Goal: Information Seeking & Learning: Learn about a topic

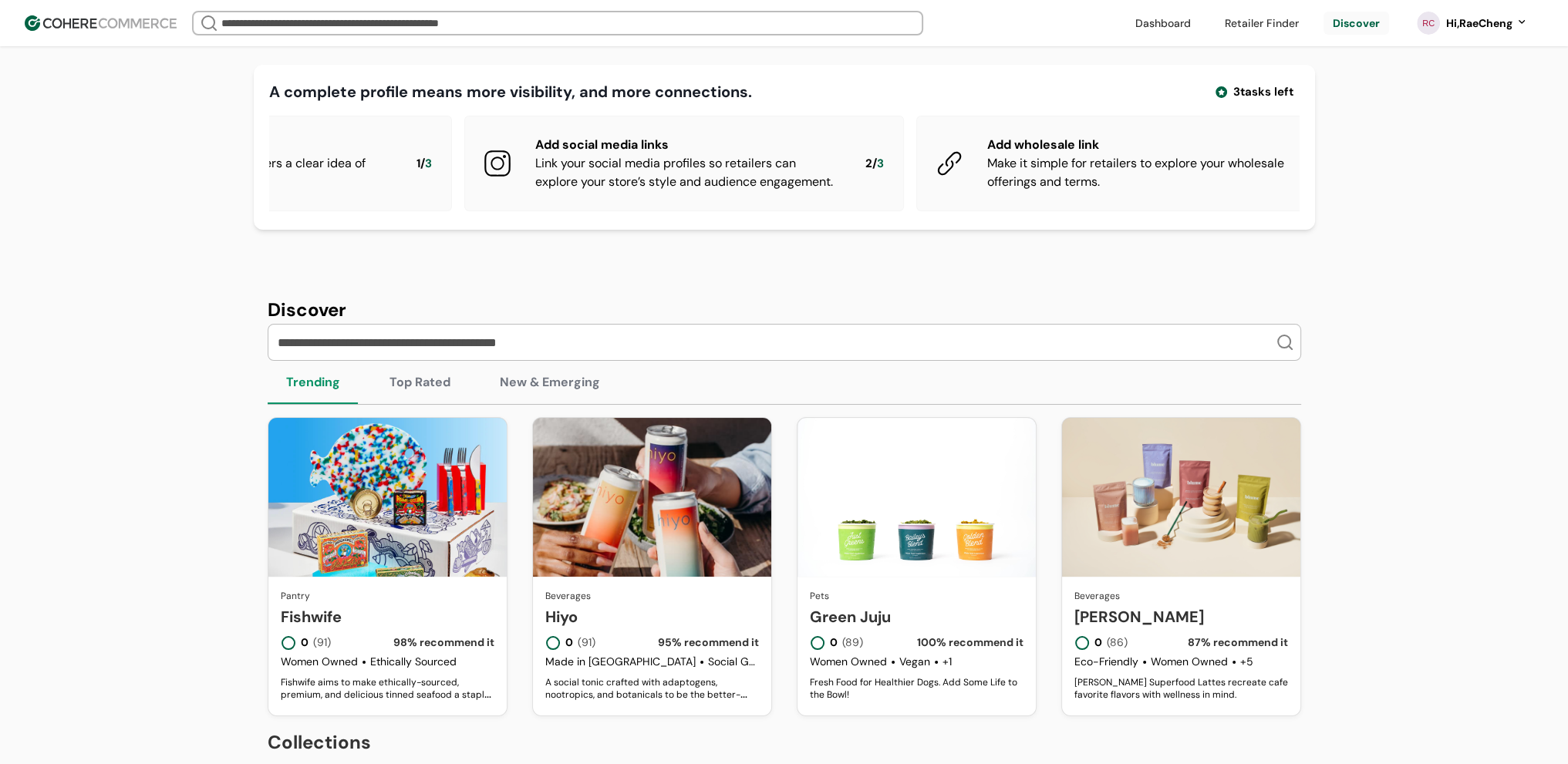
scroll to position [0, 313]
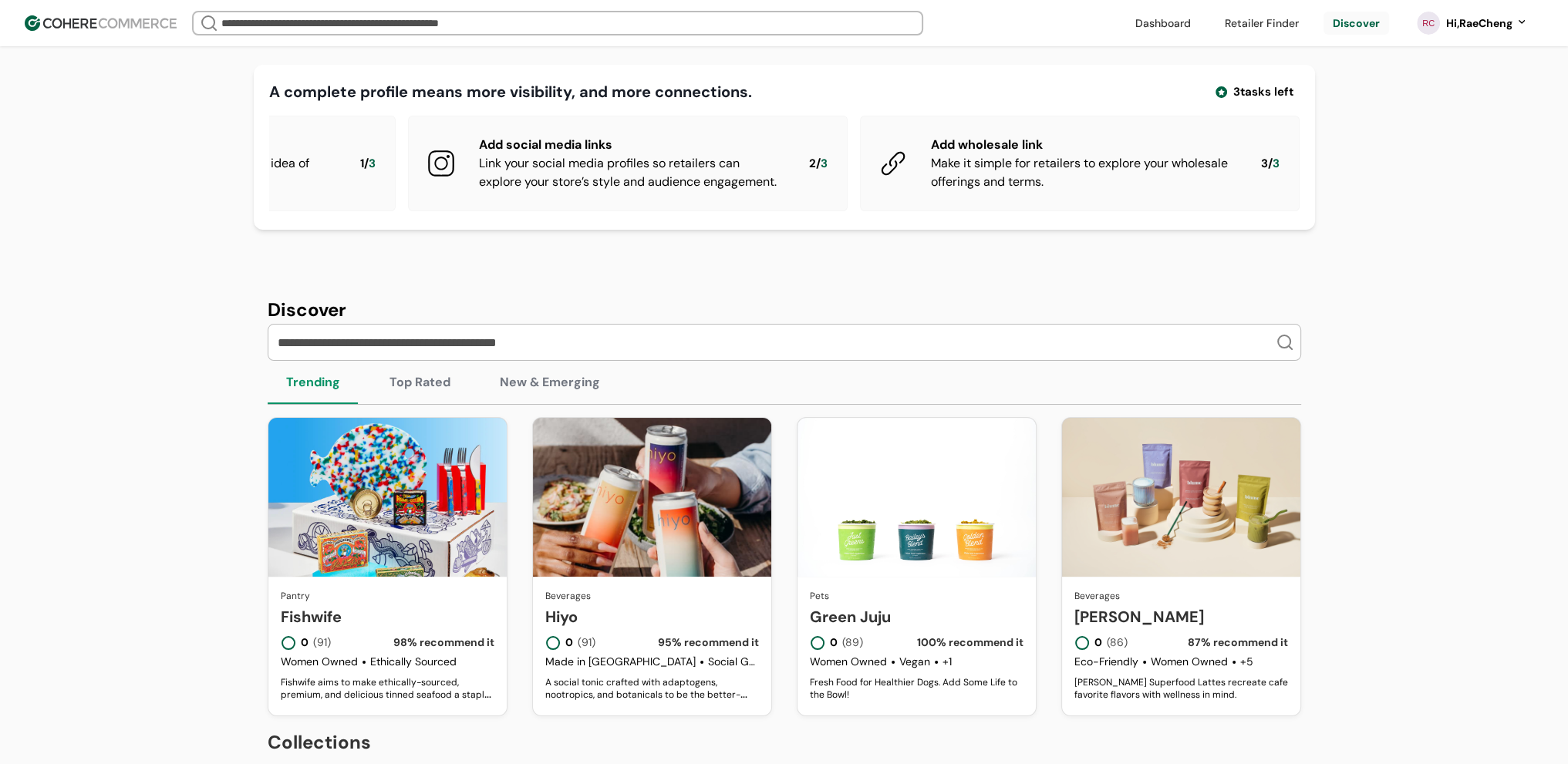
click at [1080, 166] on div "Make it simple for retailers to explore your wholesale offerings and terms." at bounding box center [1084, 173] width 306 height 37
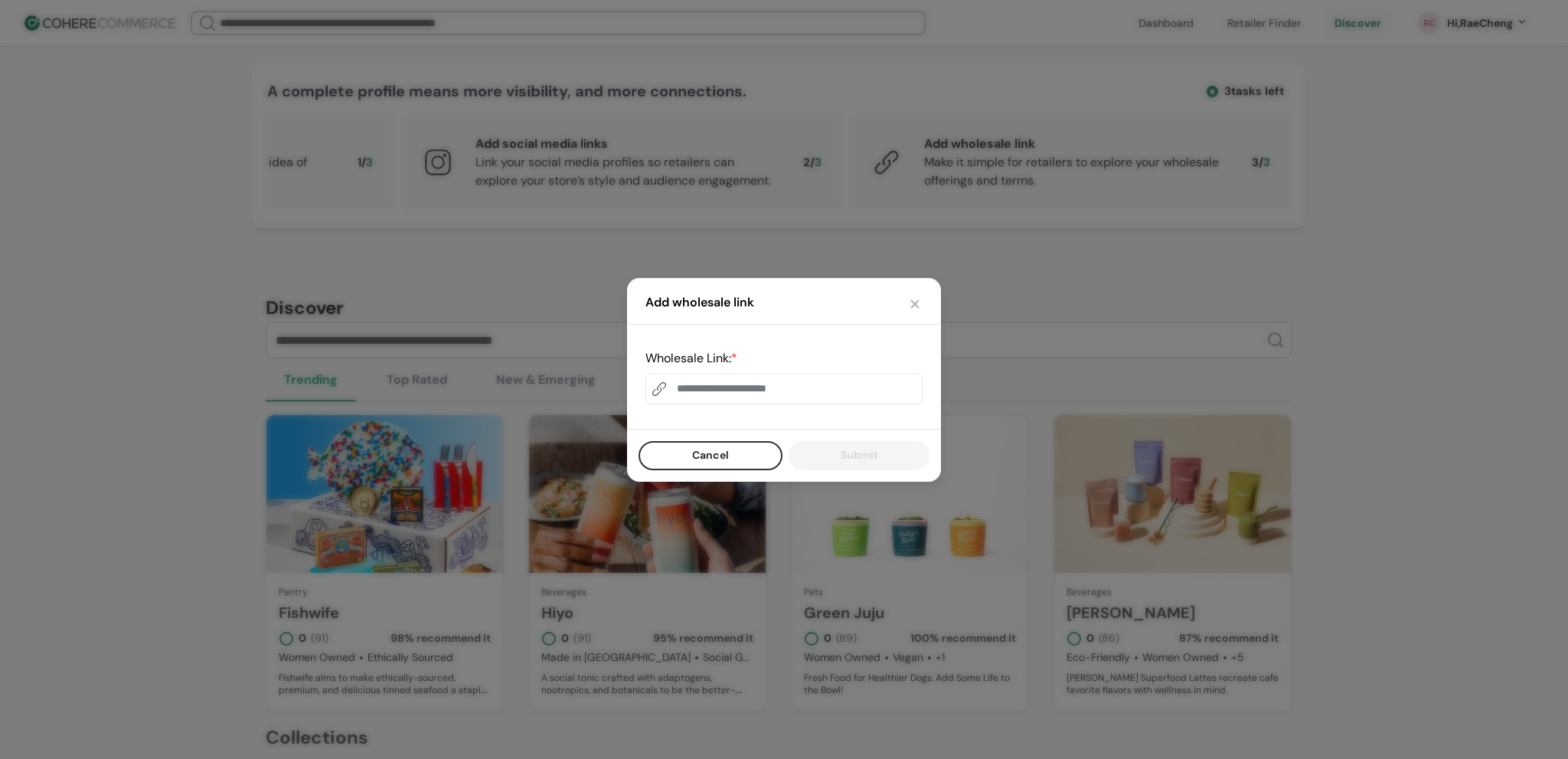
click at [751, 381] on input at bounding box center [784, 389] width 277 height 31
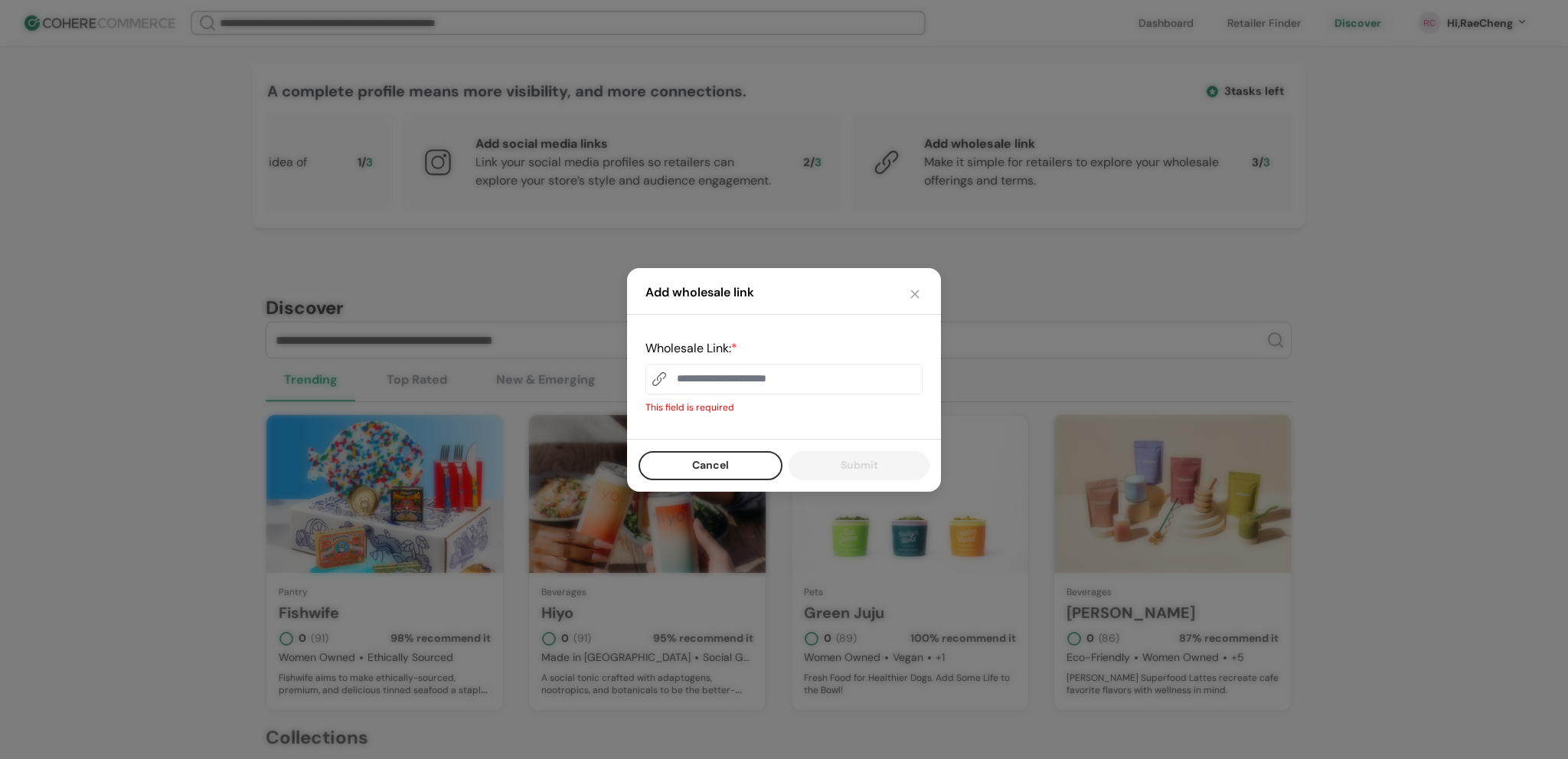
click at [917, 304] on div "Add wholesale link Wholesale Link: * This field is required Cancel Submit" at bounding box center [783, 379] width 314 height 223
click at [916, 293] on button "button" at bounding box center [914, 293] width 15 height 15
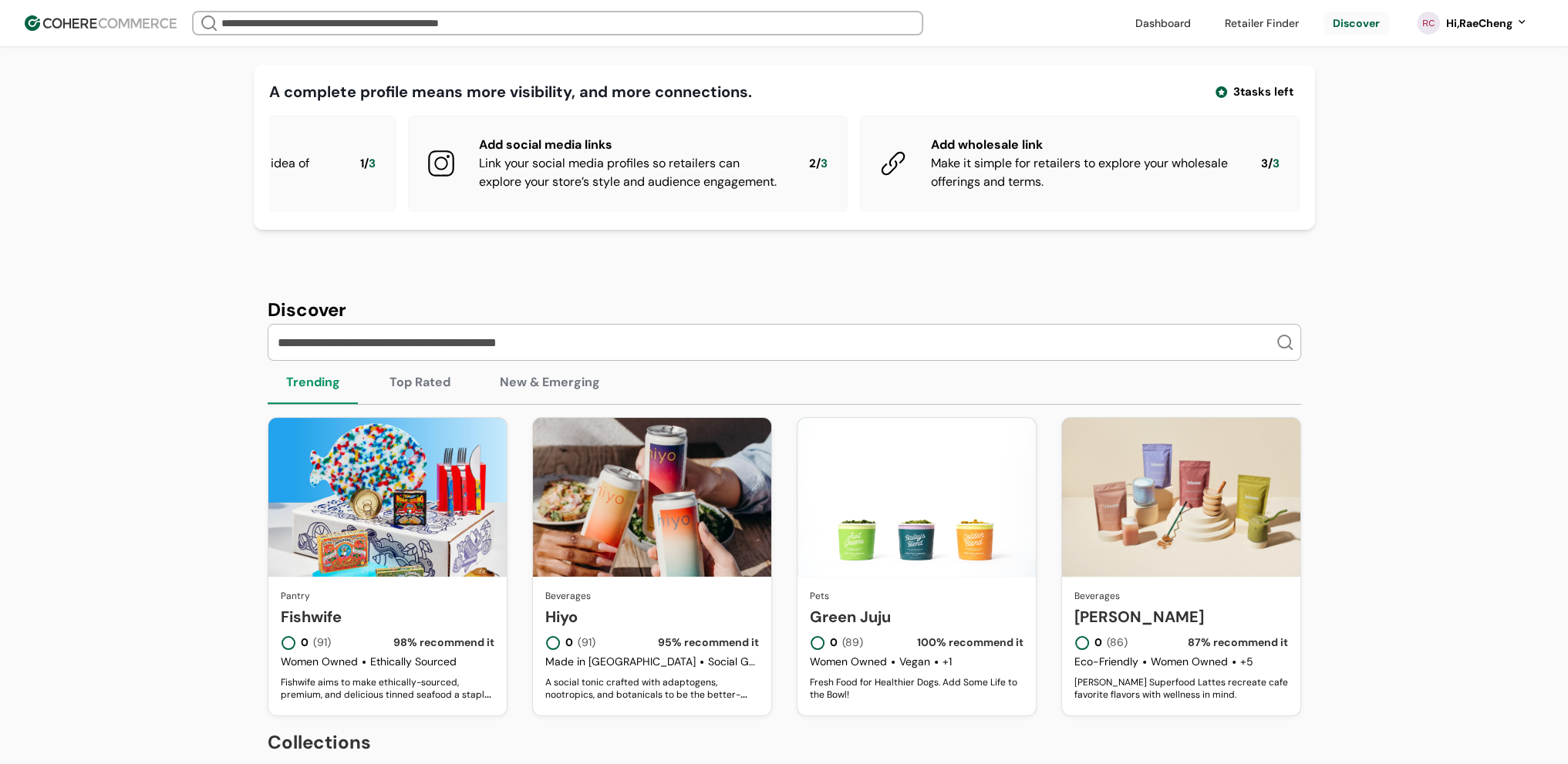
scroll to position [0, 0]
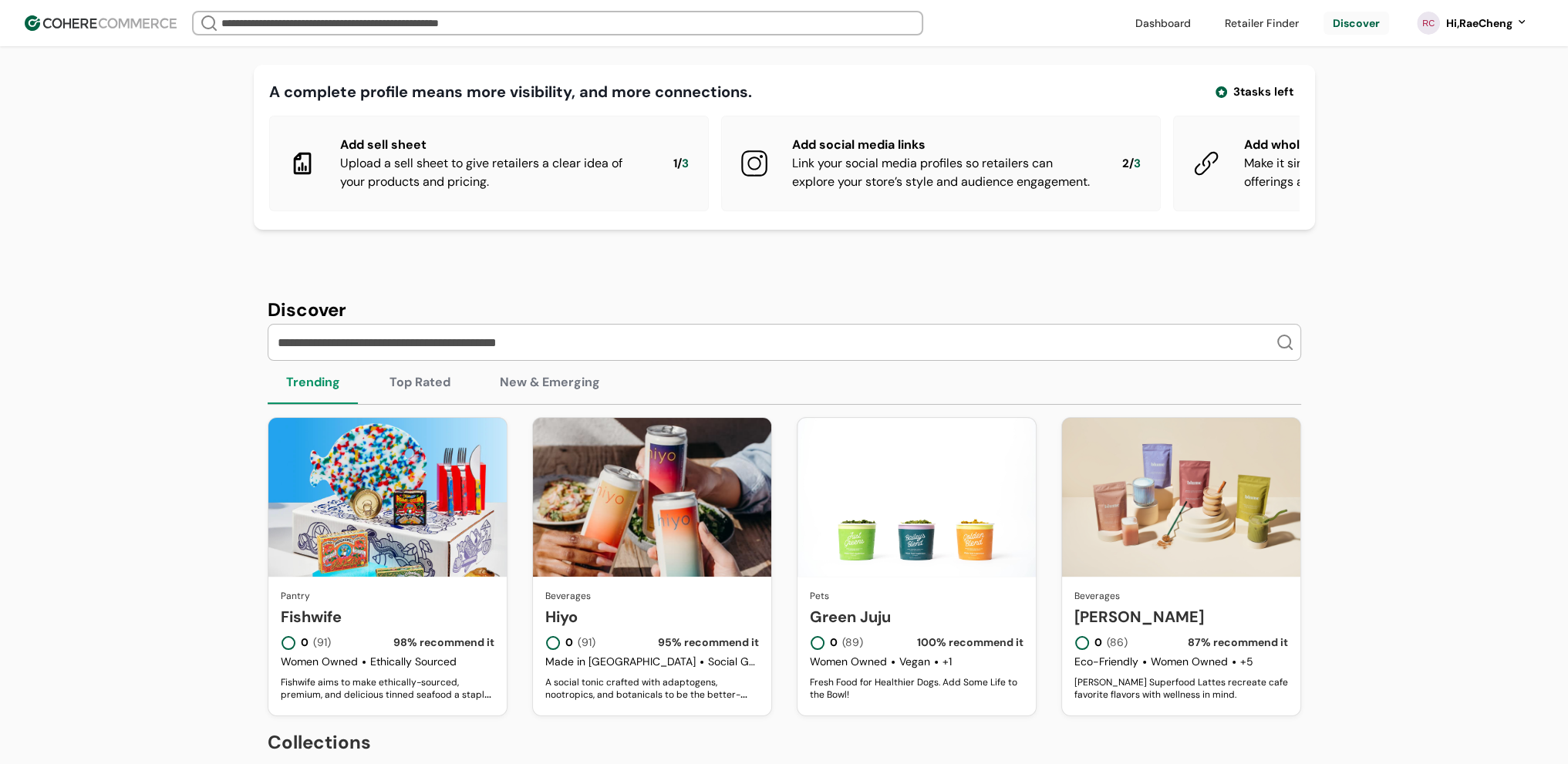
click at [373, 164] on div "Upload a sell sheet to give retailers a clear idea of your products and pricing." at bounding box center [495, 173] width 309 height 37
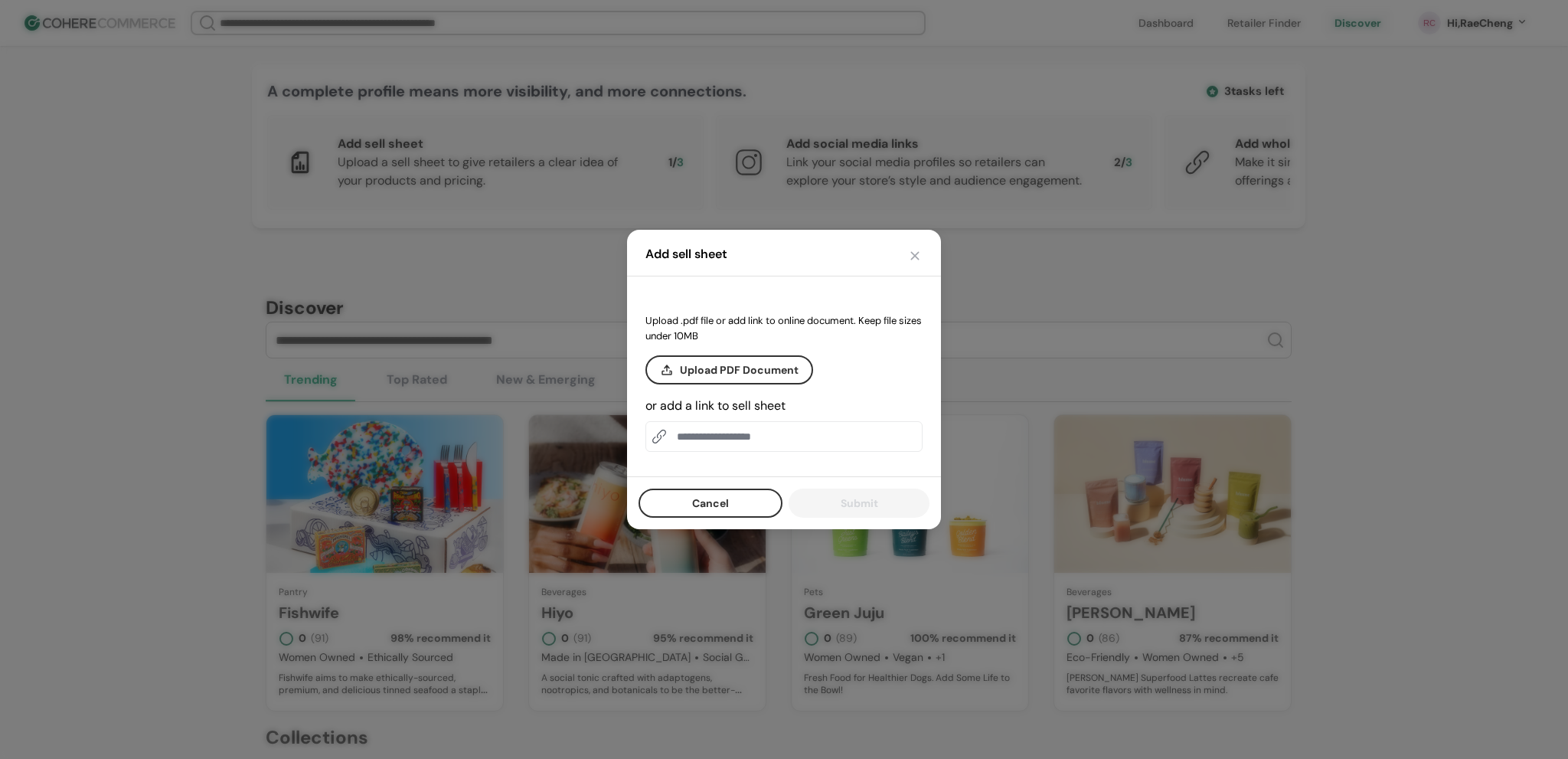
click at [753, 374] on button "Upload PDF Document" at bounding box center [729, 370] width 168 height 29
click at [916, 251] on button "button" at bounding box center [914, 255] width 15 height 15
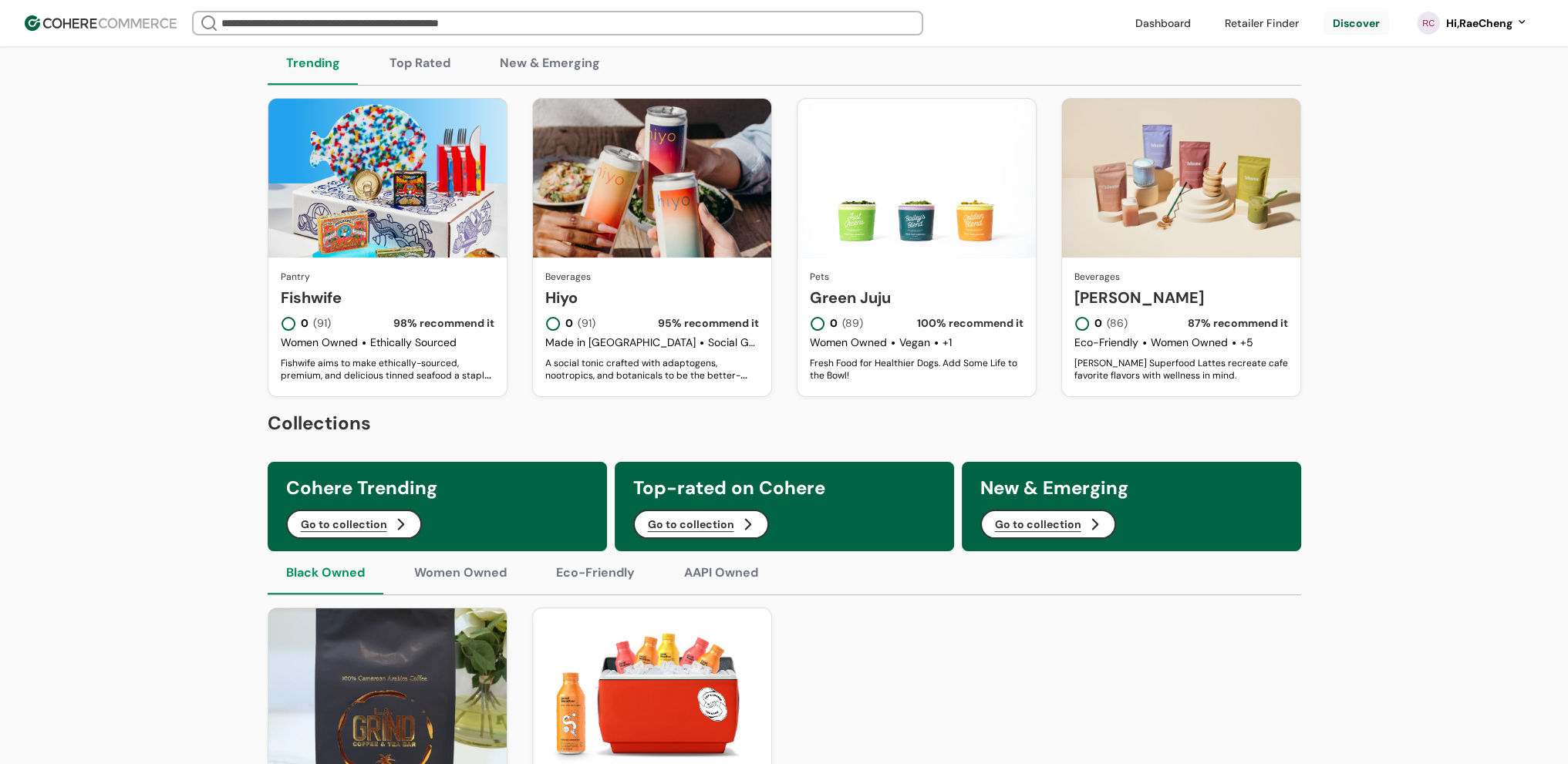
scroll to position [462, 0]
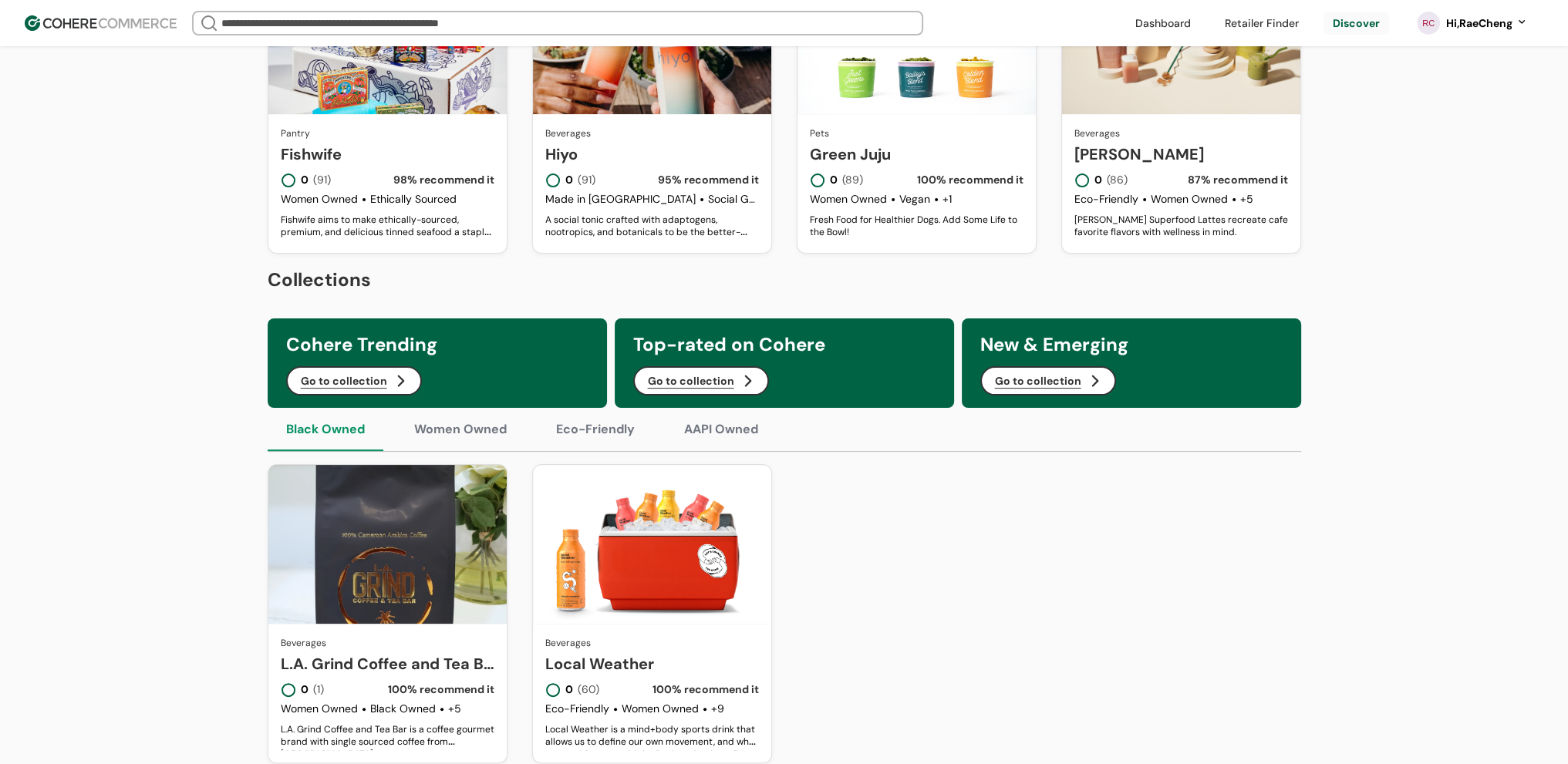
click at [713, 394] on button "Go to collection" at bounding box center [701, 381] width 136 height 30
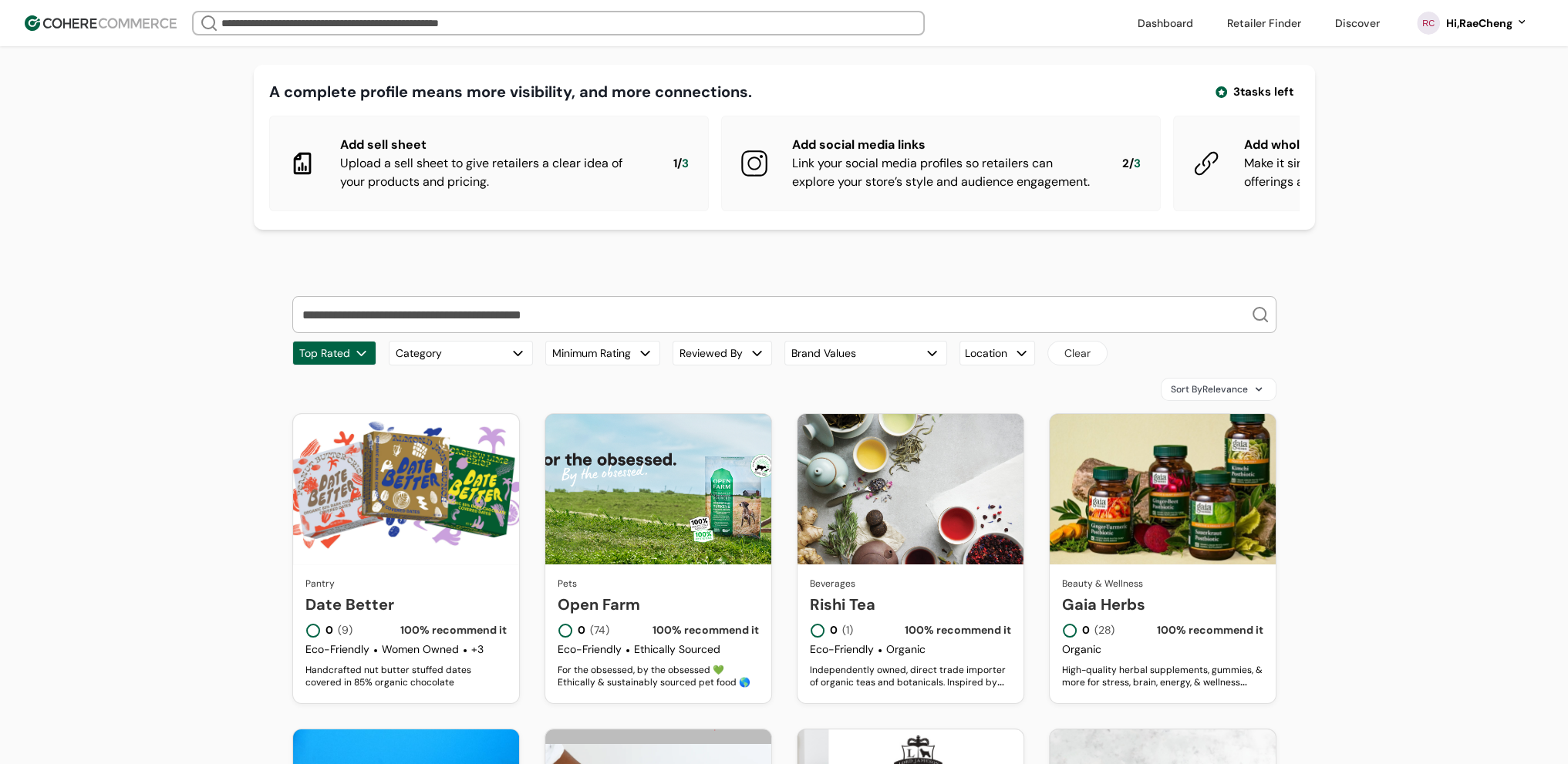
click at [377, 326] on input "search" at bounding box center [775, 314] width 952 height 35
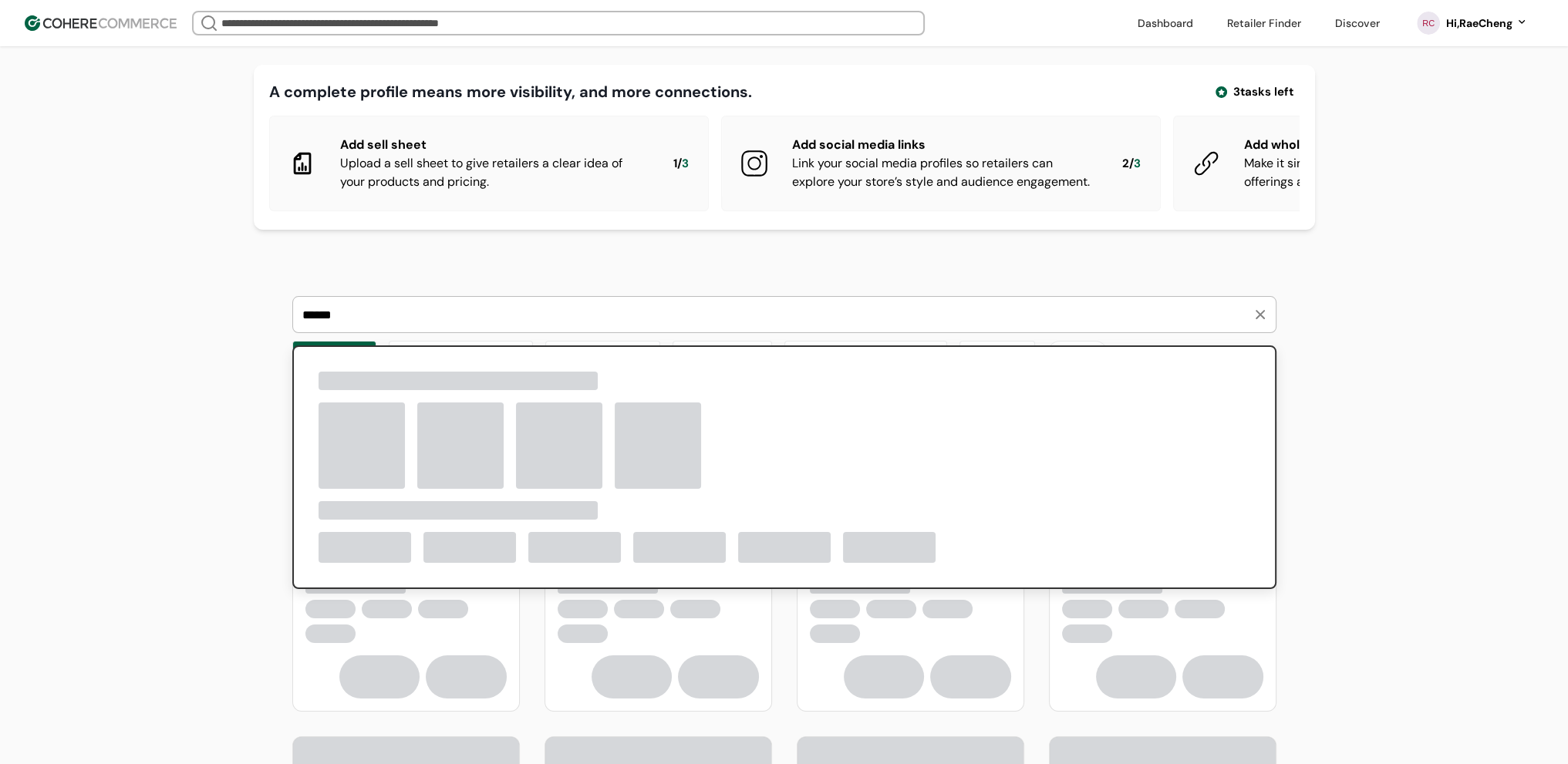
type input "******"
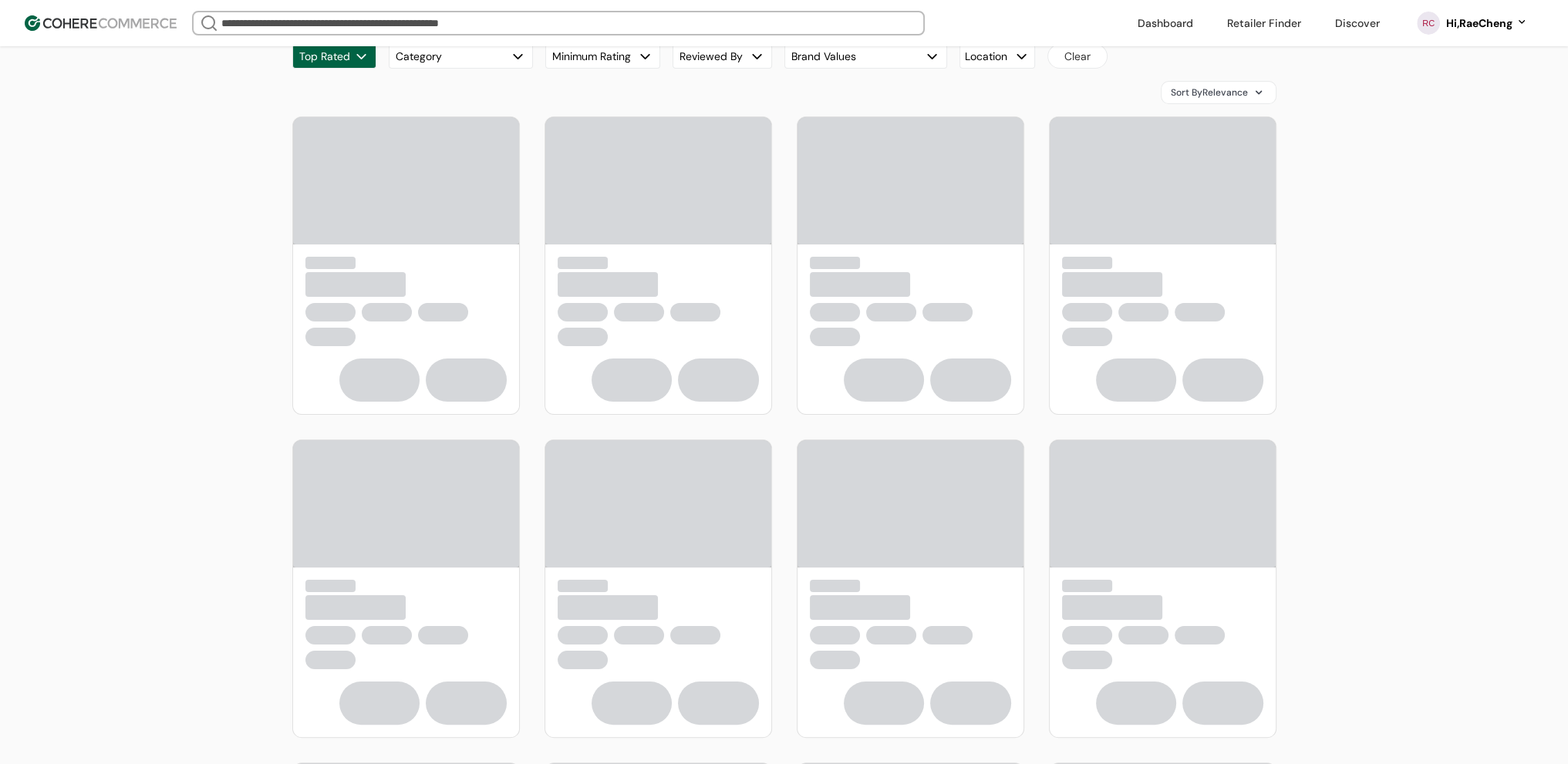
scroll to position [154, 0]
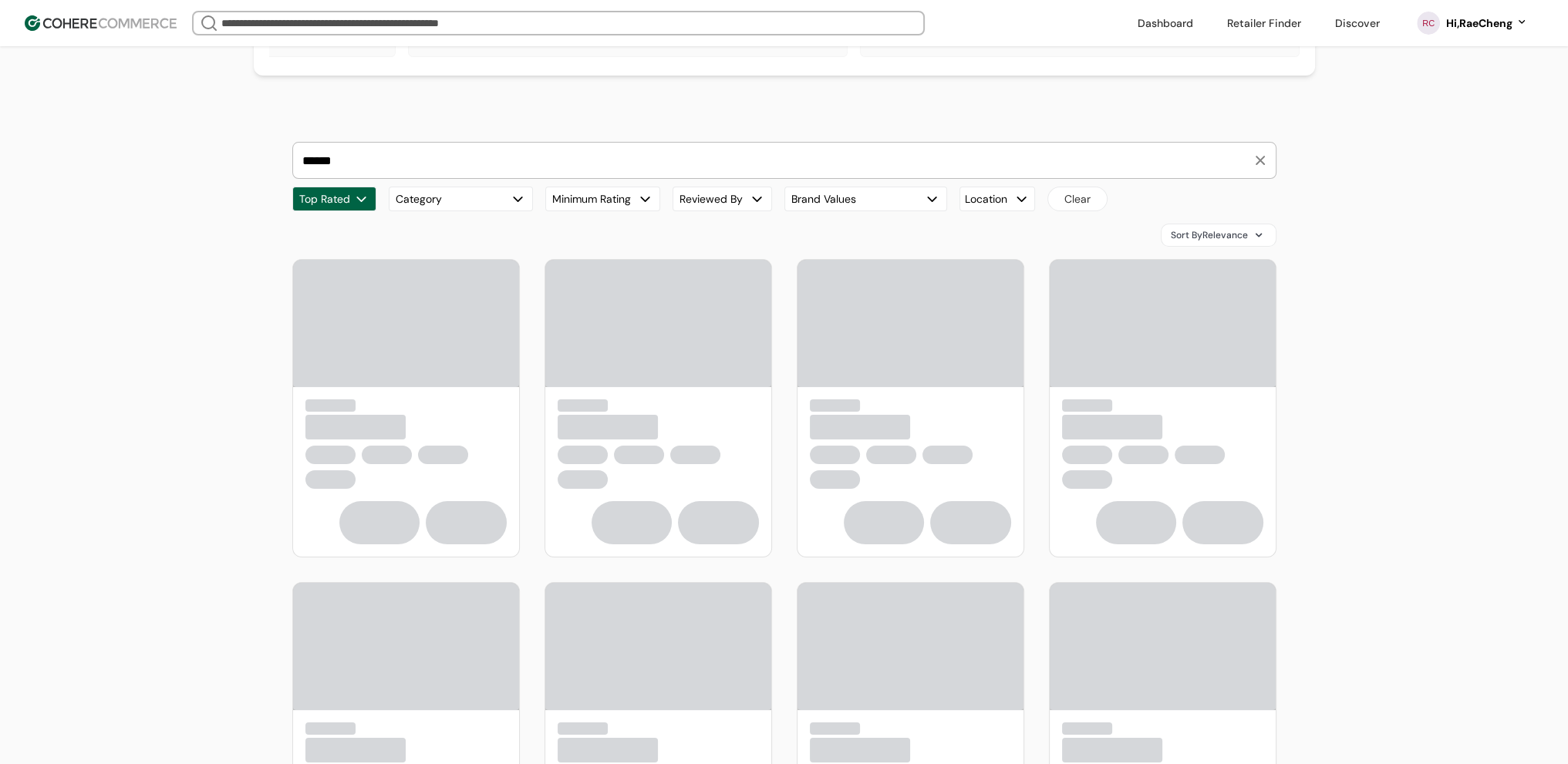
click at [435, 178] on input "******" at bounding box center [775, 160] width 952 height 35
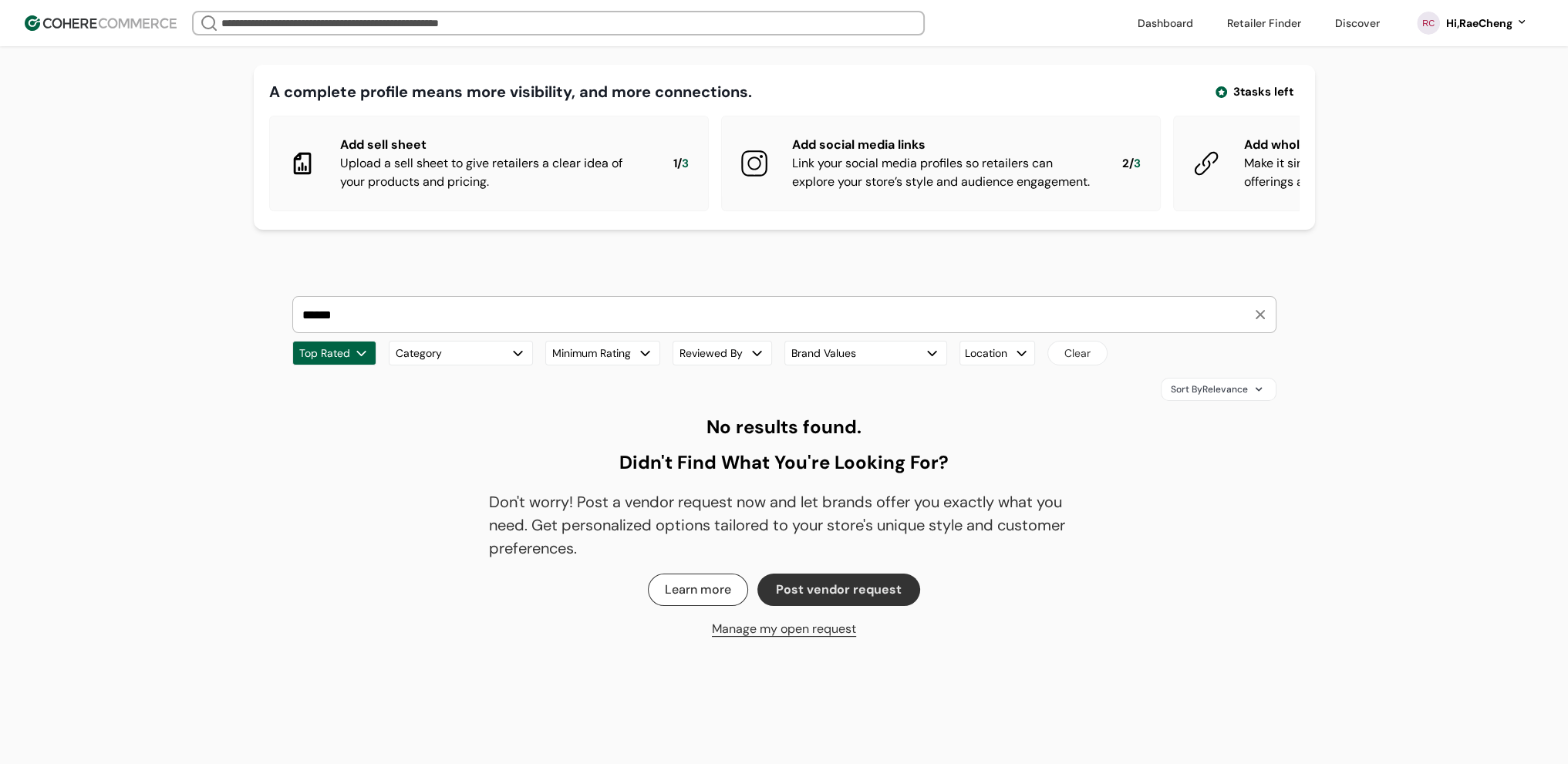
scroll to position [154, 0]
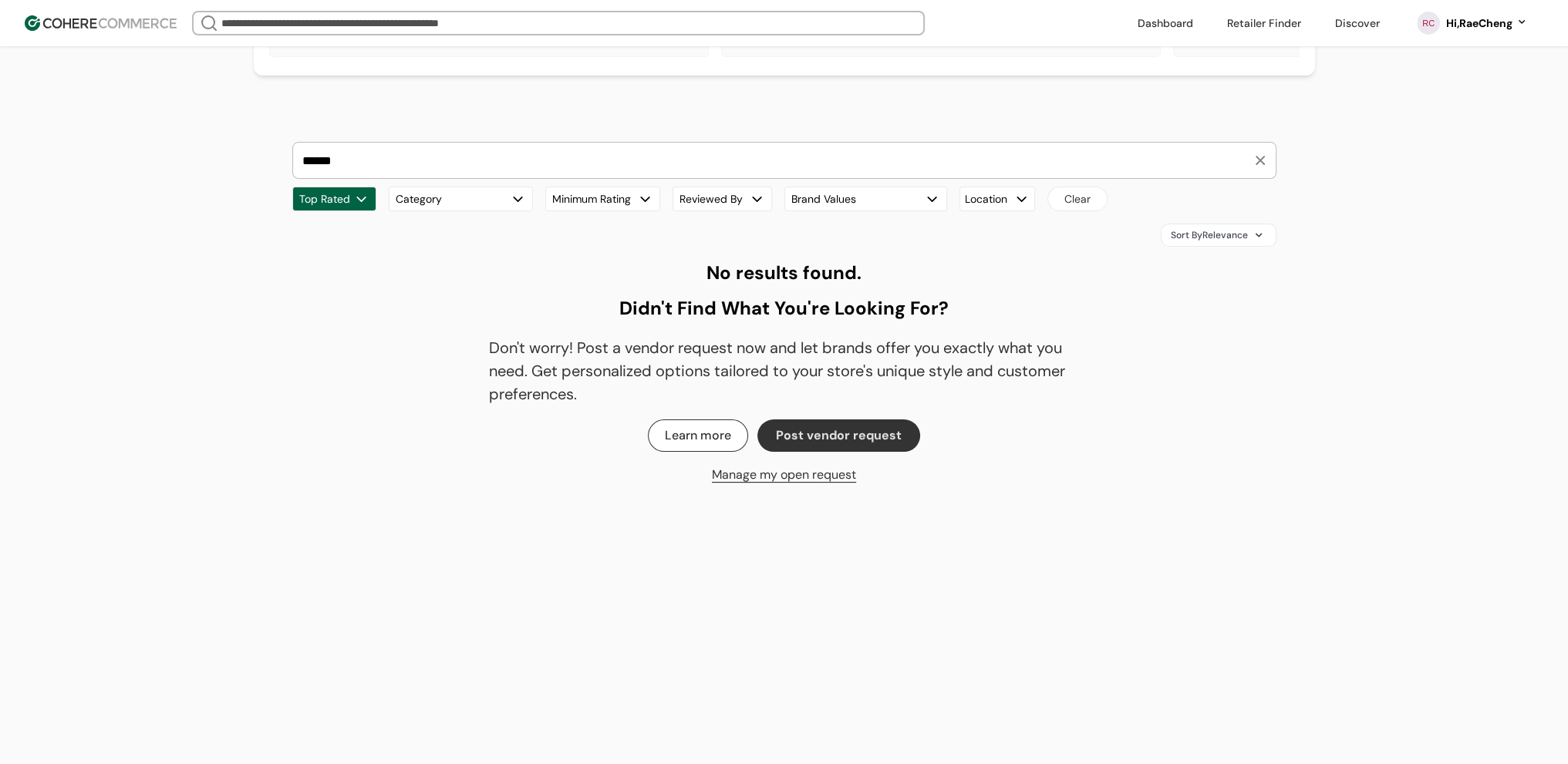
drag, startPoint x: 379, startPoint y: 179, endPoint x: 182, endPoint y: 177, distance: 197.0
click at [182, 177] on div "A complete profile means more visibility, and more connections. 3 tasks left Ad…" at bounding box center [784, 352] width 1568 height 1013
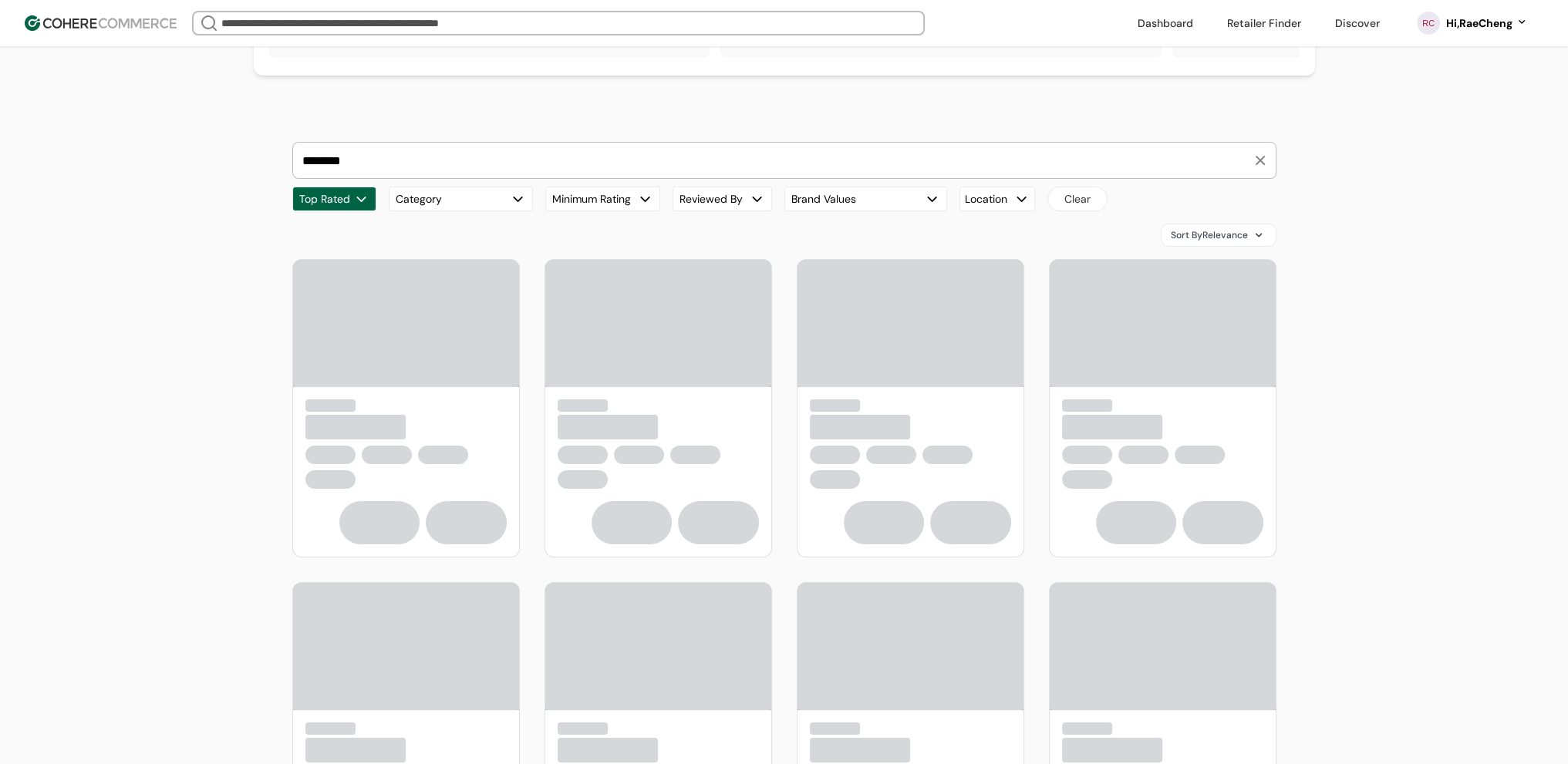
type input "********"
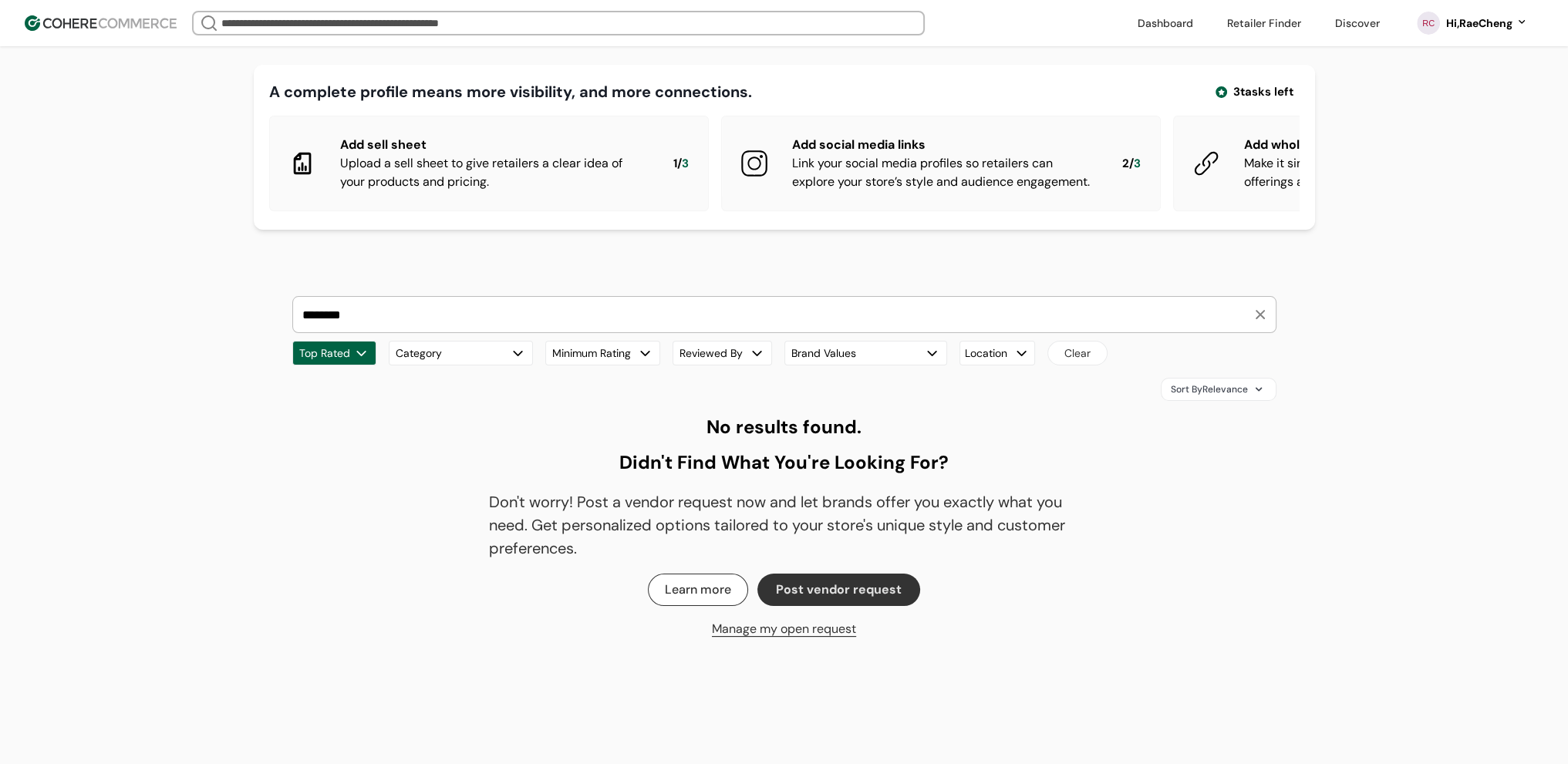
click at [58, 19] on img at bounding box center [101, 22] width 152 height 15
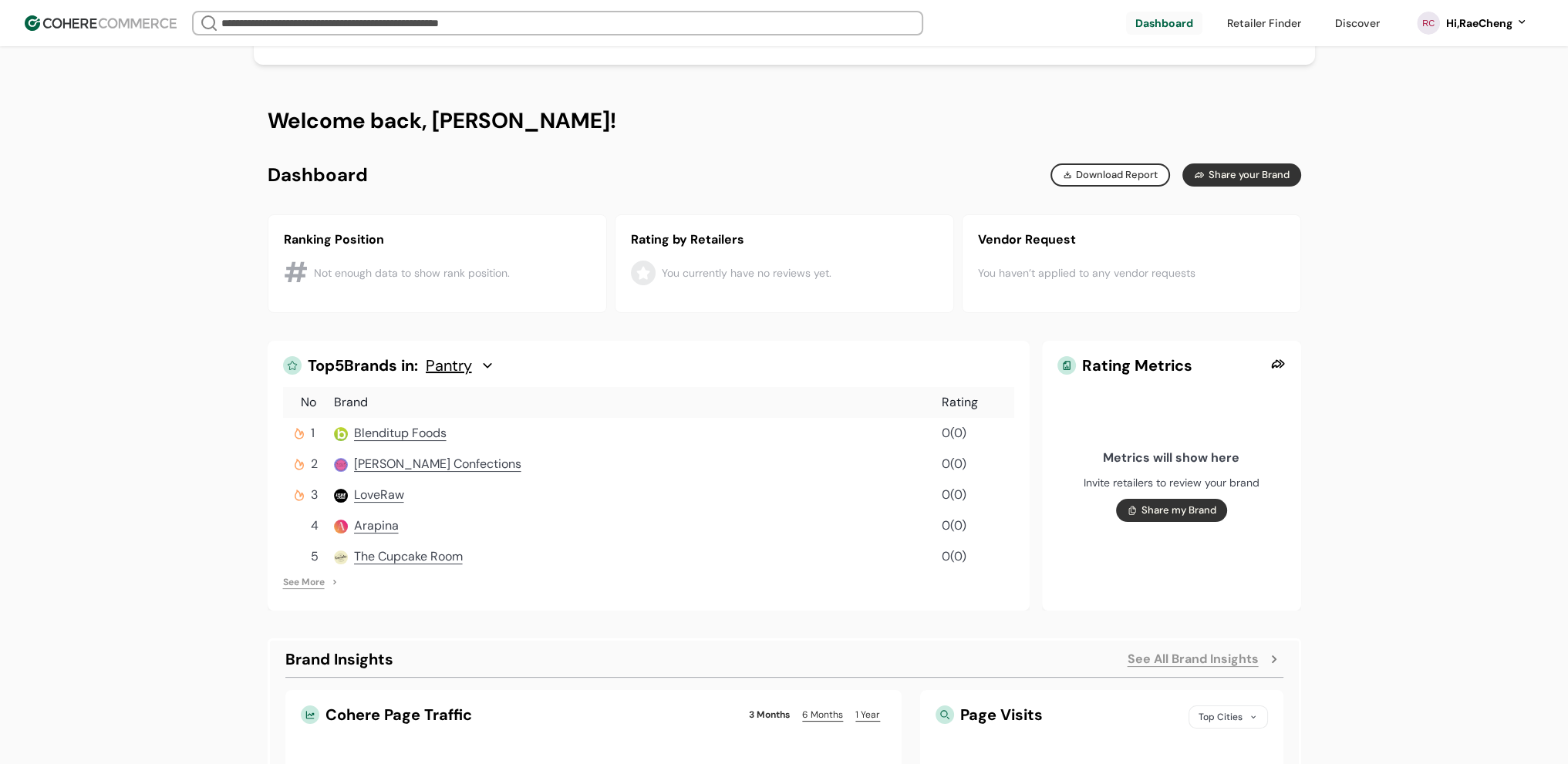
scroll to position [77, 0]
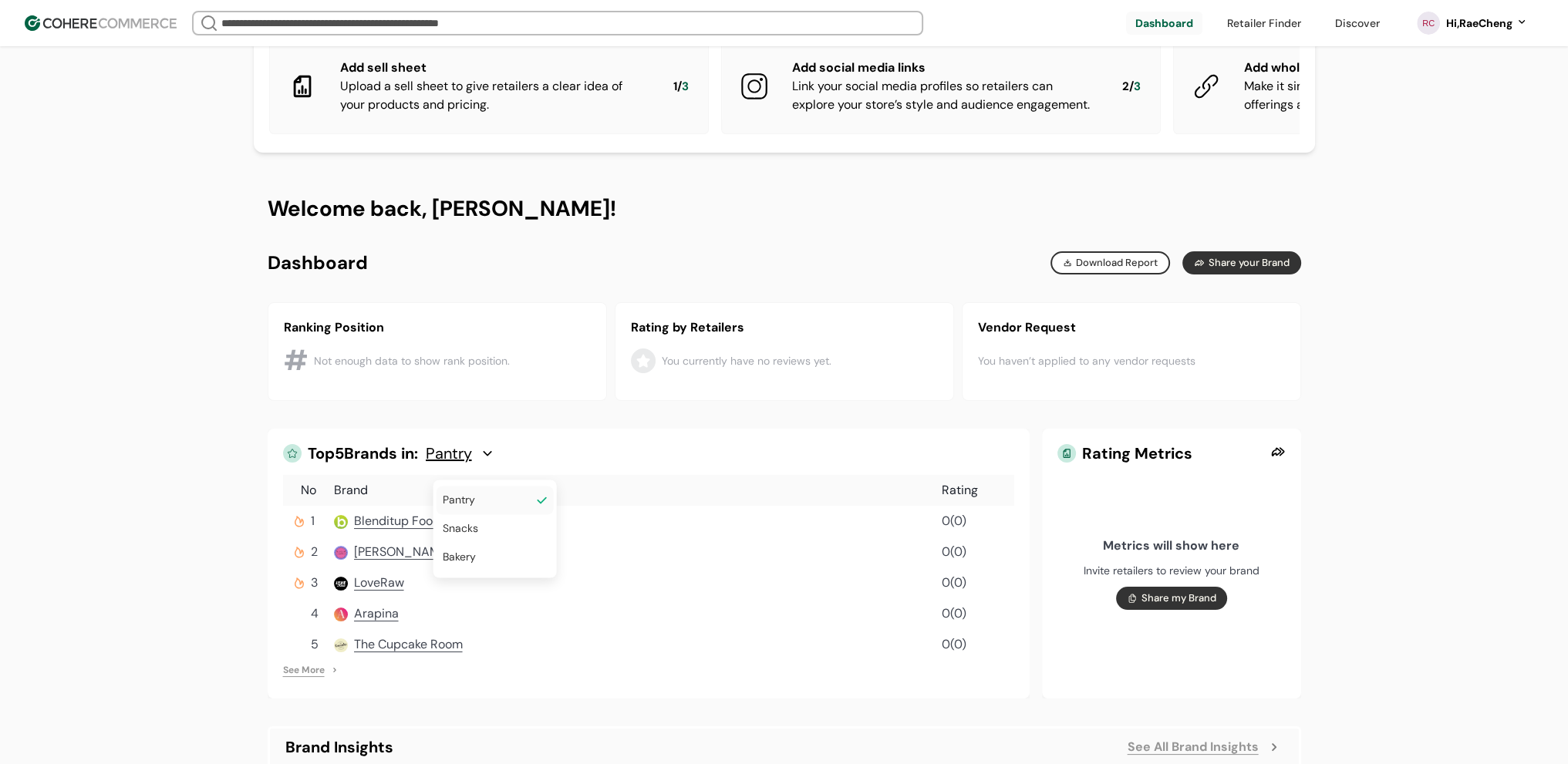
click at [464, 462] on span "Pantry" at bounding box center [449, 453] width 46 height 18
click at [463, 501] on span "Pantry" at bounding box center [459, 500] width 32 height 16
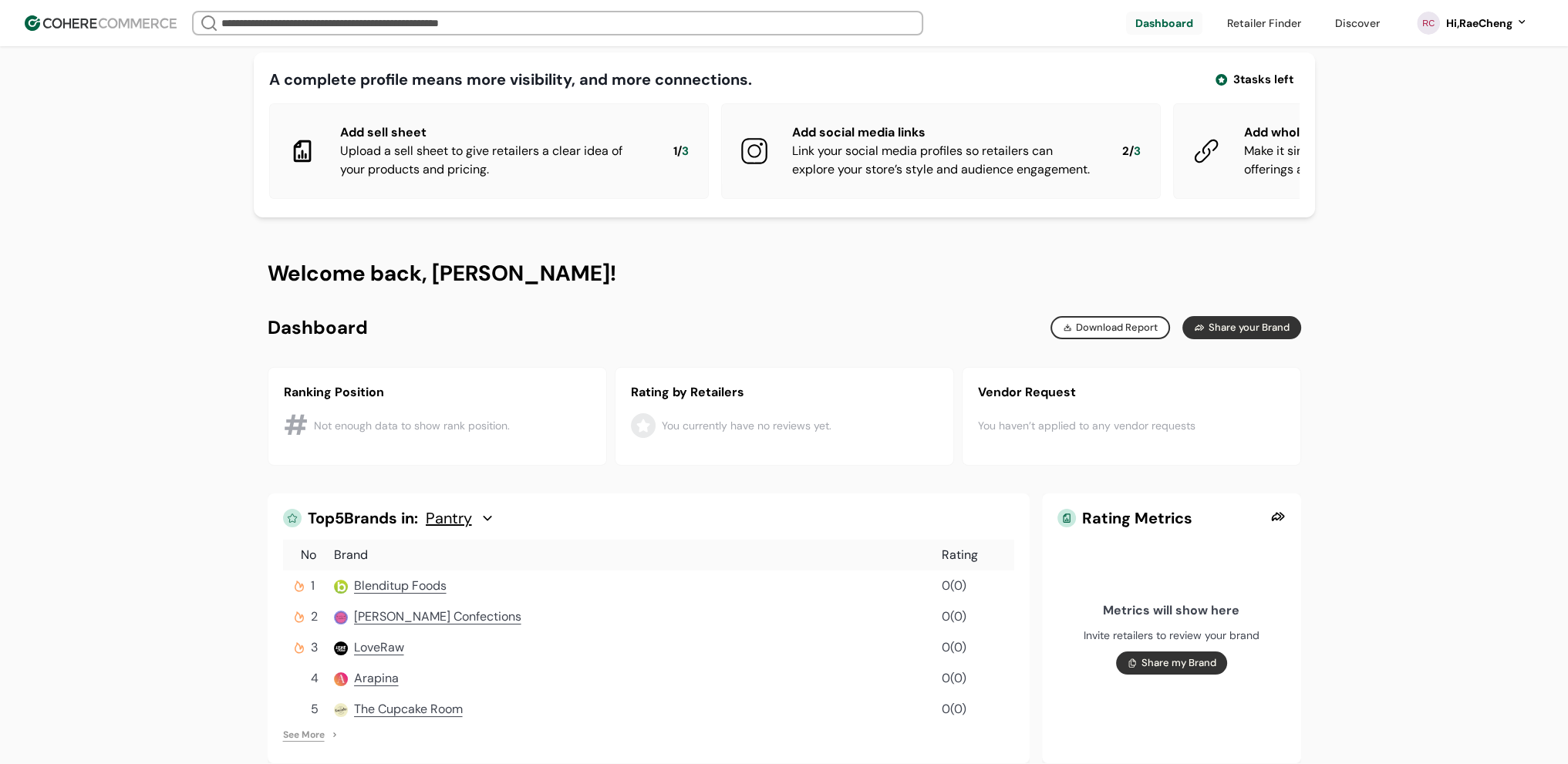
scroll to position [0, 0]
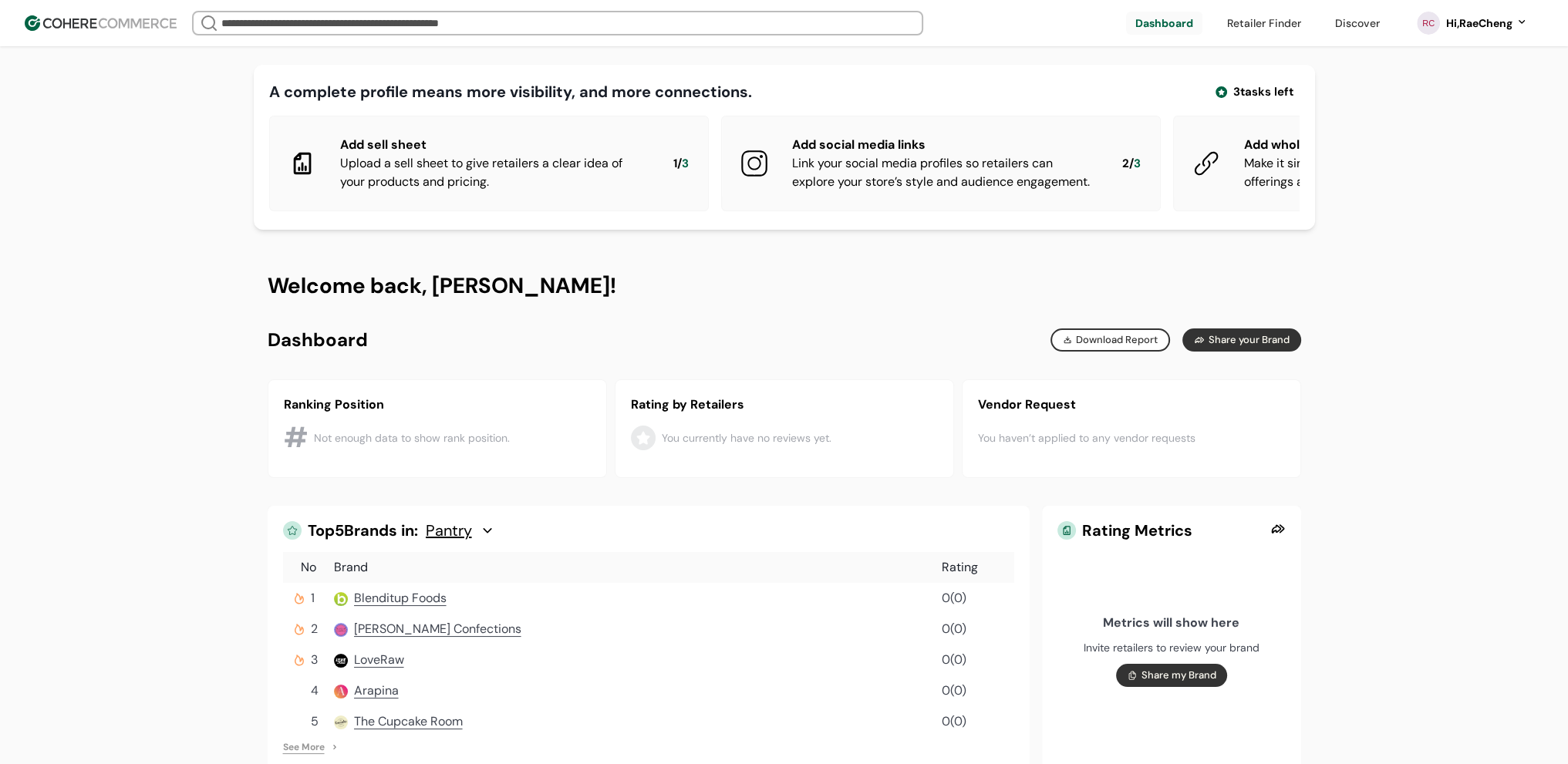
click at [126, 30] on img at bounding box center [101, 22] width 152 height 15
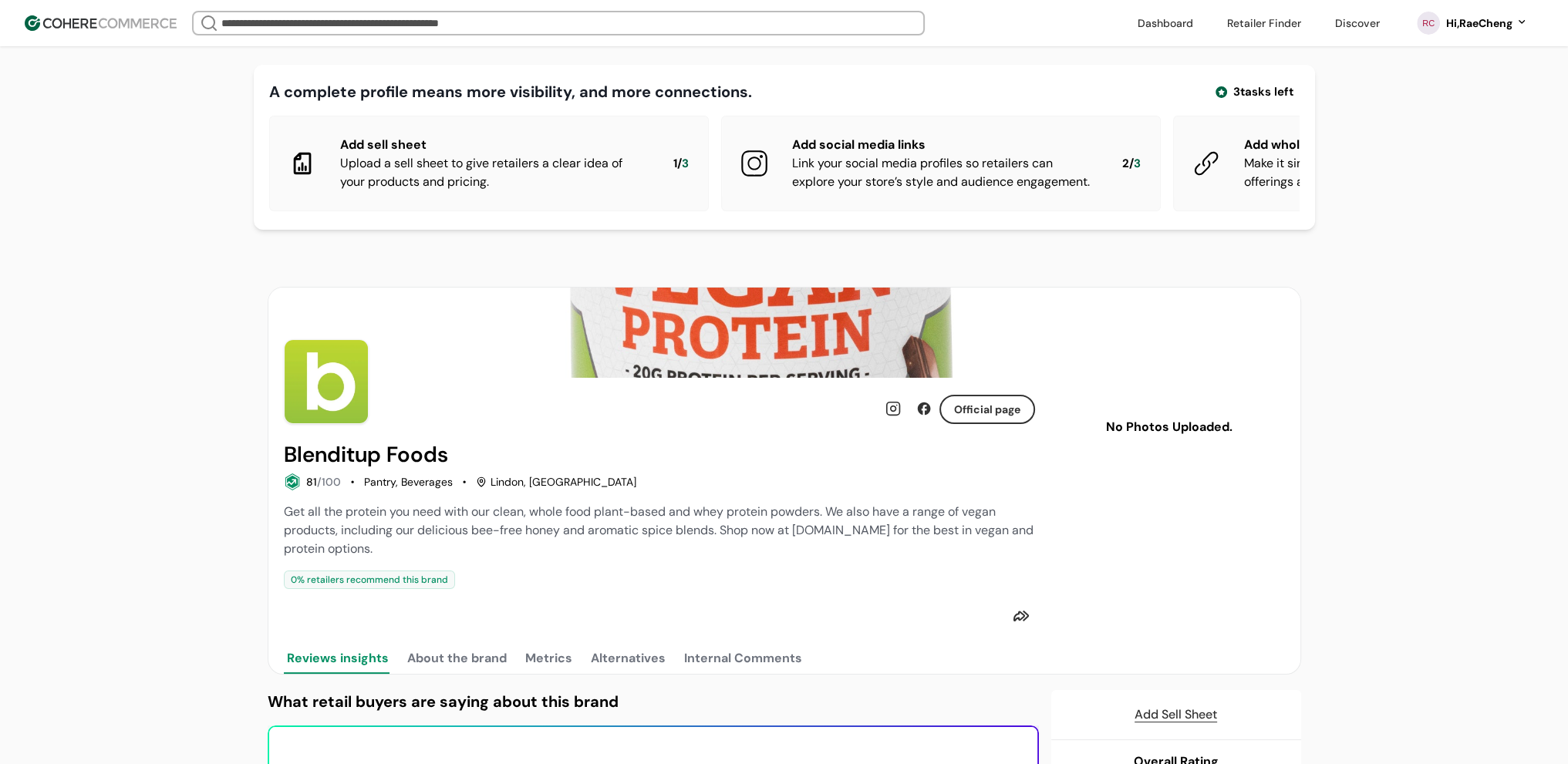
click at [90, 27] on img at bounding box center [101, 22] width 152 height 15
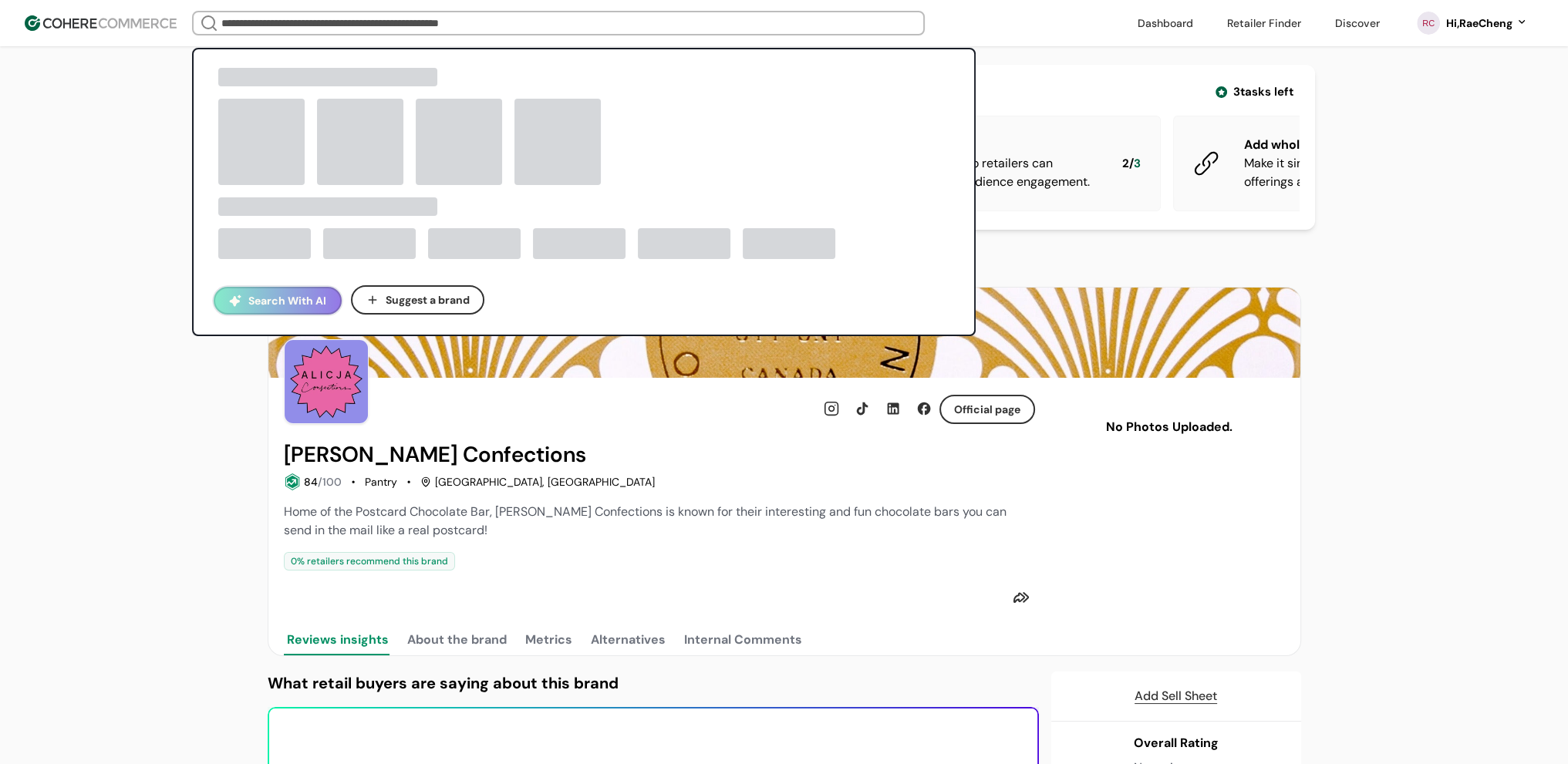
click at [675, 22] on input "search" at bounding box center [559, 22] width 681 height 22
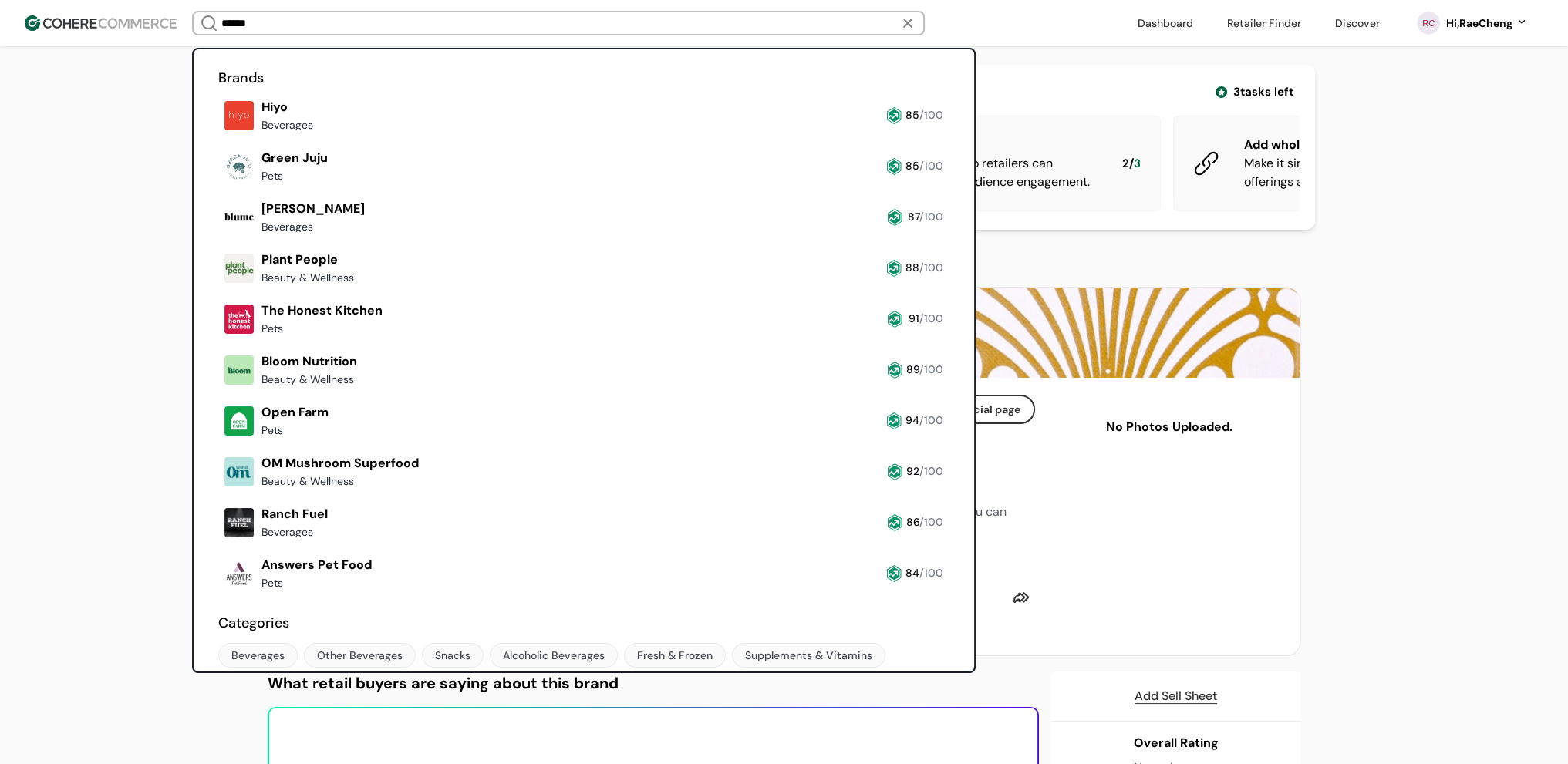
type input "******"
click at [241, 19] on input "******" at bounding box center [559, 22] width 681 height 22
click at [219, 594] on link at bounding box center [219, 594] width 0 height 0
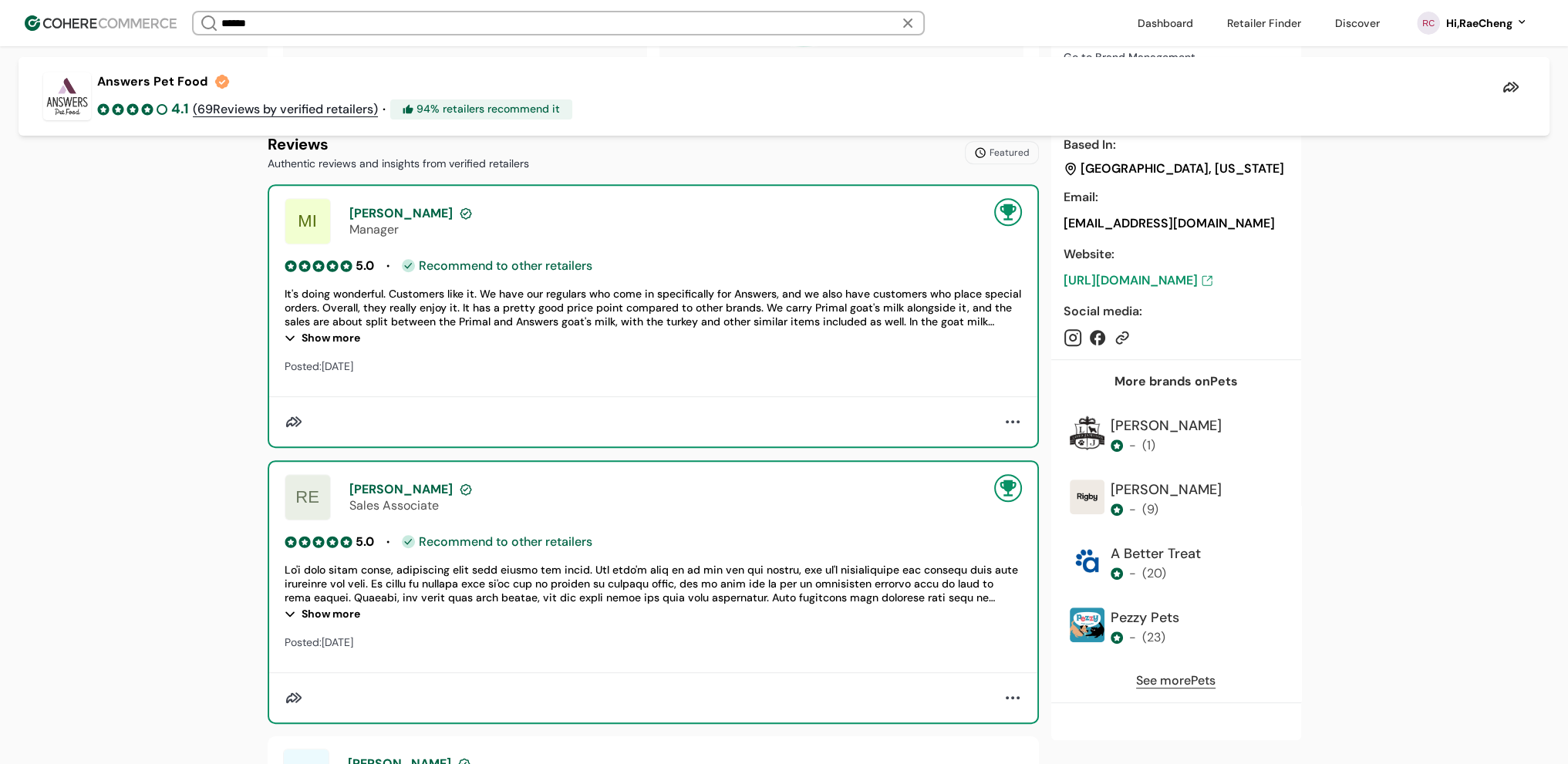
scroll to position [1002, 0]
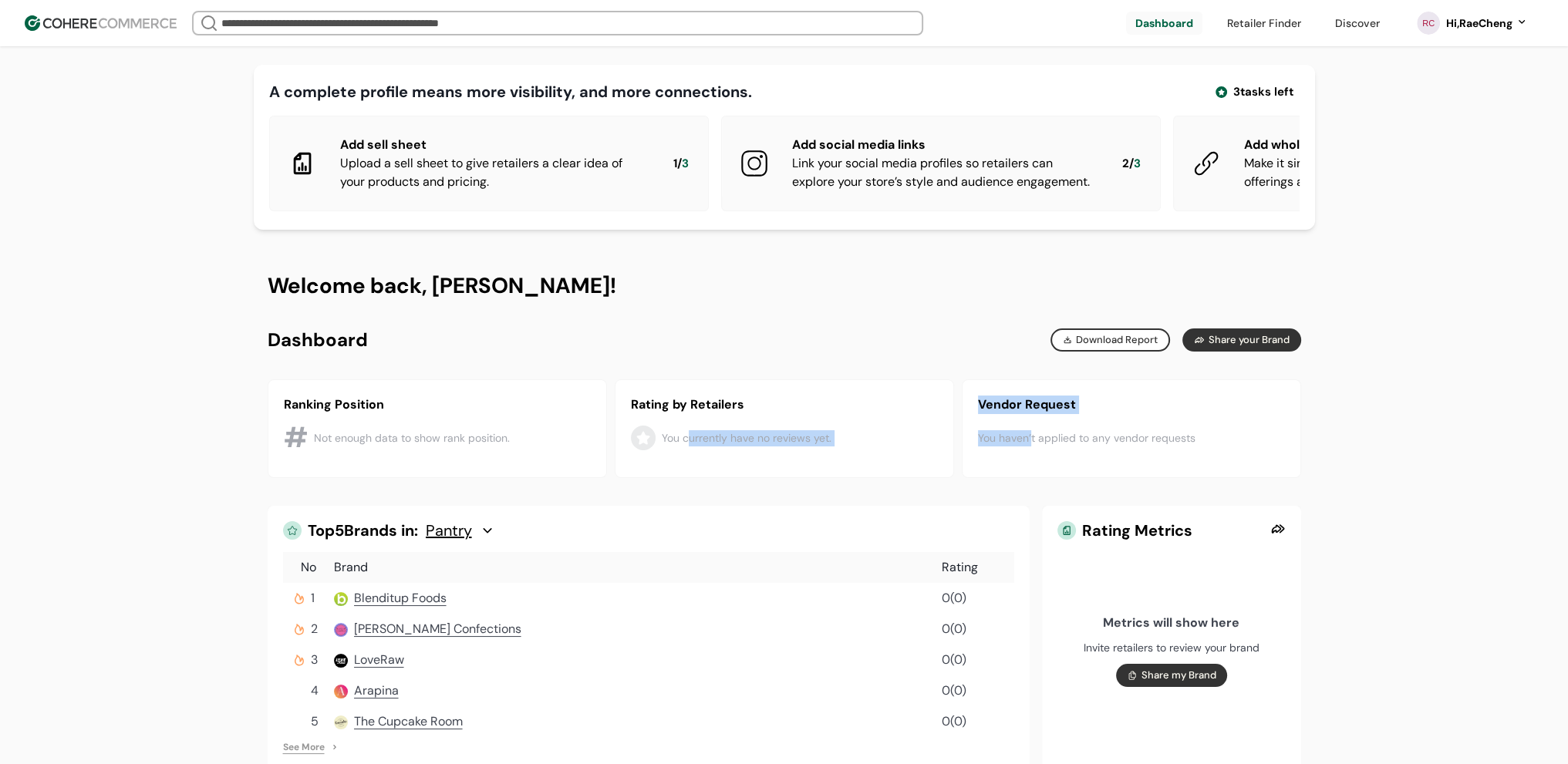
drag, startPoint x: 688, startPoint y: 450, endPoint x: 1029, endPoint y: 470, distance: 341.6
click at [1029, 470] on div "Ranking Position # Not enough data to show rank position. Rating by Retailers Y…" at bounding box center [784, 428] width 1034 height 98
click at [1111, 462] on div "You haven’t applied to any vendor requests" at bounding box center [1132, 438] width 307 height 48
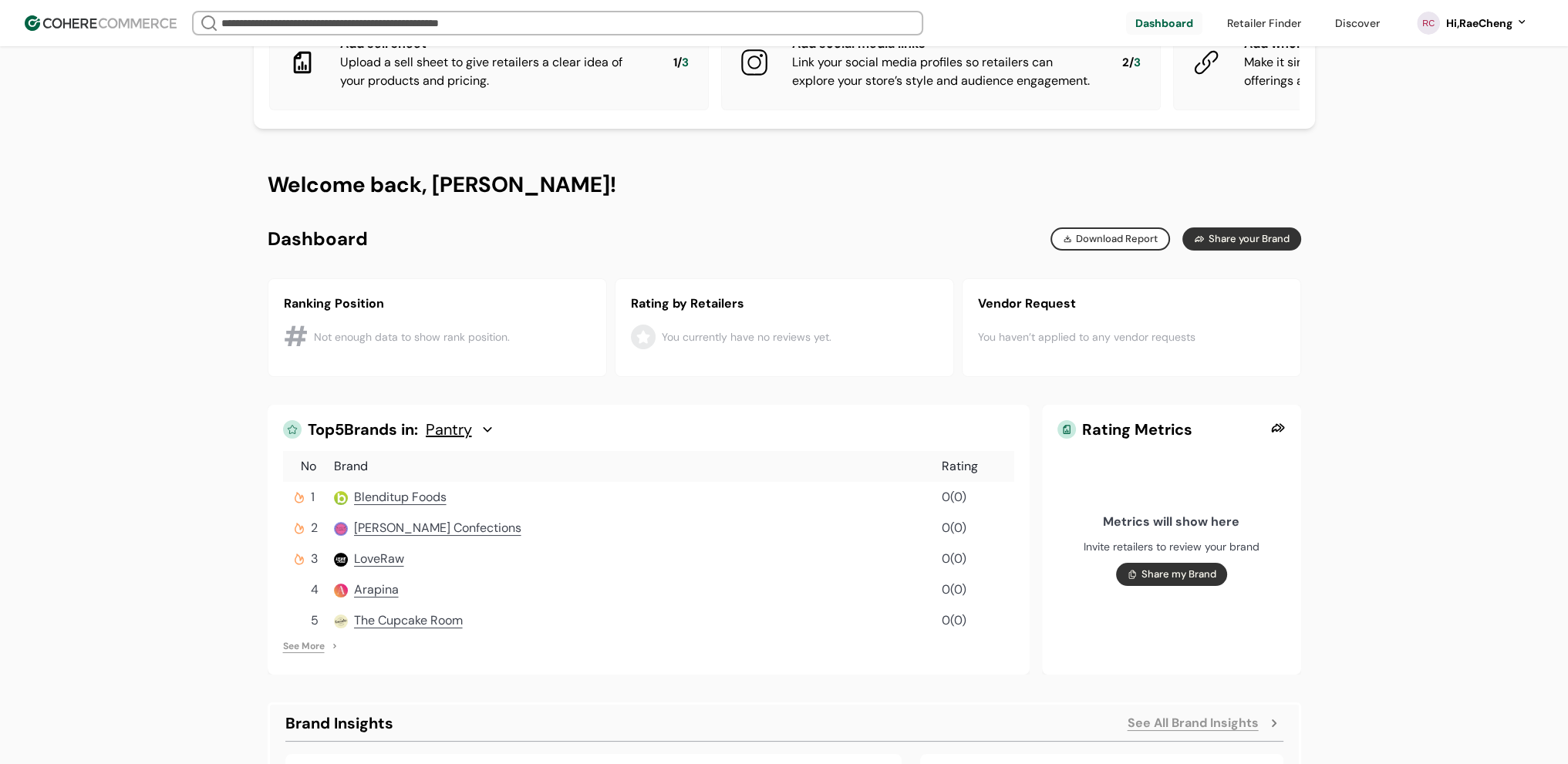
scroll to position [231, 0]
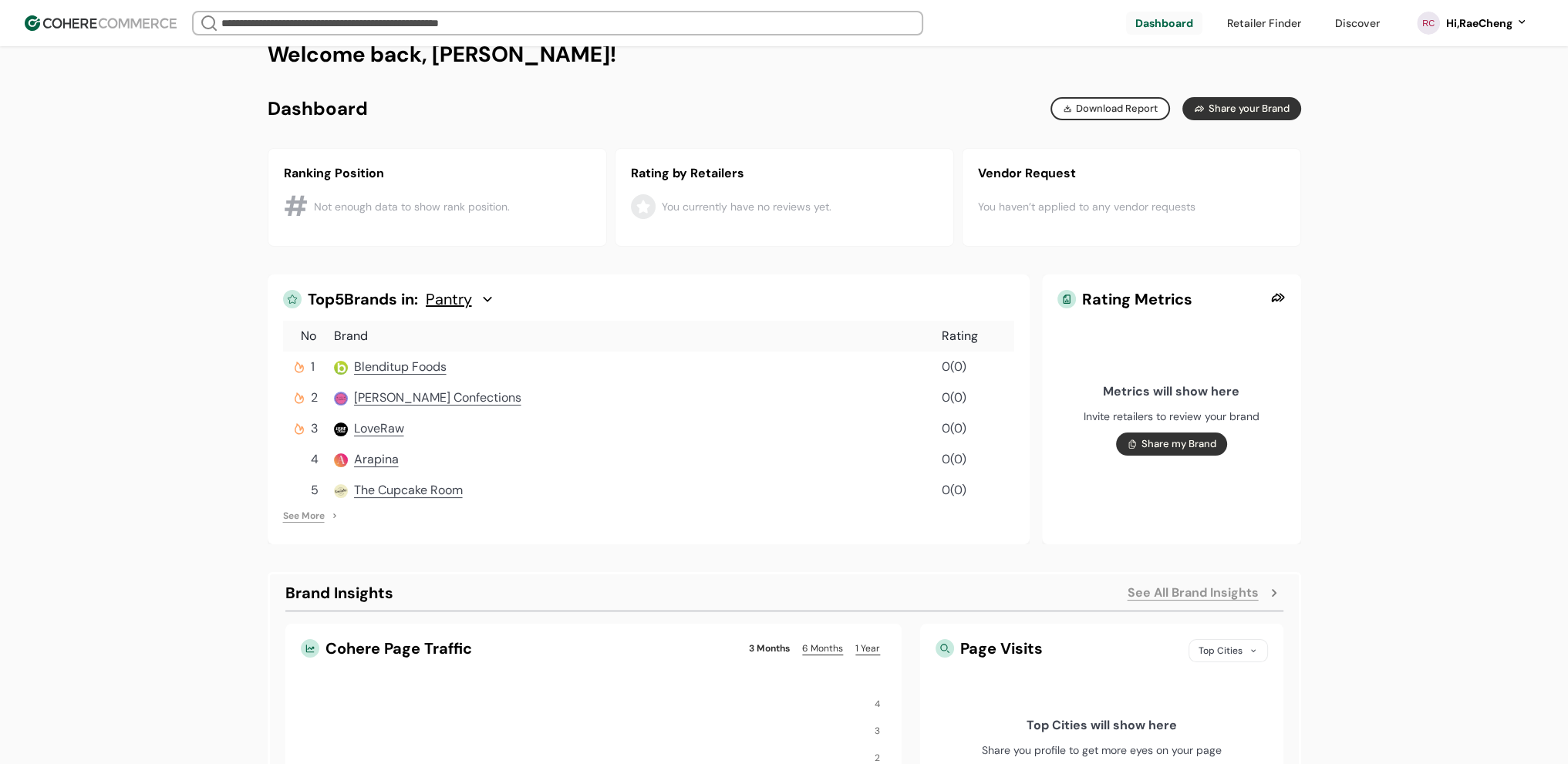
click at [1189, 602] on link "See All Brand Insights" at bounding box center [1193, 593] width 131 height 18
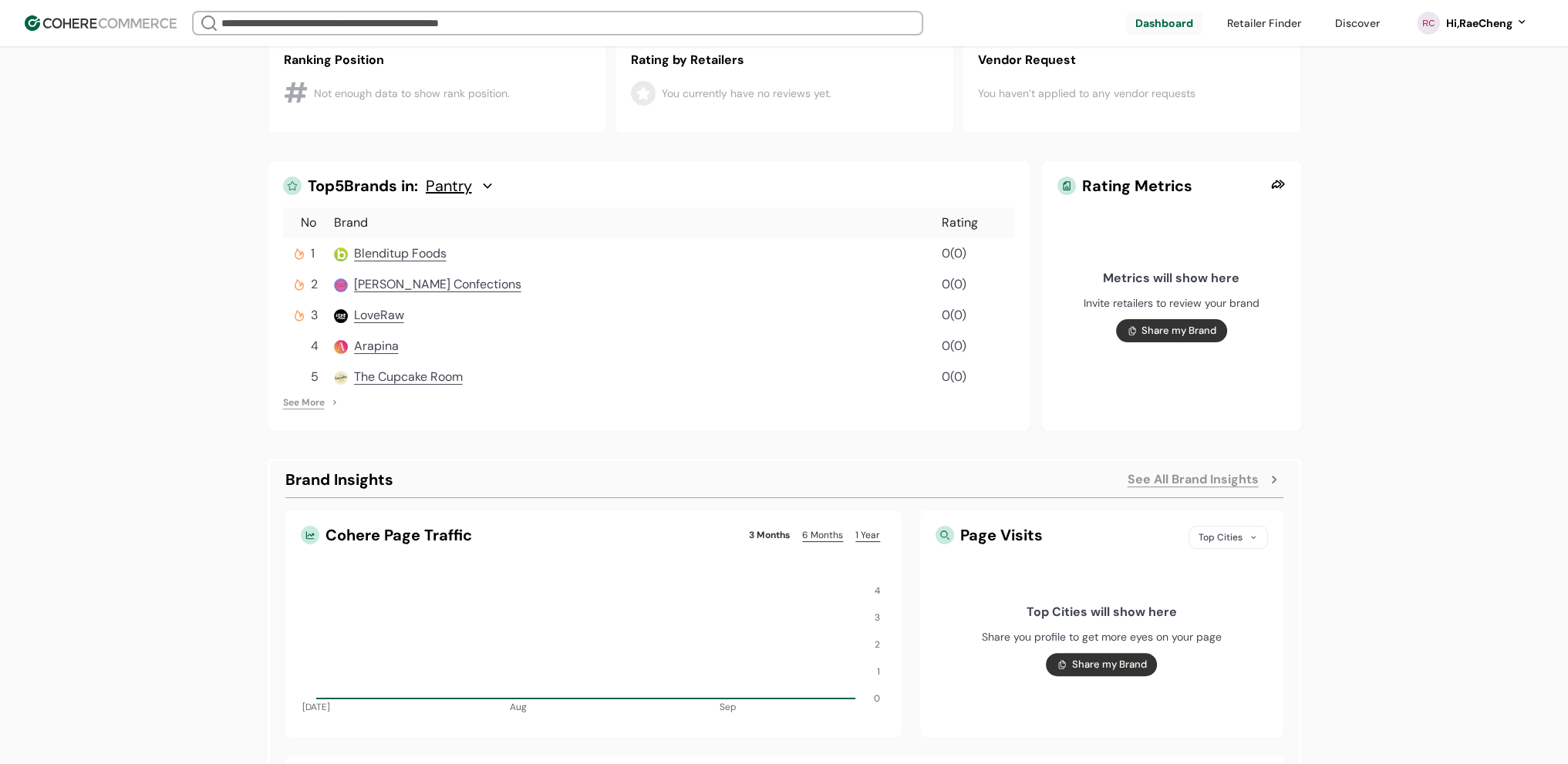
scroll to position [462, 0]
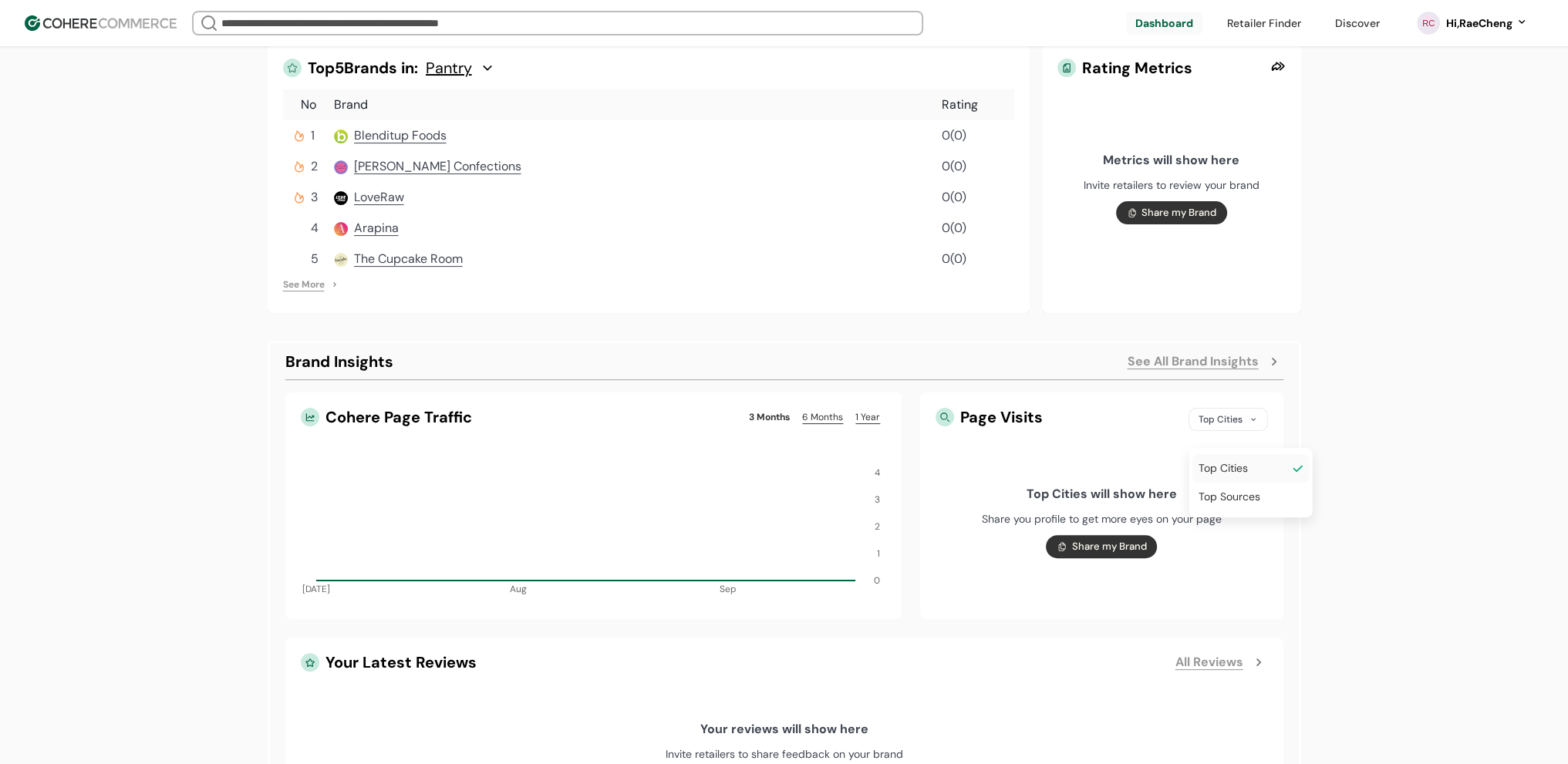
click at [1233, 431] on div "Top Cities" at bounding box center [1228, 419] width 79 height 23
click at [1386, 415] on div "A complete profile means more visibility, and more connections. 3 tasks left Ad…" at bounding box center [784, 365] width 1568 height 1654
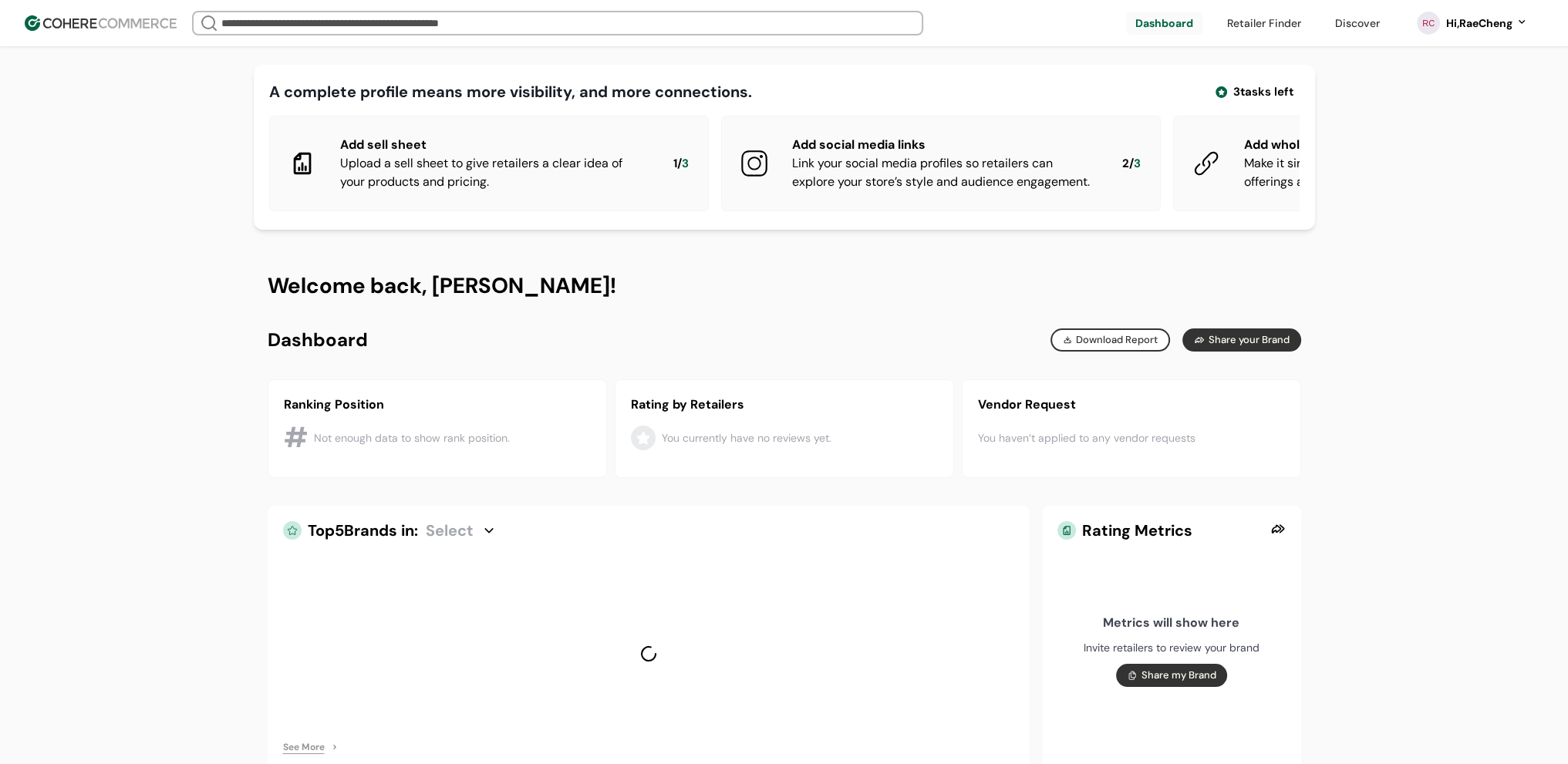
click at [1247, 27] on link at bounding box center [1265, 22] width 93 height 23
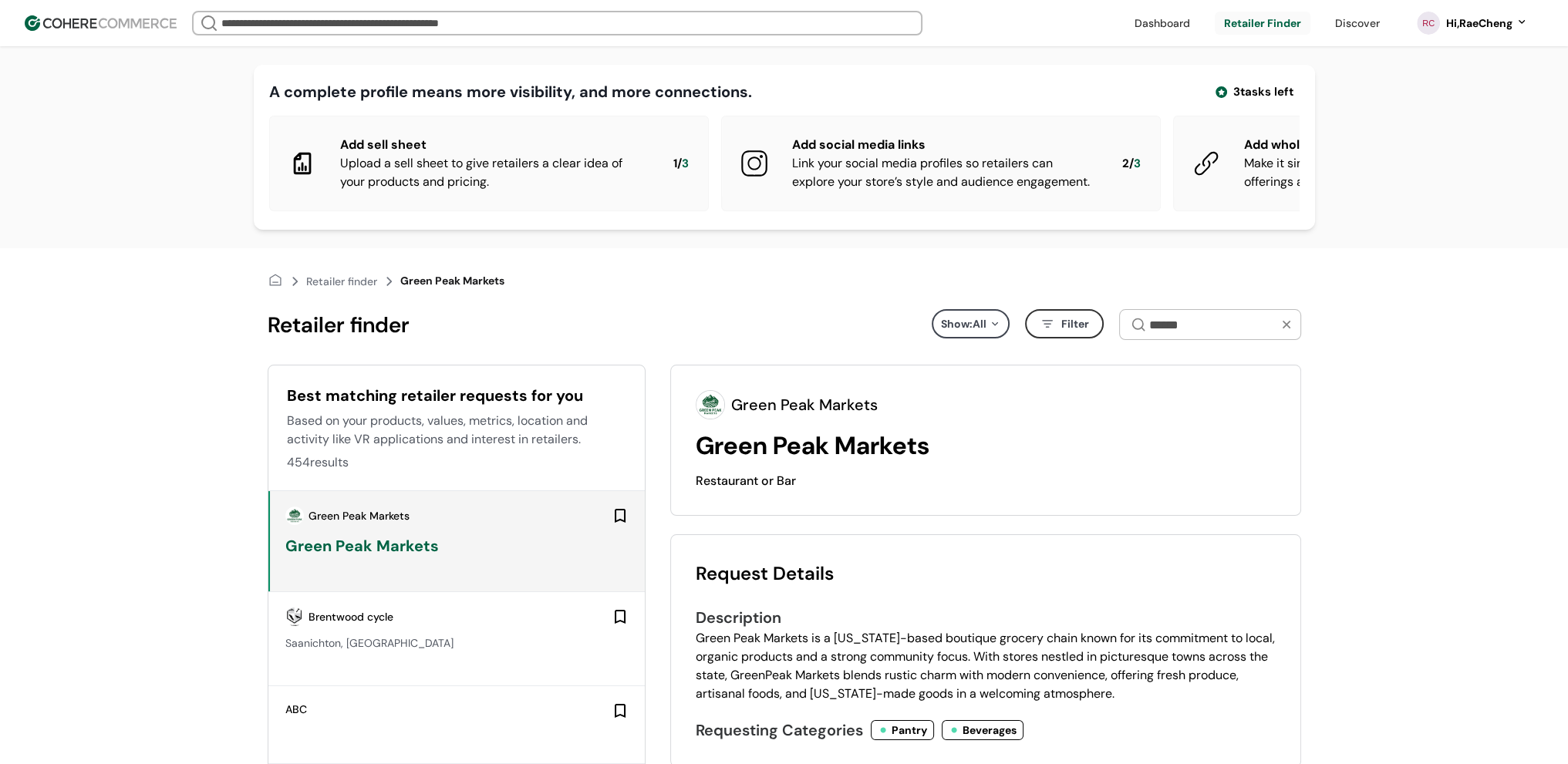
click at [1337, 19] on link at bounding box center [1357, 22] width 63 height 23
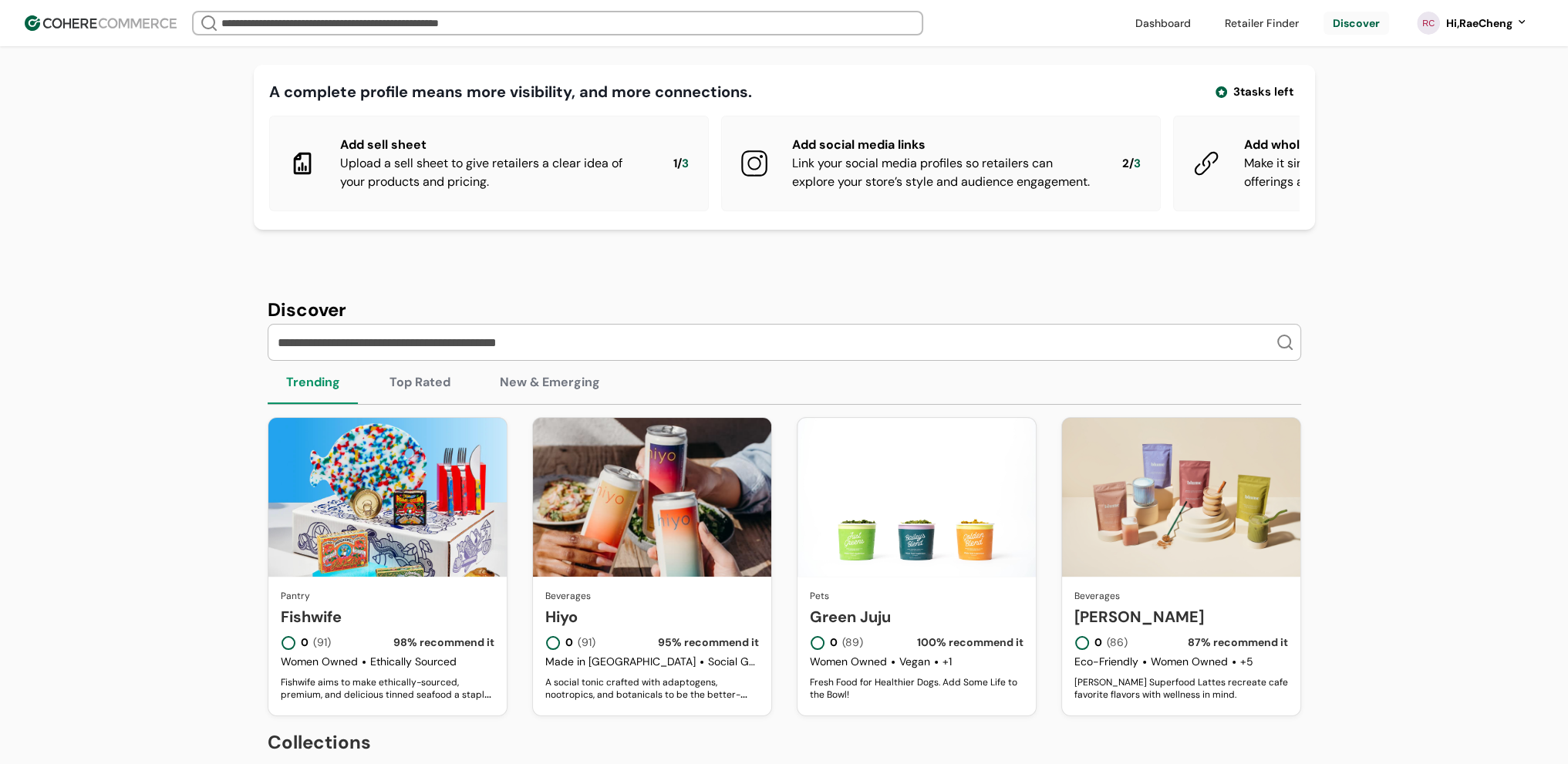
click at [419, 397] on button "Top Rated" at bounding box center [420, 382] width 98 height 43
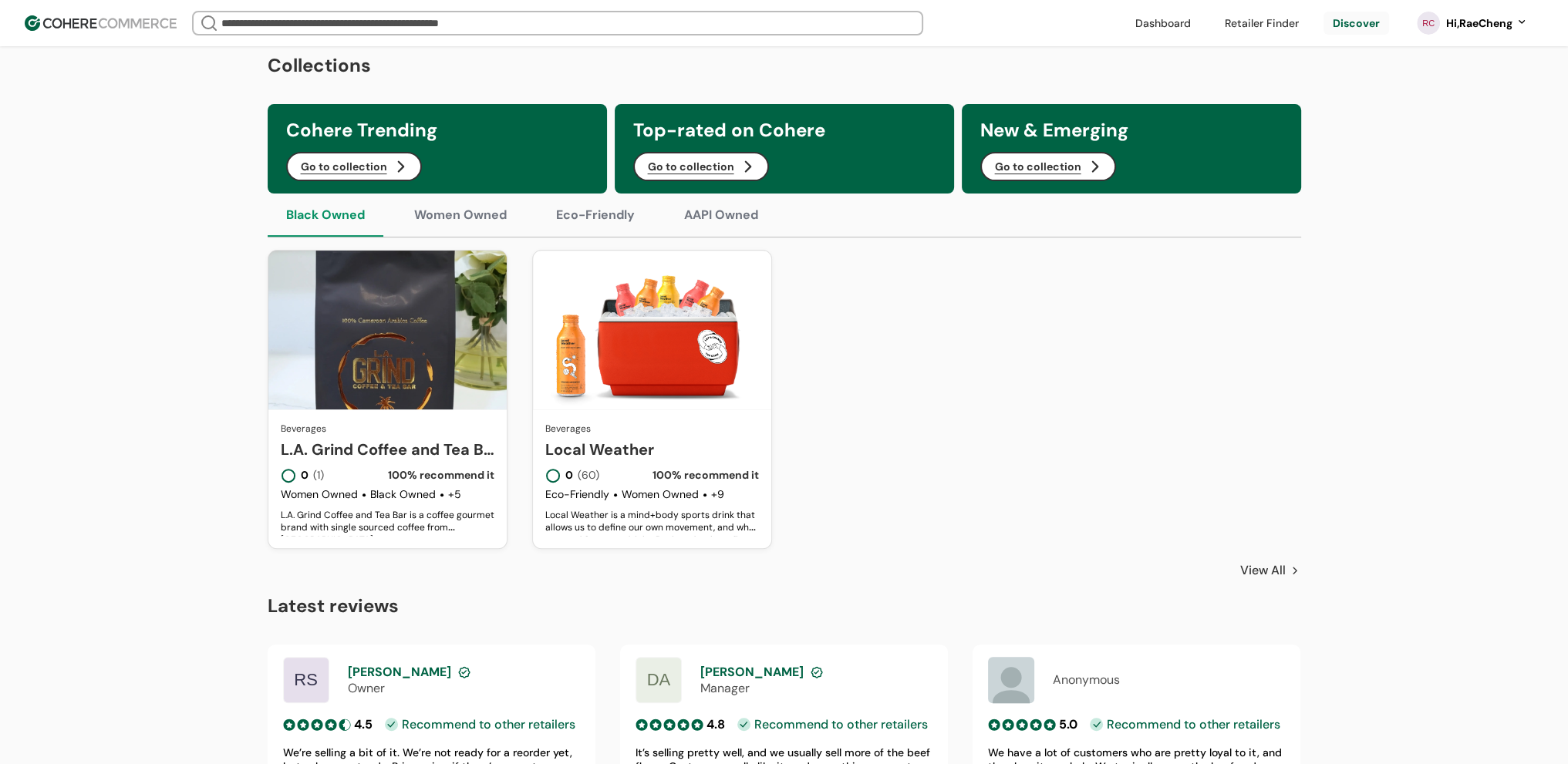
scroll to position [694, 0]
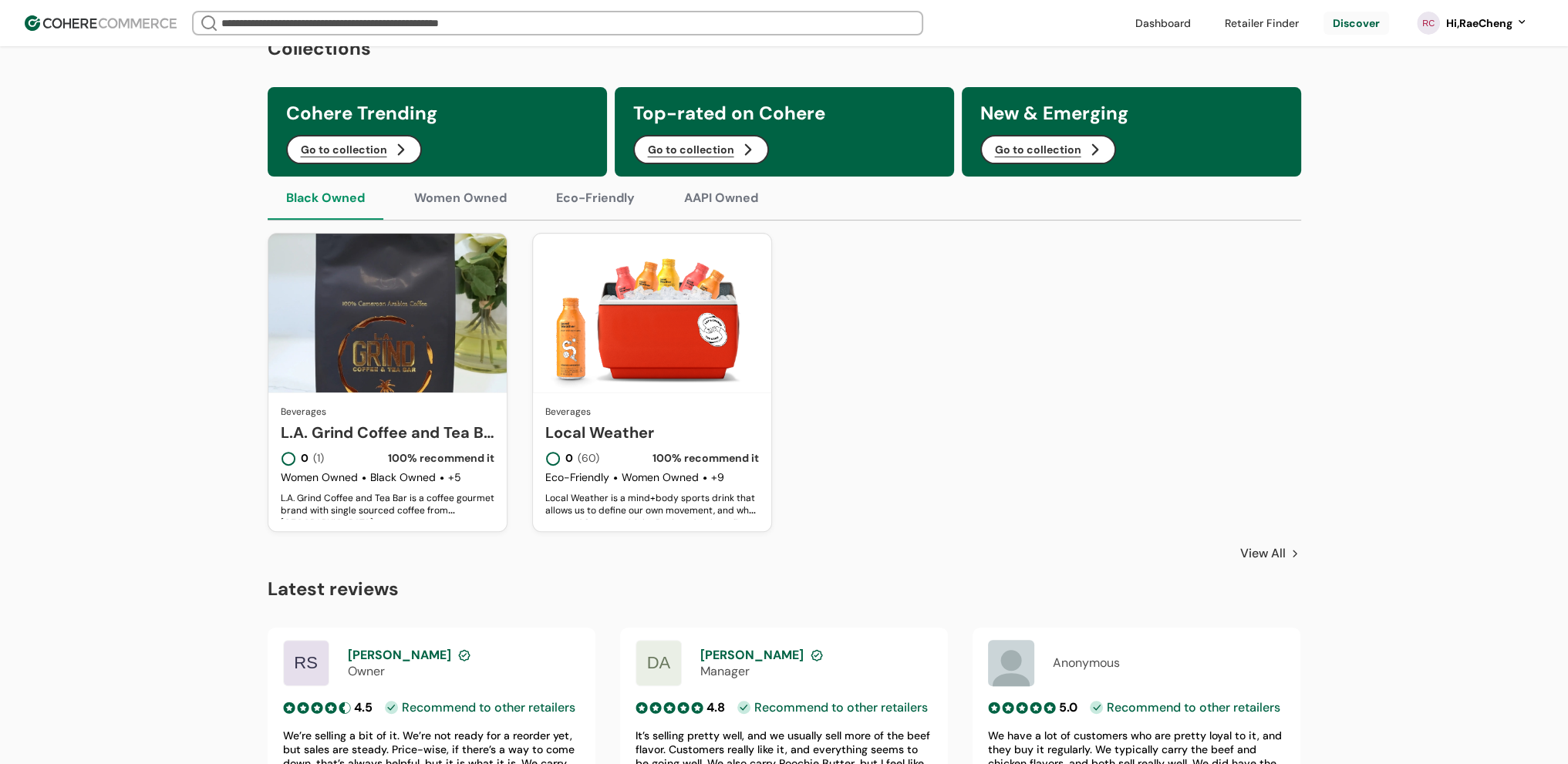
click at [467, 207] on button "Women Owned" at bounding box center [460, 198] width 130 height 43
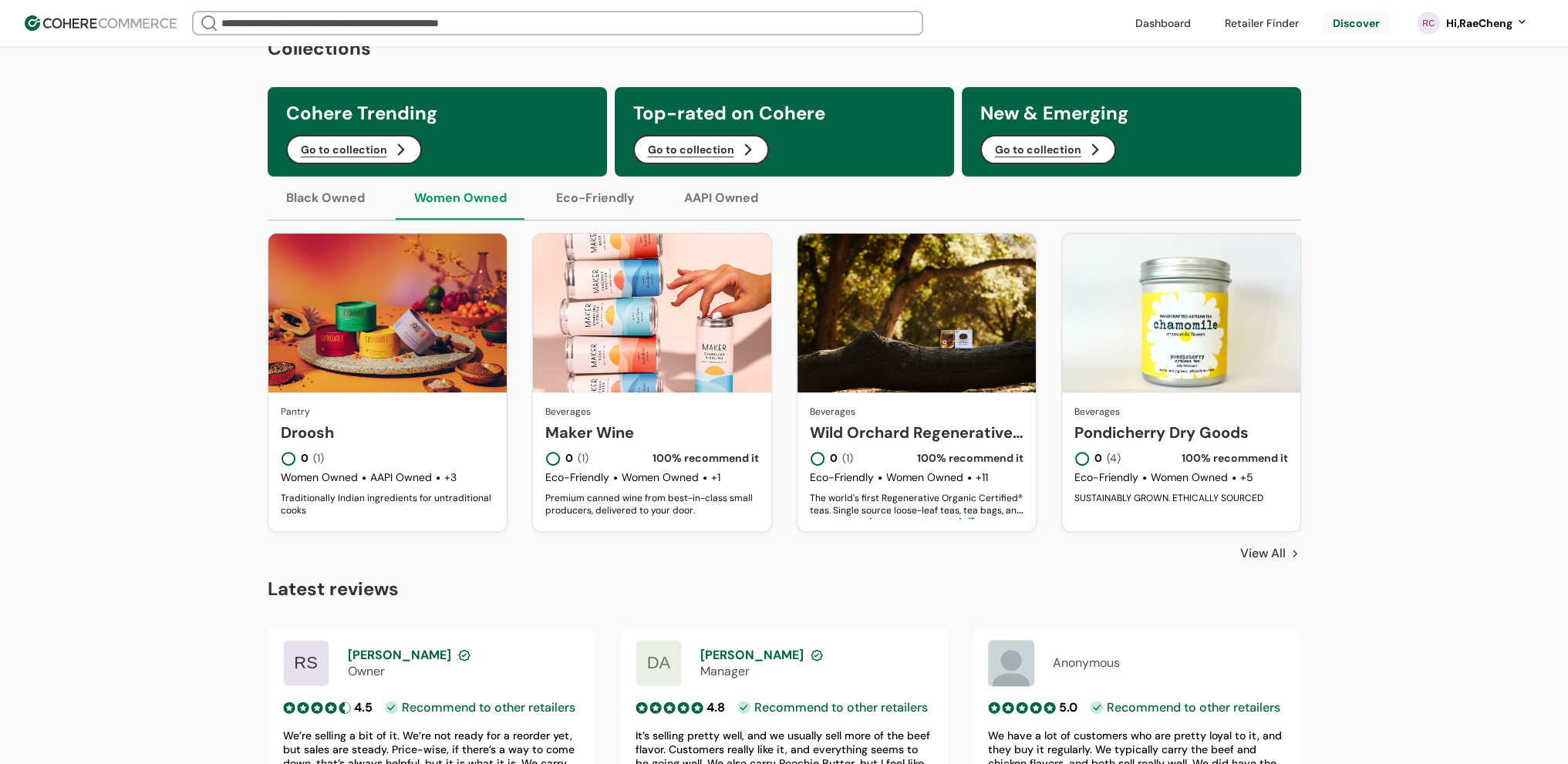
click at [716, 212] on button "AAPI Owned" at bounding box center [721, 198] width 111 height 43
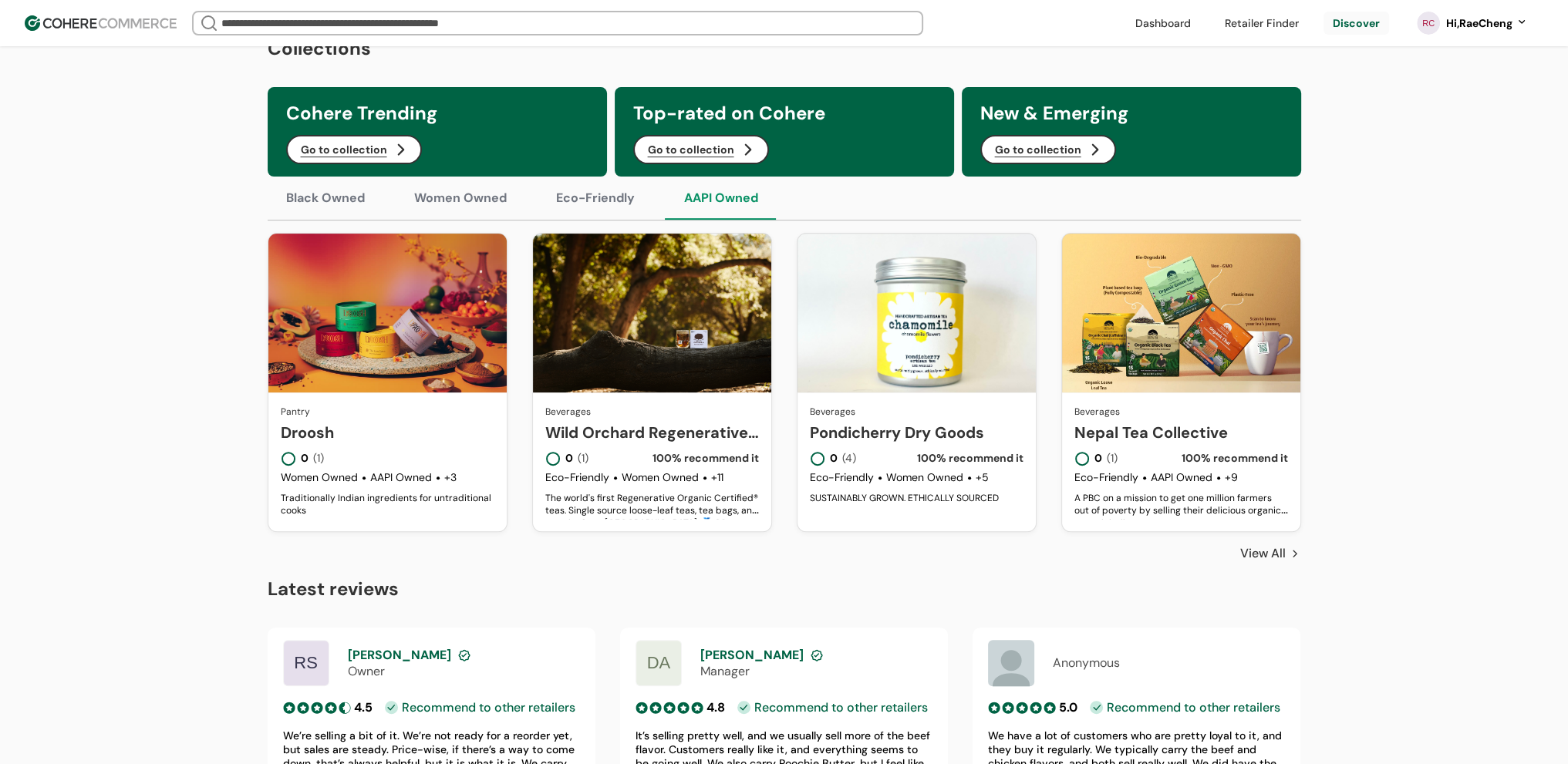
click at [602, 211] on button "Eco-Friendly" at bounding box center [596, 198] width 116 height 43
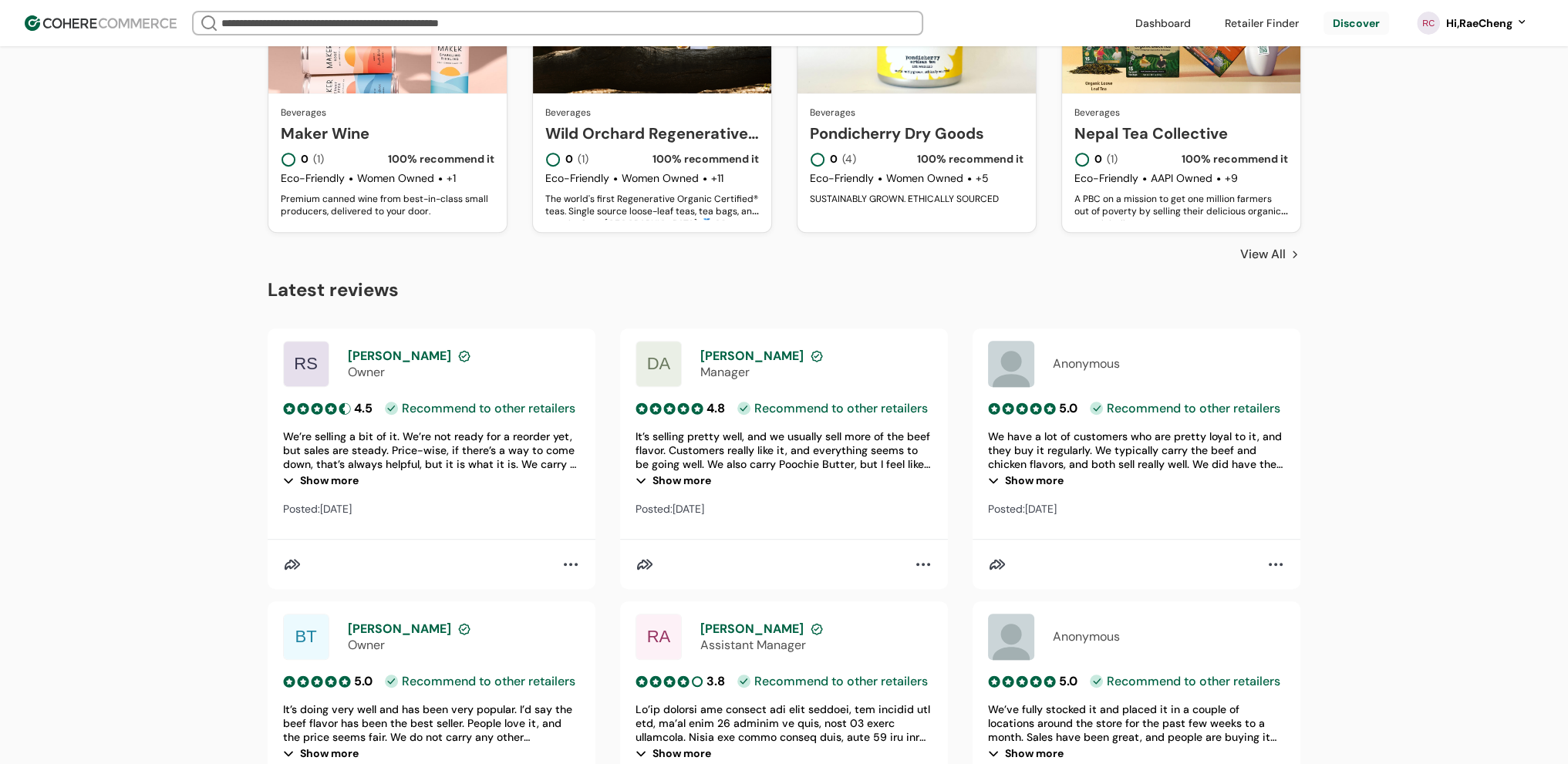
scroll to position [1002, 0]
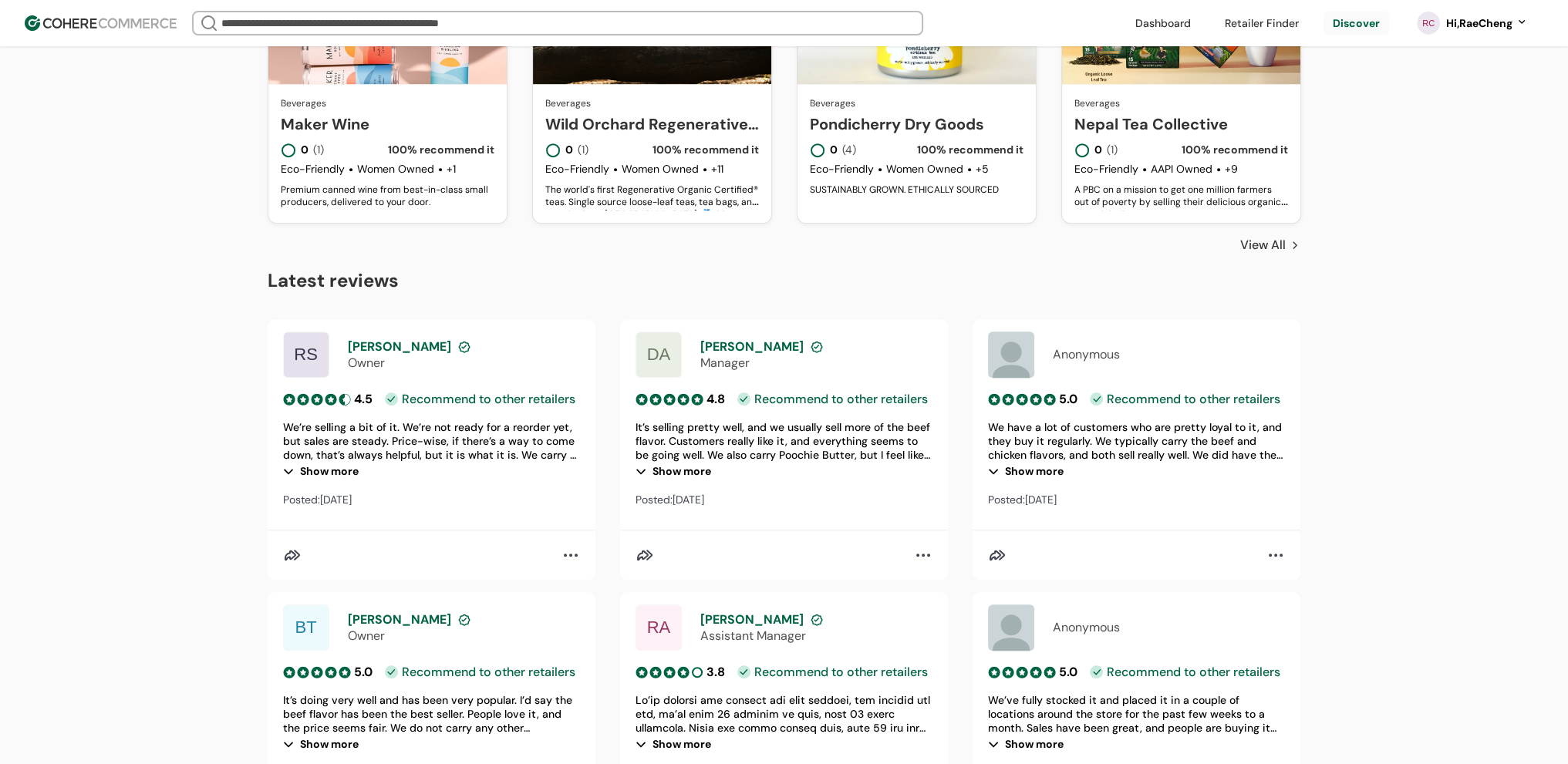
drag, startPoint x: 415, startPoint y: 437, endPoint x: 541, endPoint y: 437, distance: 126.0
click at [541, 437] on div at bounding box center [431, 441] width 297 height 42
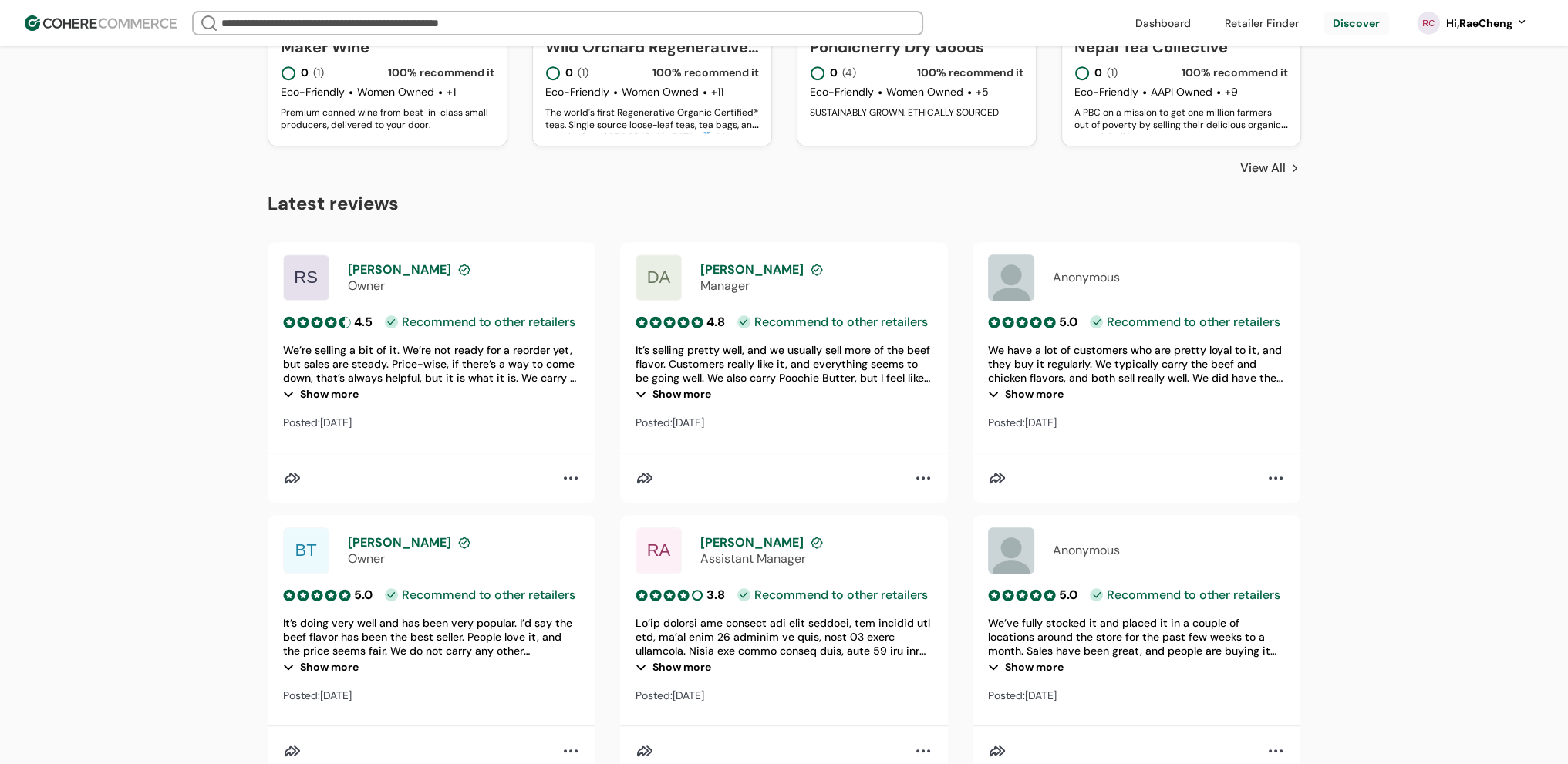
click at [306, 403] on div "Show more" at bounding box center [431, 394] width 297 height 18
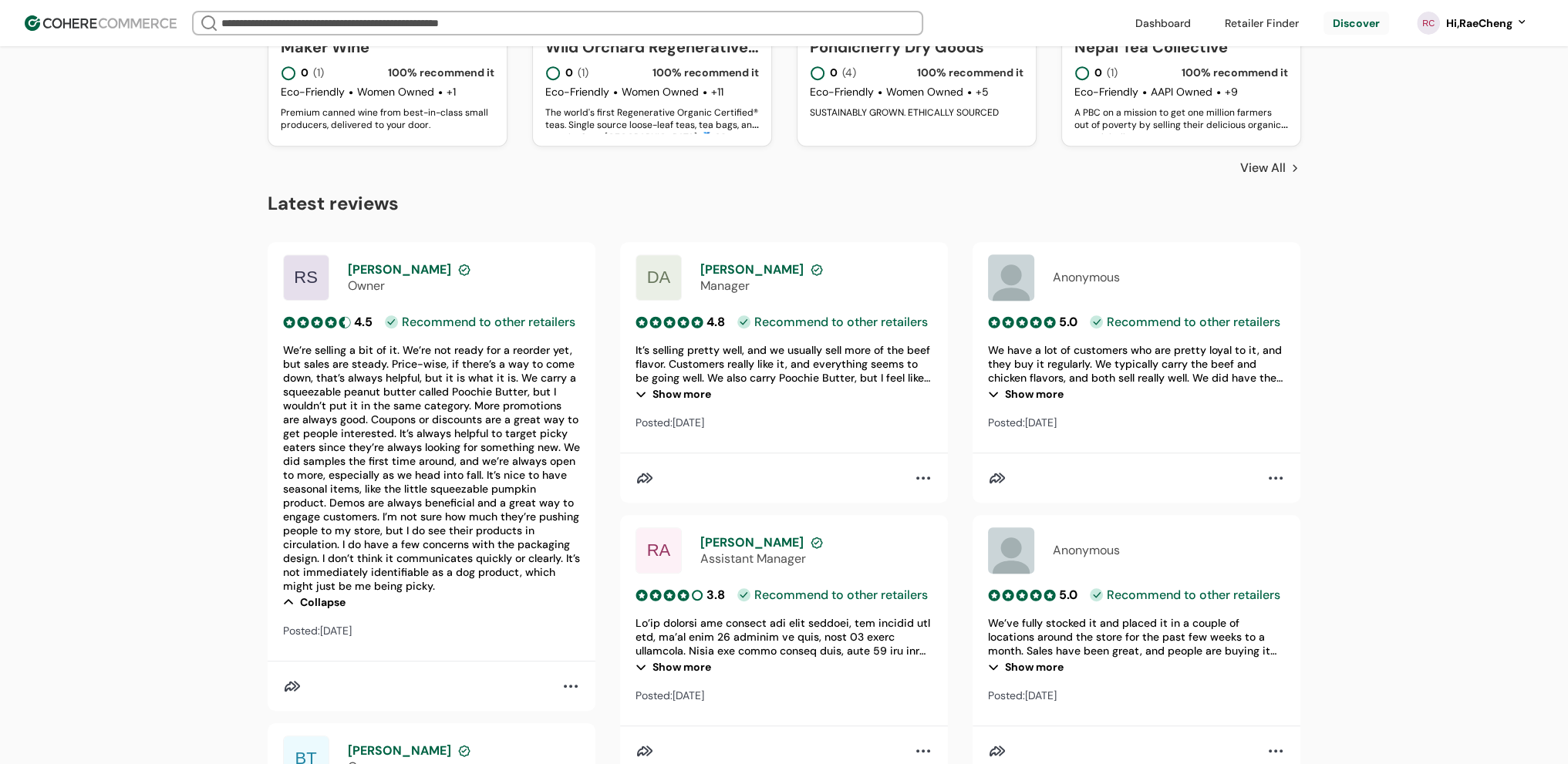
click at [645, 401] on div "Show more" at bounding box center [784, 394] width 297 height 18
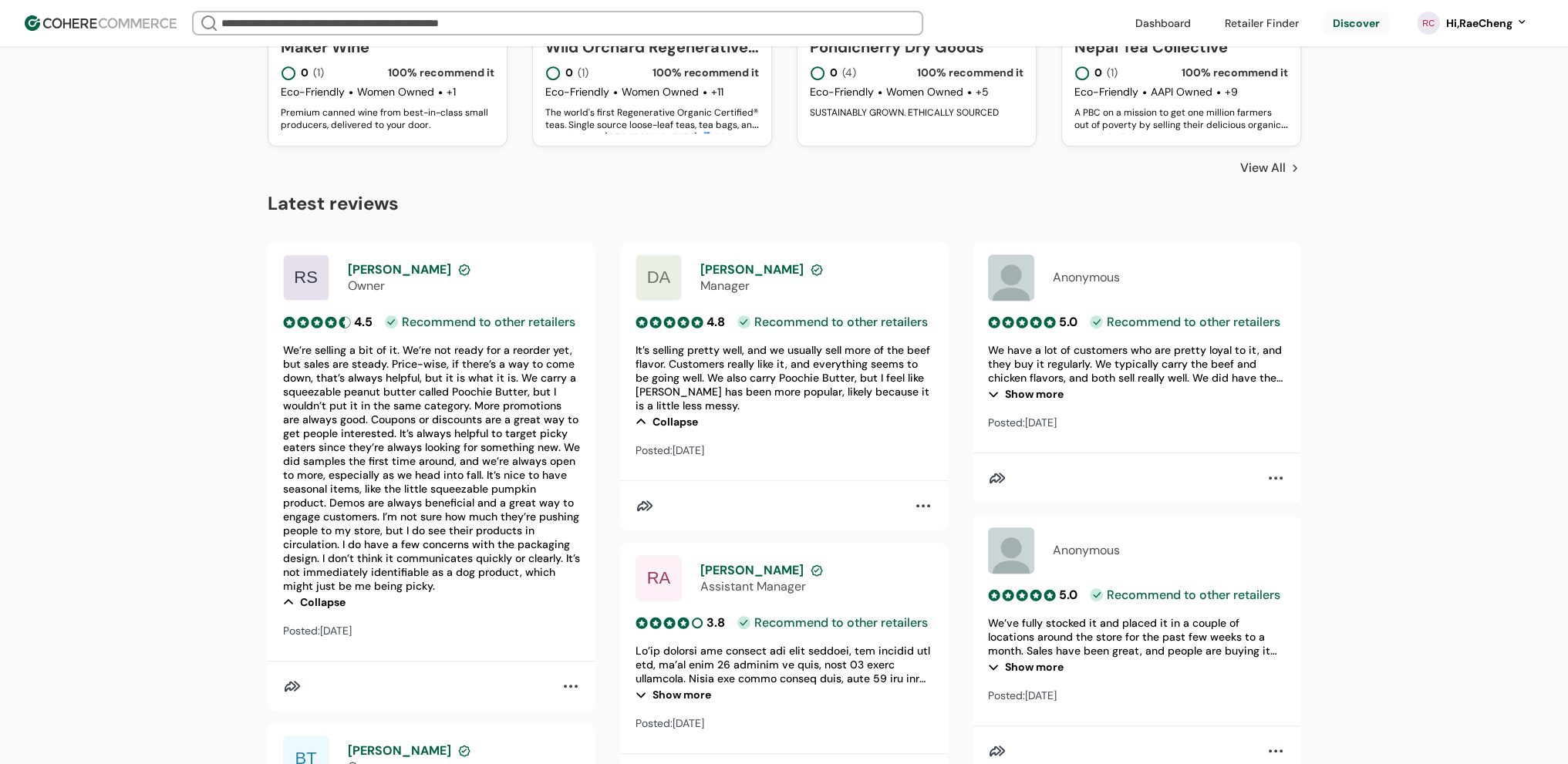
drag, startPoint x: 748, startPoint y: 361, endPoint x: 907, endPoint y: 362, distance: 159.0
click at [907, 362] on div "It’s selling pretty well, and we usually sell more of the beef flavor. Customer…" at bounding box center [784, 378] width 297 height 70
click at [648, 513] on div at bounding box center [644, 506] width 18 height 18
click at [916, 515] on div at bounding box center [923, 506] width 18 height 18
click at [843, 400] on div "It’s selling pretty well, and we usually sell more of the beef flavor. Customer…" at bounding box center [784, 378] width 297 height 70
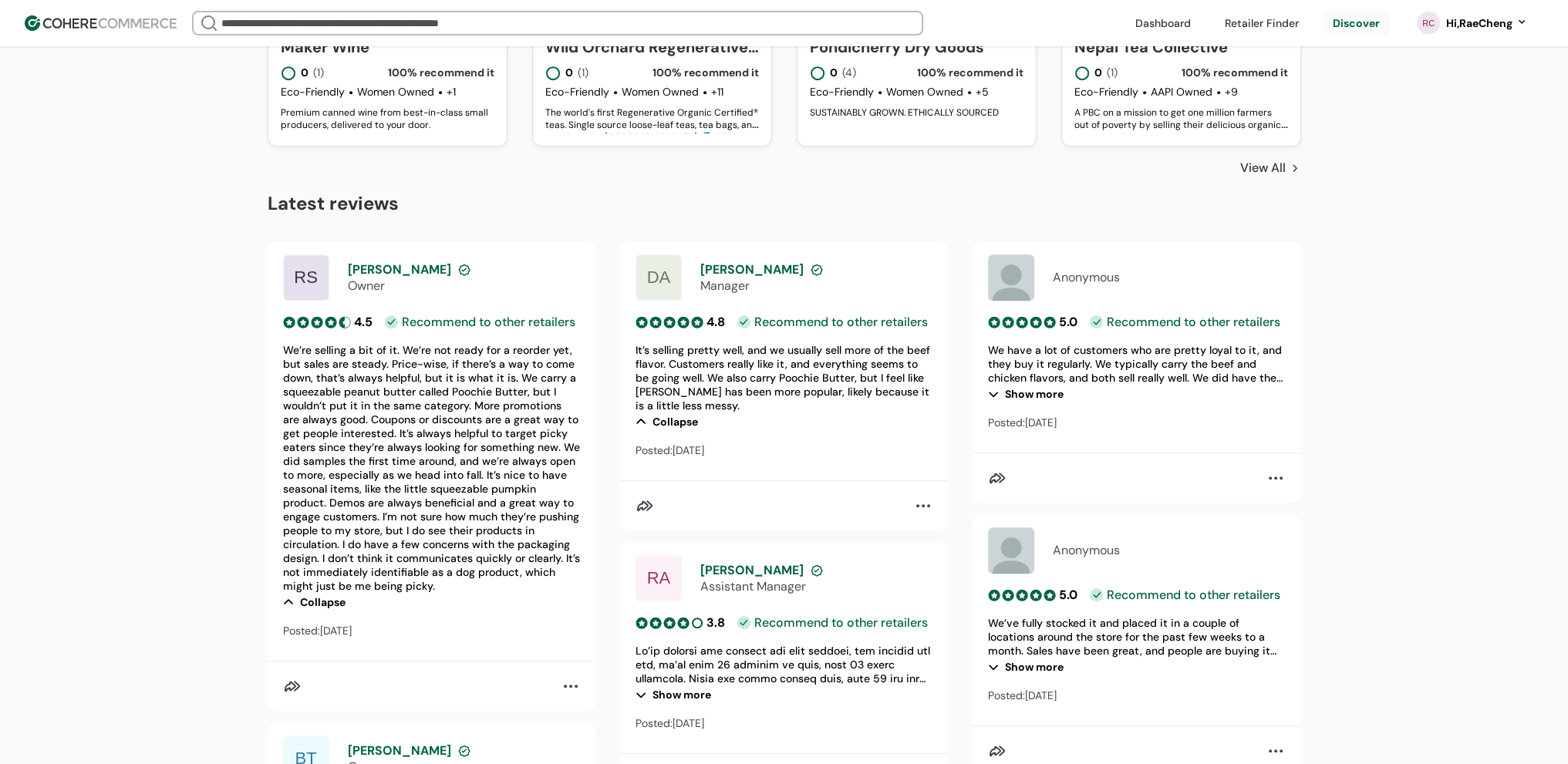
drag, startPoint x: 696, startPoint y: 357, endPoint x: 837, endPoint y: 390, distance: 144.8
click at [837, 390] on div "It’s selling pretty well, and we usually sell more of the beef flavor. Customer…" at bounding box center [784, 378] width 297 height 70
click at [676, 426] on div "Collapse" at bounding box center [784, 422] width 297 height 18
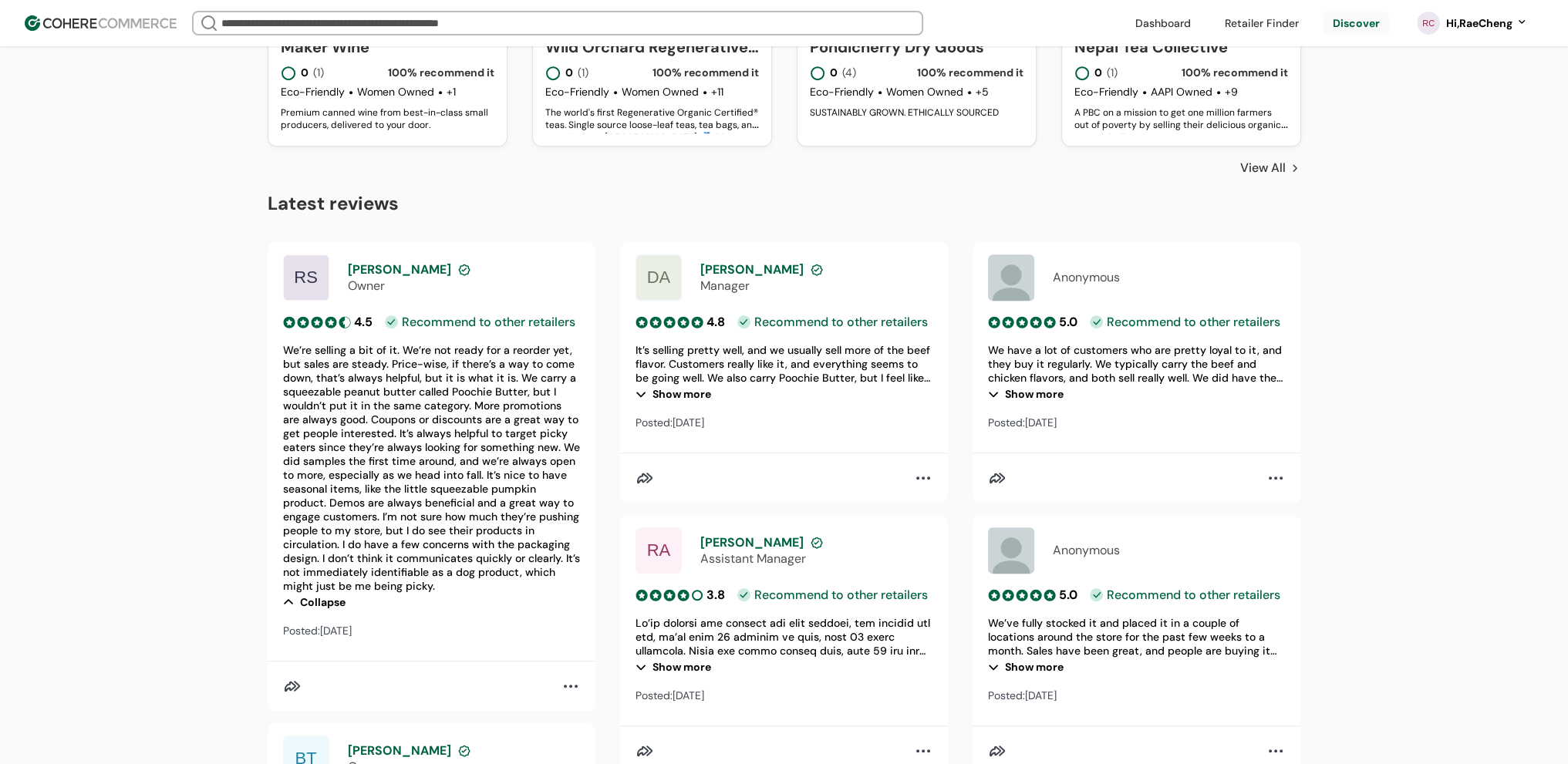
click at [667, 403] on div "Show more" at bounding box center [784, 394] width 297 height 18
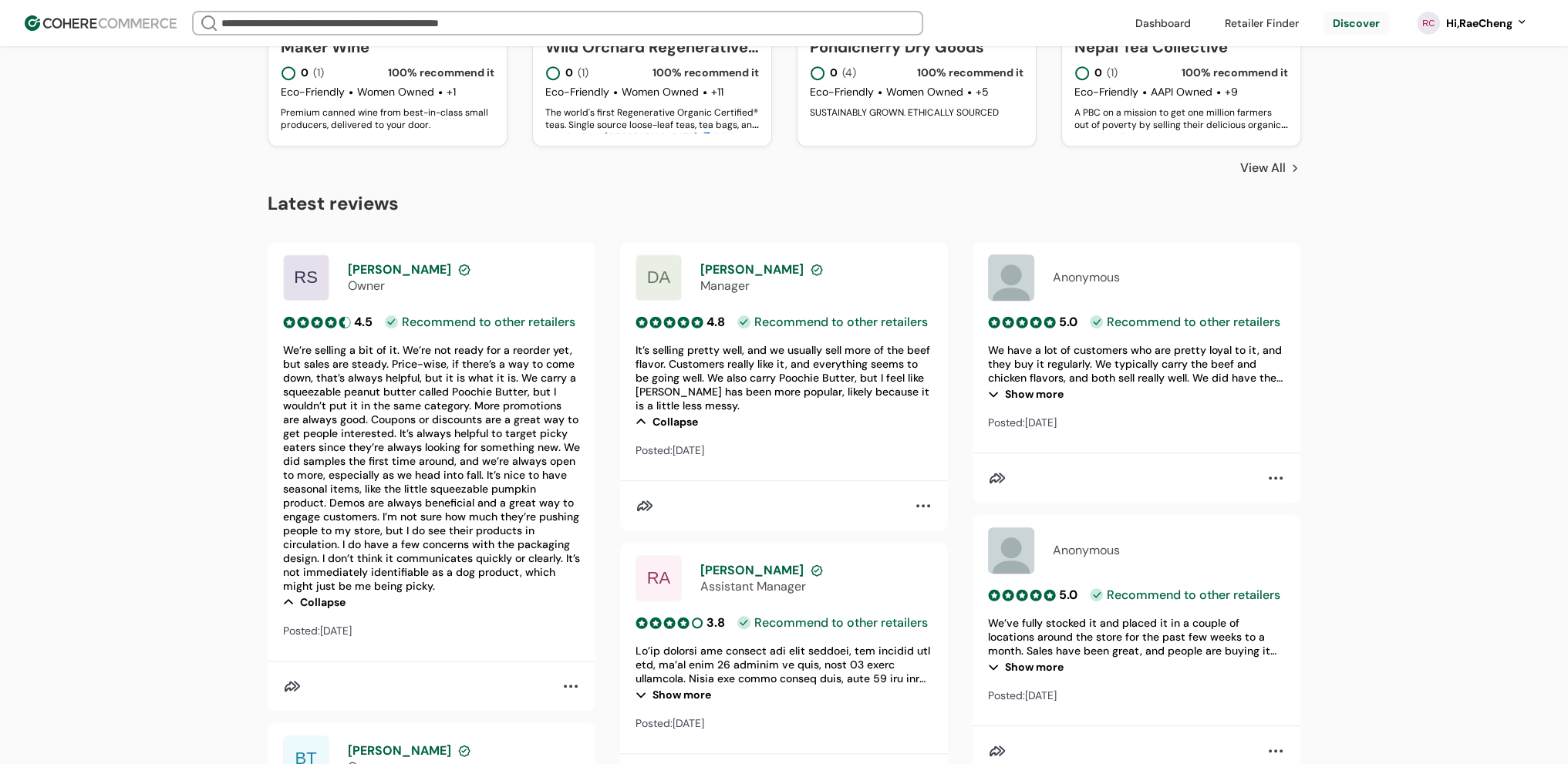
drag, startPoint x: 1085, startPoint y: 354, endPoint x: 1281, endPoint y: 357, distance: 196.0
click at [1281, 357] on div "We have a lot of customers who are pretty loyal to it, and they buy it regularl…" at bounding box center [1137, 364] width 297 height 42
click at [1267, 358] on div "We have a lot of customers who are pretty loyal to it, and they buy it regularl…" at bounding box center [1137, 364] width 297 height 42
click at [1218, 329] on div "Recommend to other retailers" at bounding box center [1185, 322] width 190 height 13
click at [1019, 403] on div "Show more" at bounding box center [1137, 394] width 297 height 18
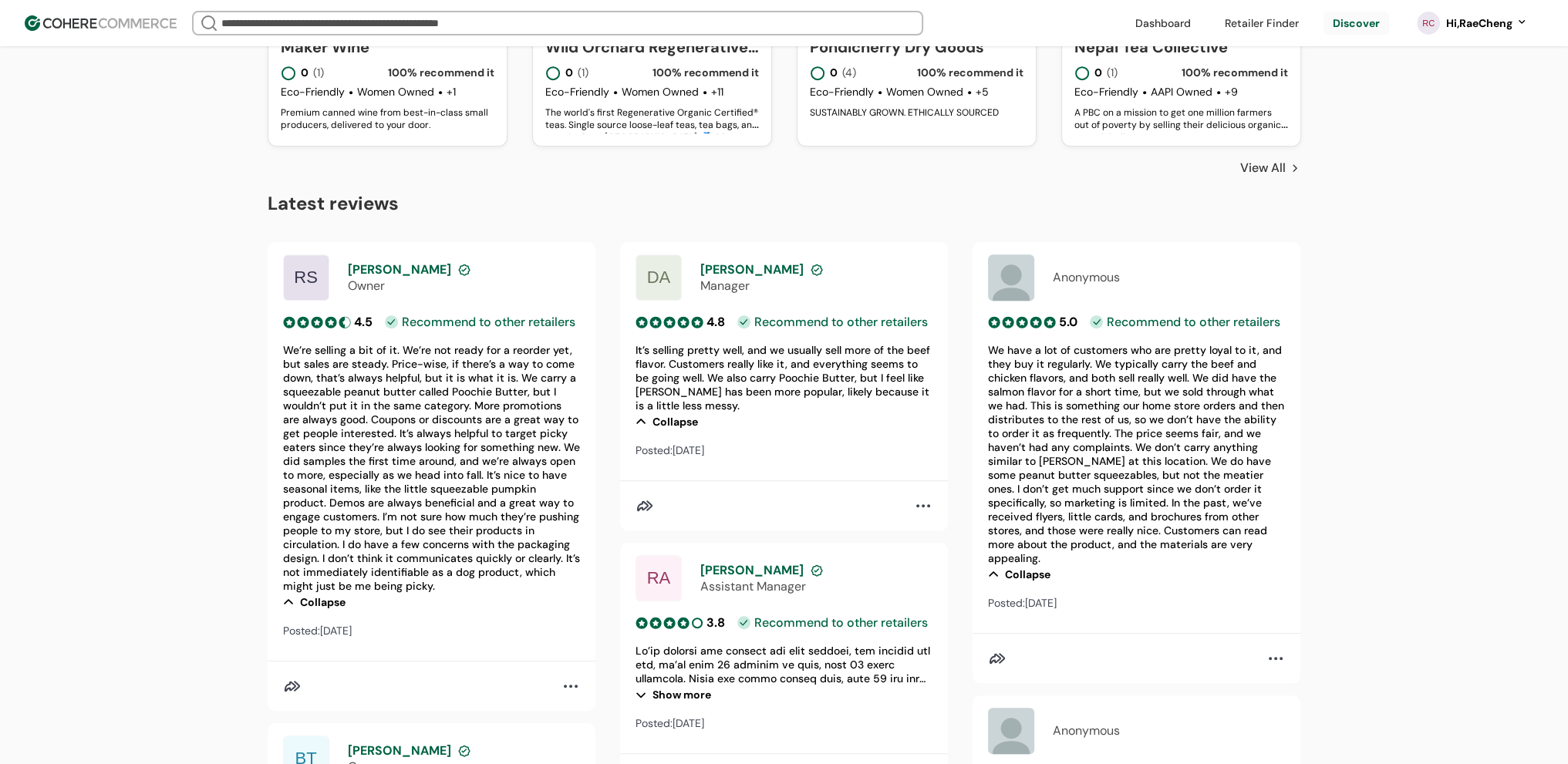
drag, startPoint x: 1098, startPoint y: 368, endPoint x: 1211, endPoint y: 373, distance: 113.1
click at [1211, 373] on div "We have a lot of customers who are pretty loyal to it, and they buy it regularl…" at bounding box center [1137, 454] width 297 height 222
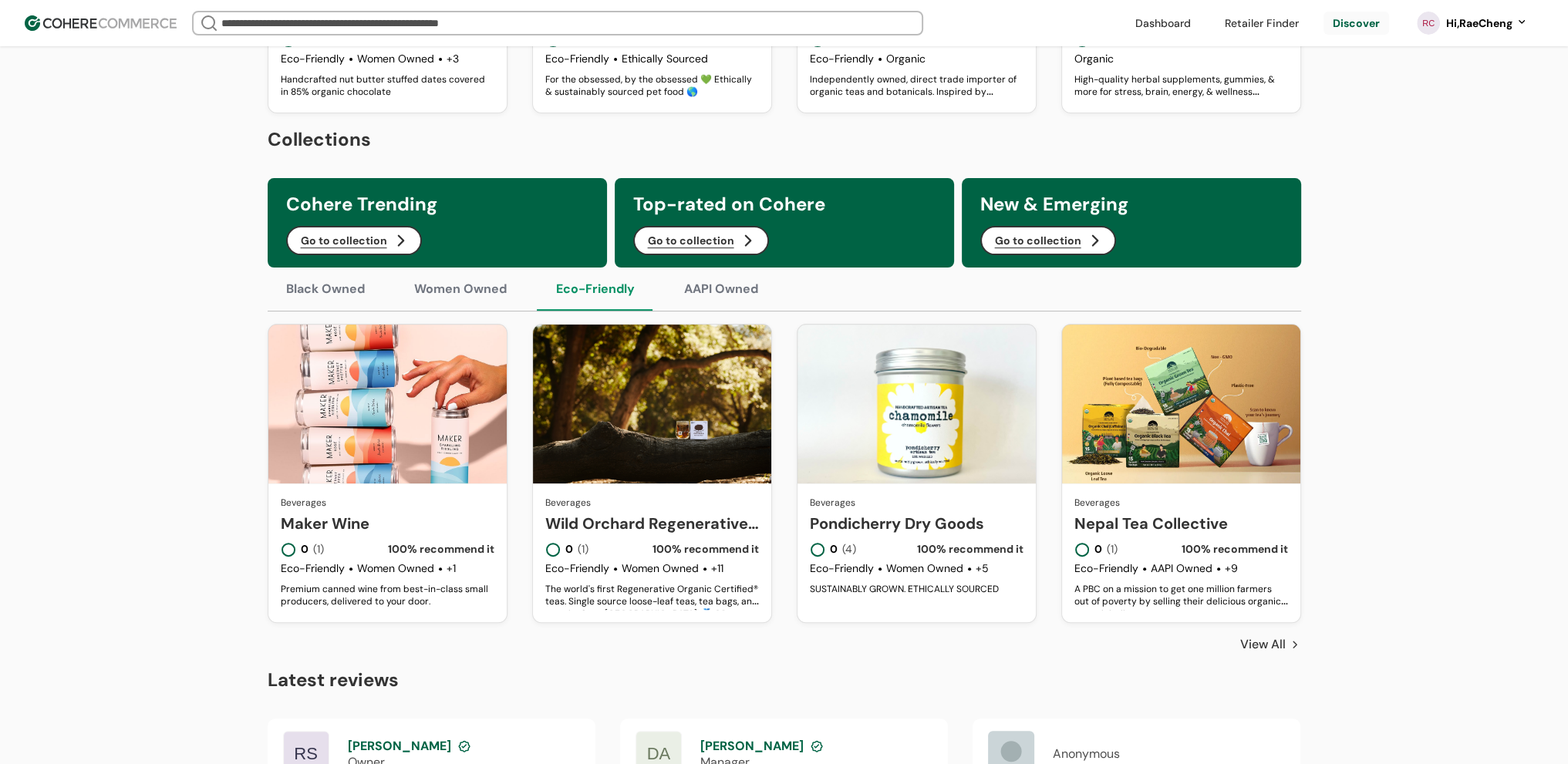
scroll to position [605, 0]
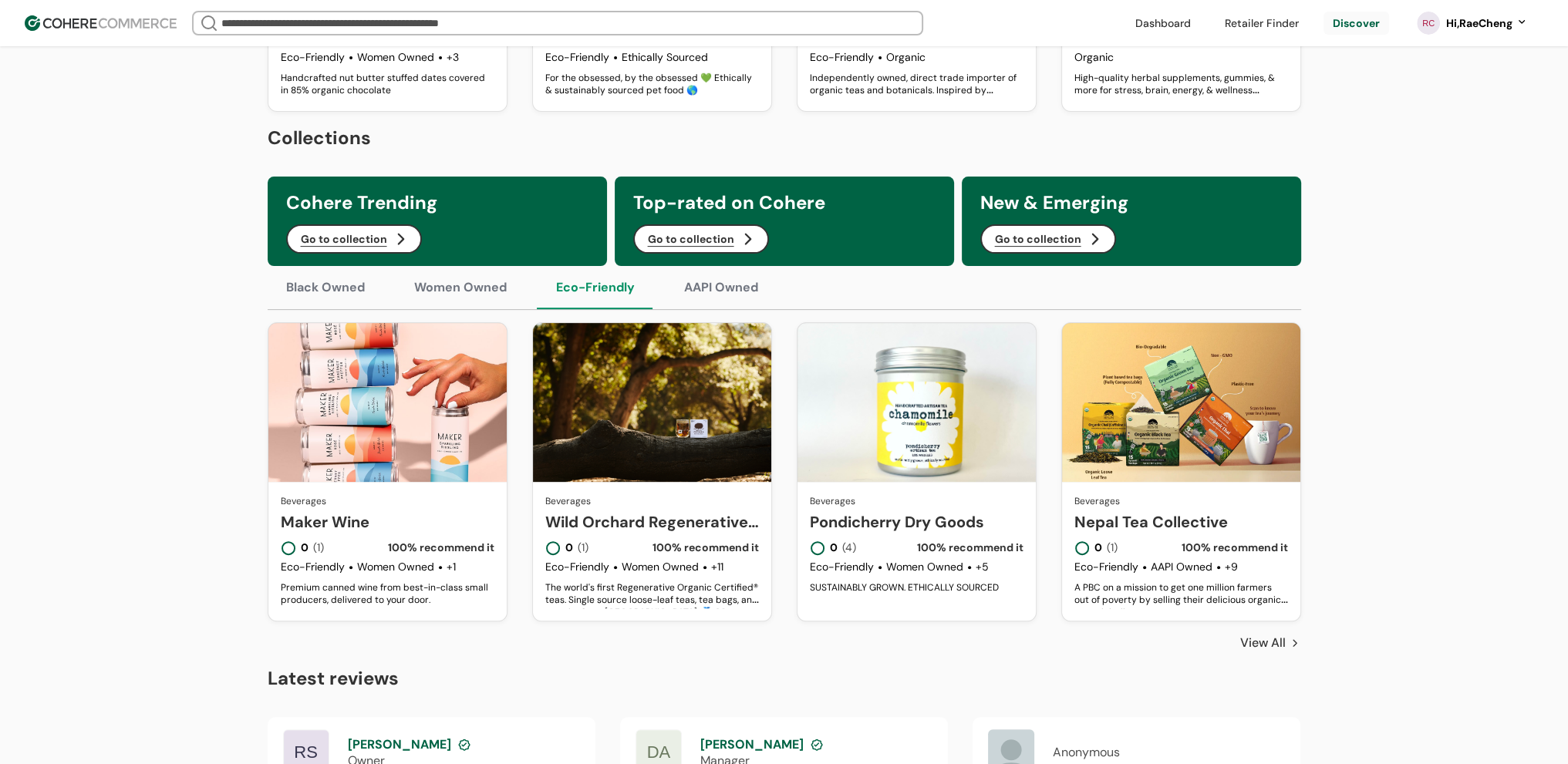
click at [1053, 254] on button "Go to collection" at bounding box center [1049, 238] width 136 height 30
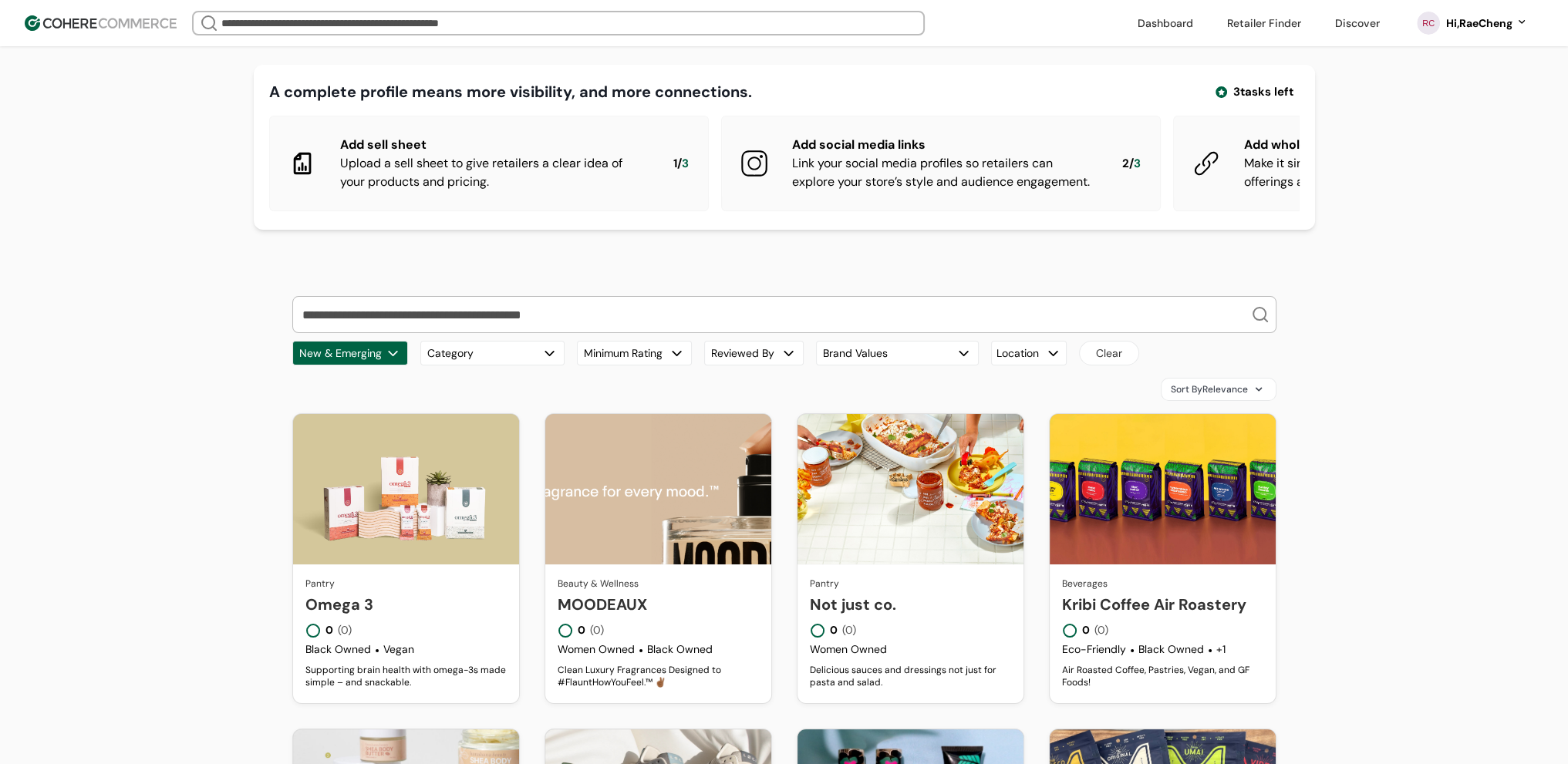
click at [515, 365] on button "Category" at bounding box center [492, 353] width 144 height 25
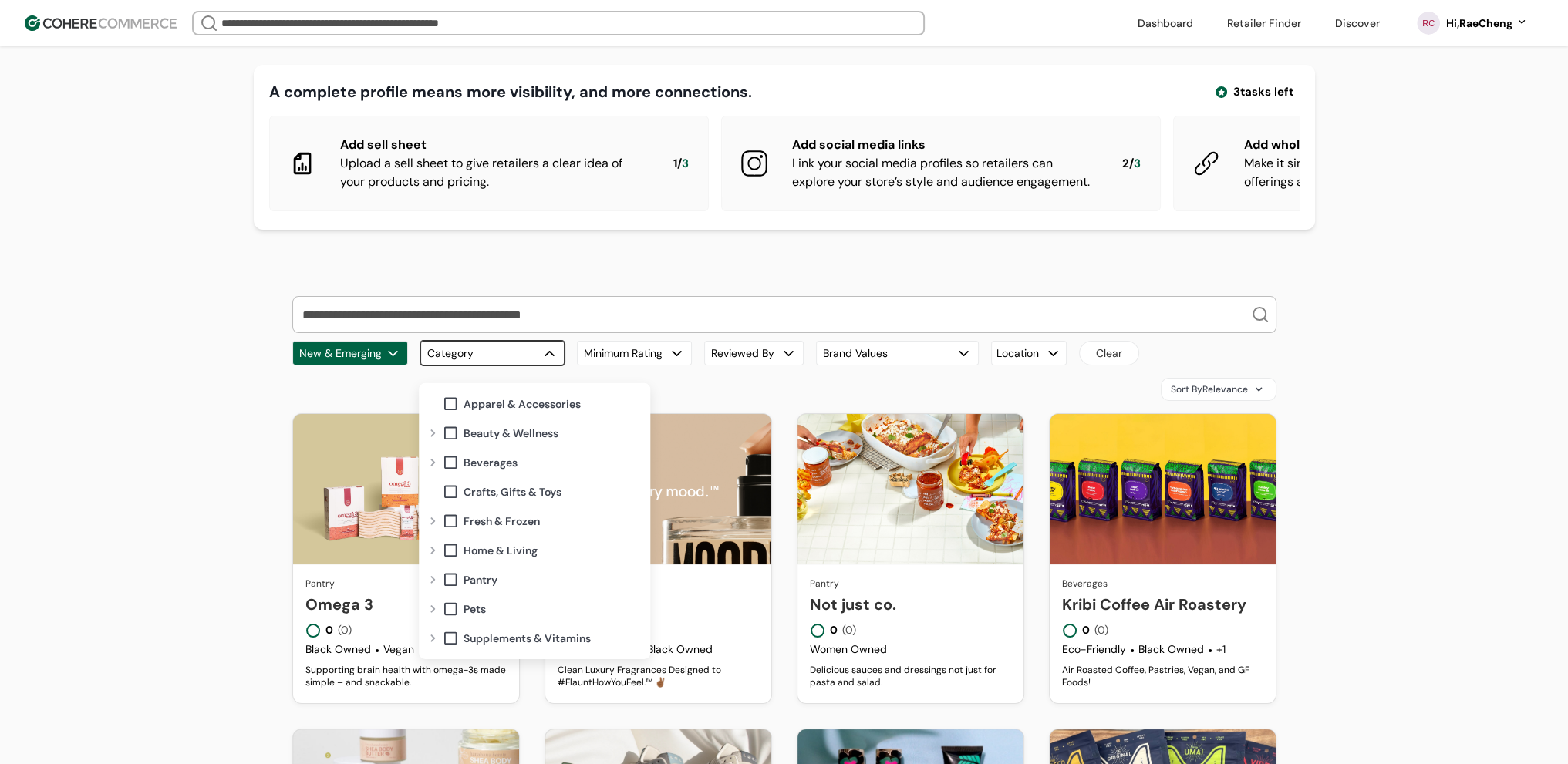
click at [467, 578] on span "Pantry" at bounding box center [480, 579] width 34 height 16
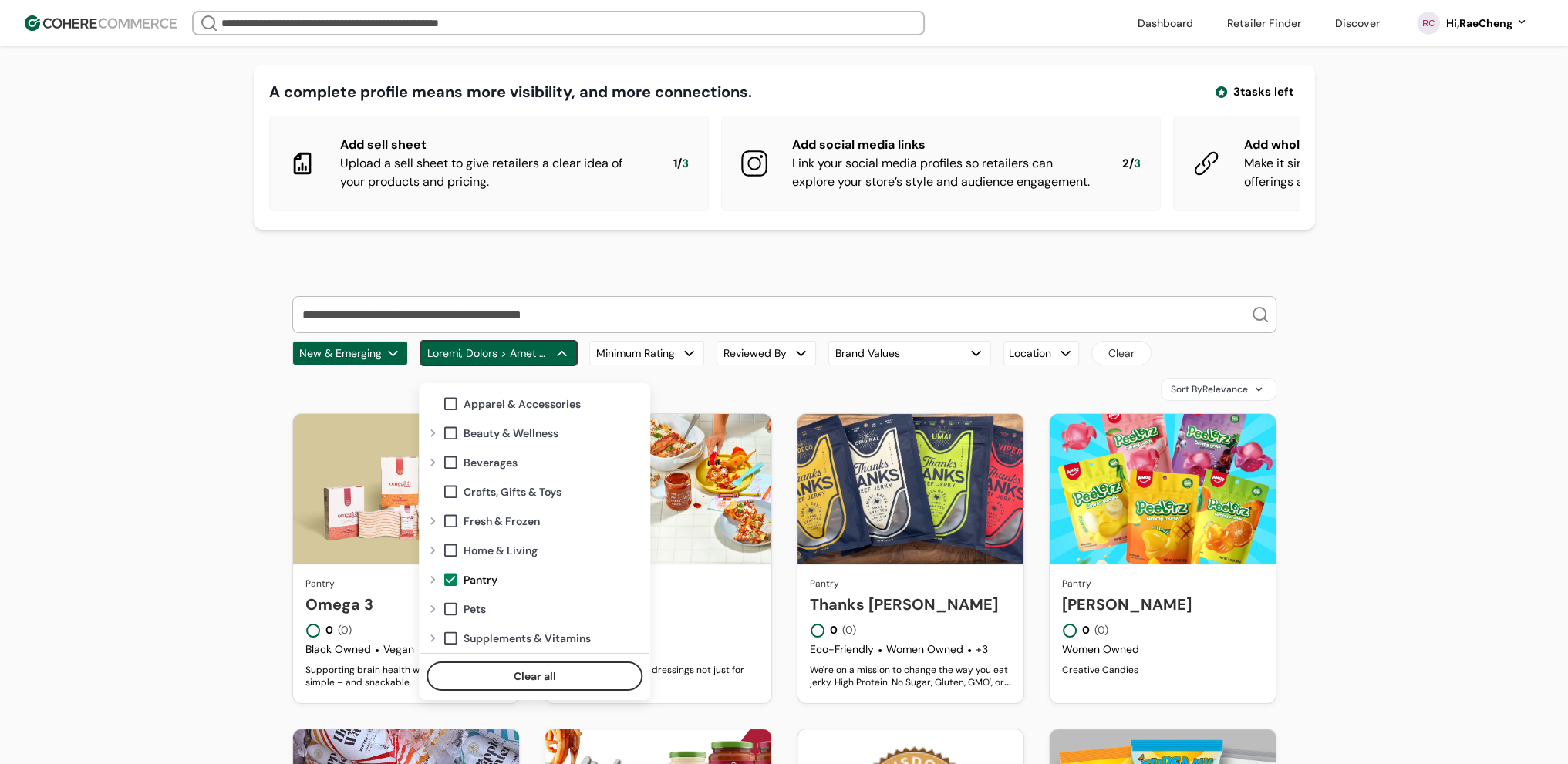
click at [185, 520] on div "A complete profile means more visibility, and more connections. 3 tasks left Ad…" at bounding box center [784, 712] width 1568 height 1425
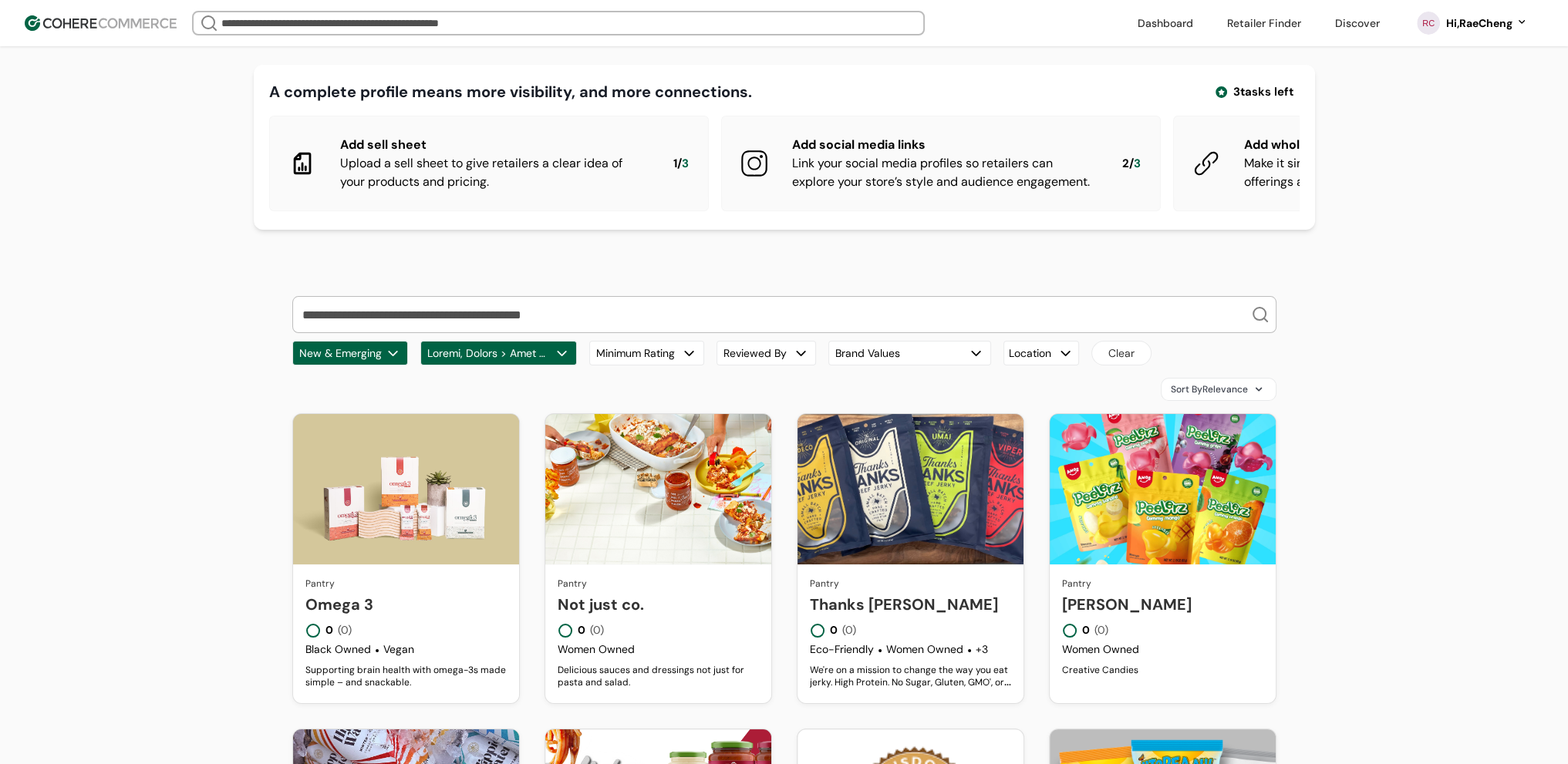
click at [547, 365] on button "button" at bounding box center [499, 353] width 157 height 25
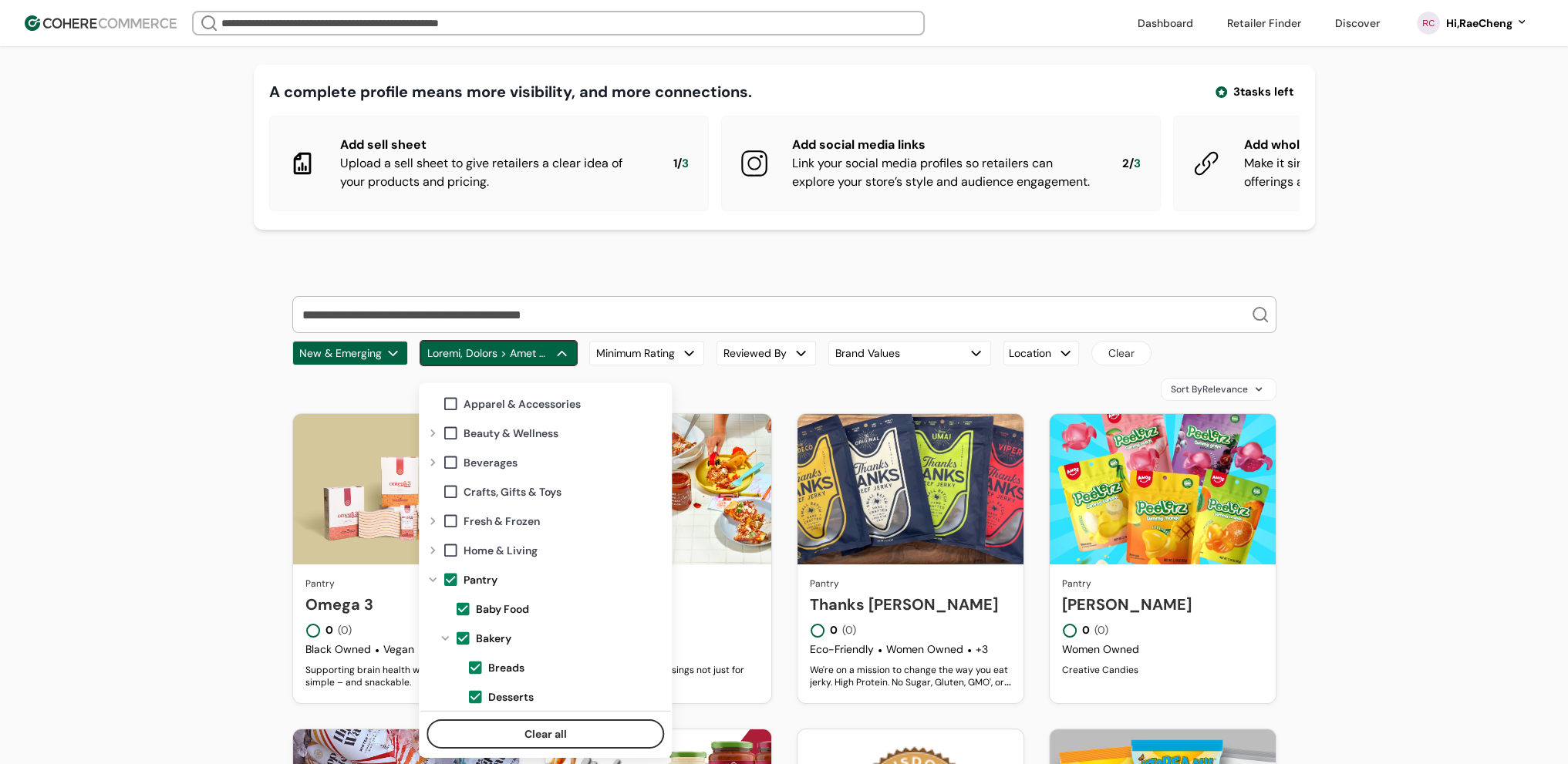
click at [455, 579] on span at bounding box center [450, 579] width 17 height 17
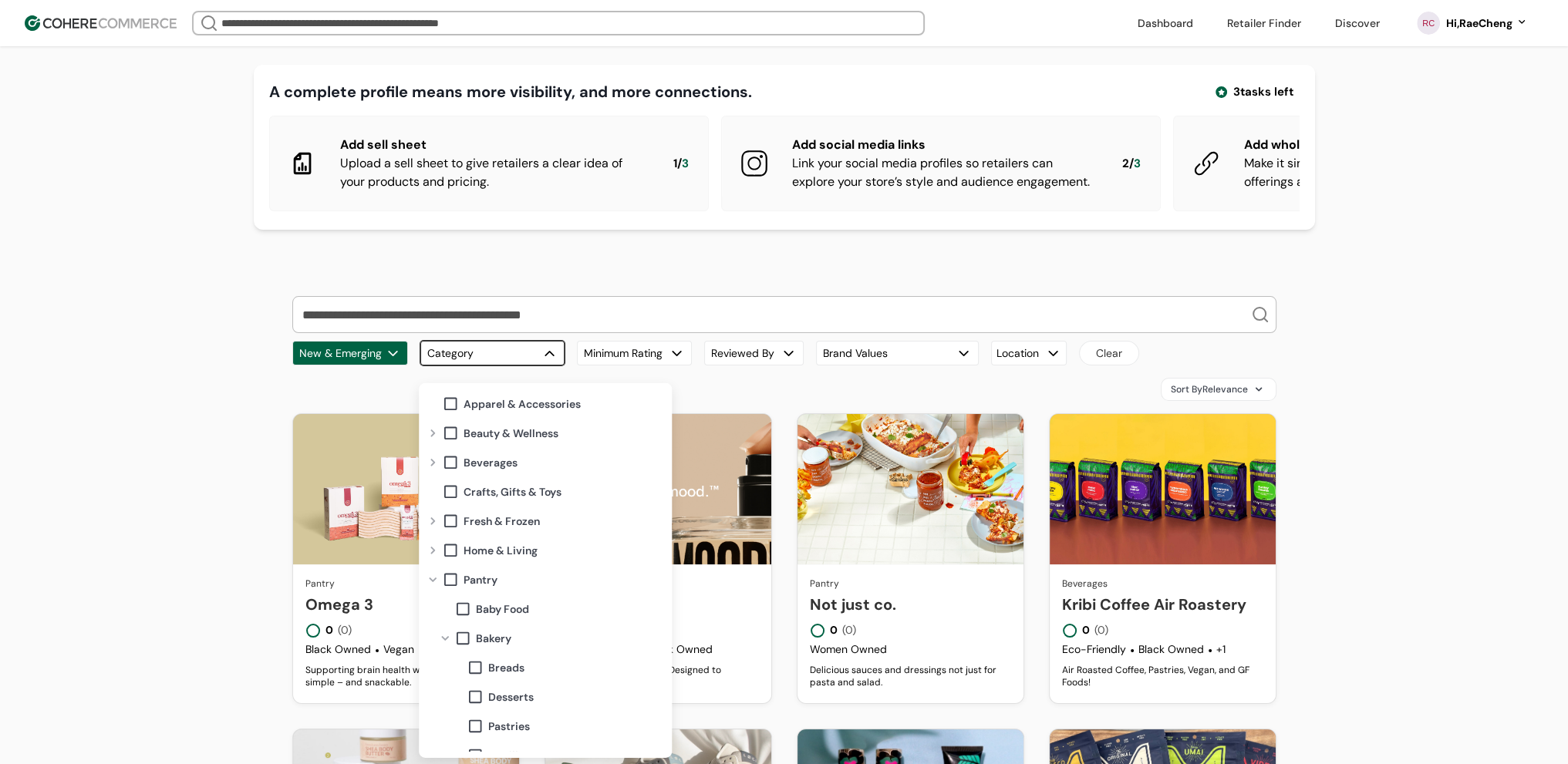
click at [451, 522] on span at bounding box center [450, 521] width 17 height 17
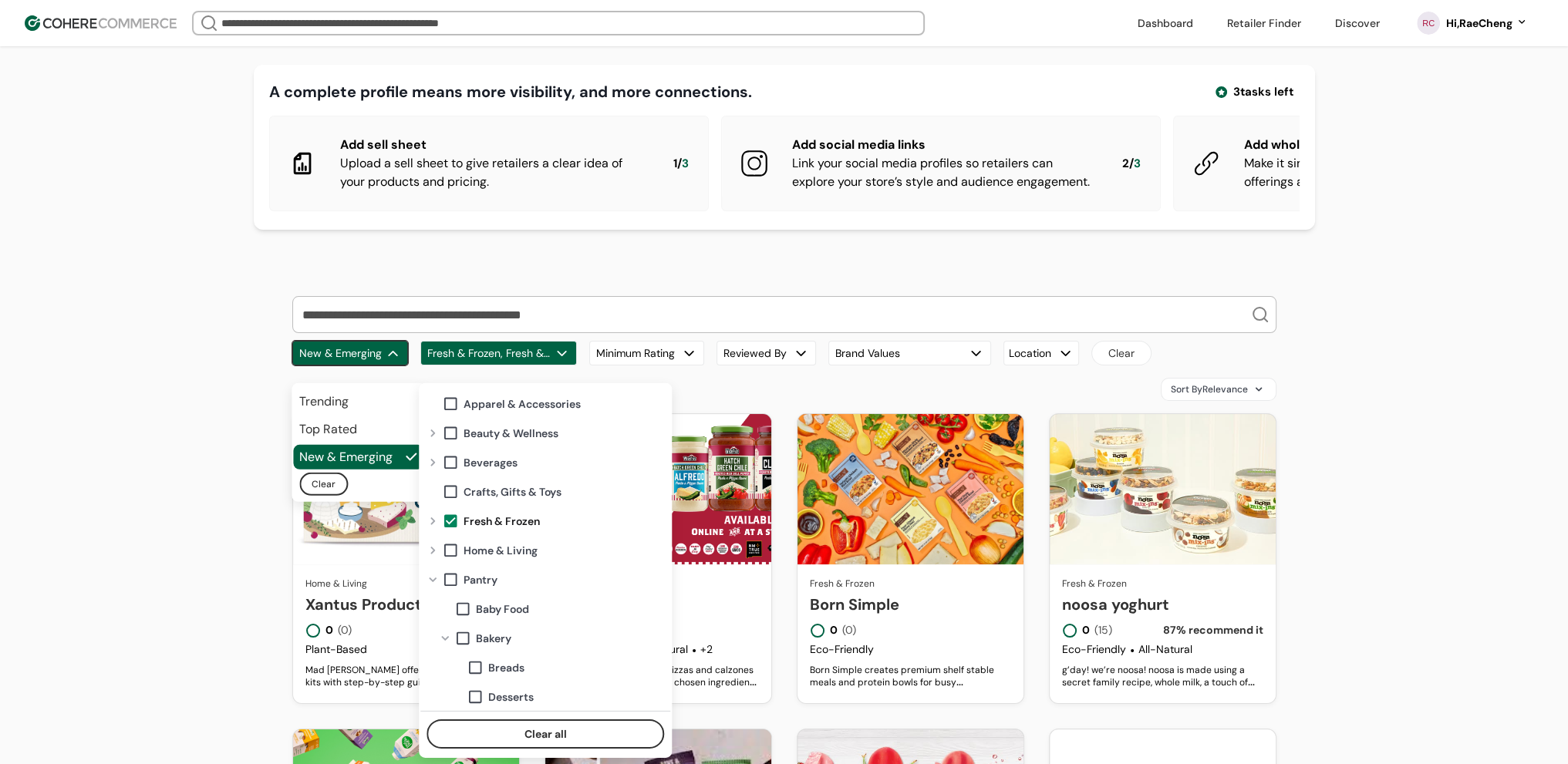
click at [358, 365] on button "New & Emerging" at bounding box center [350, 353] width 116 height 25
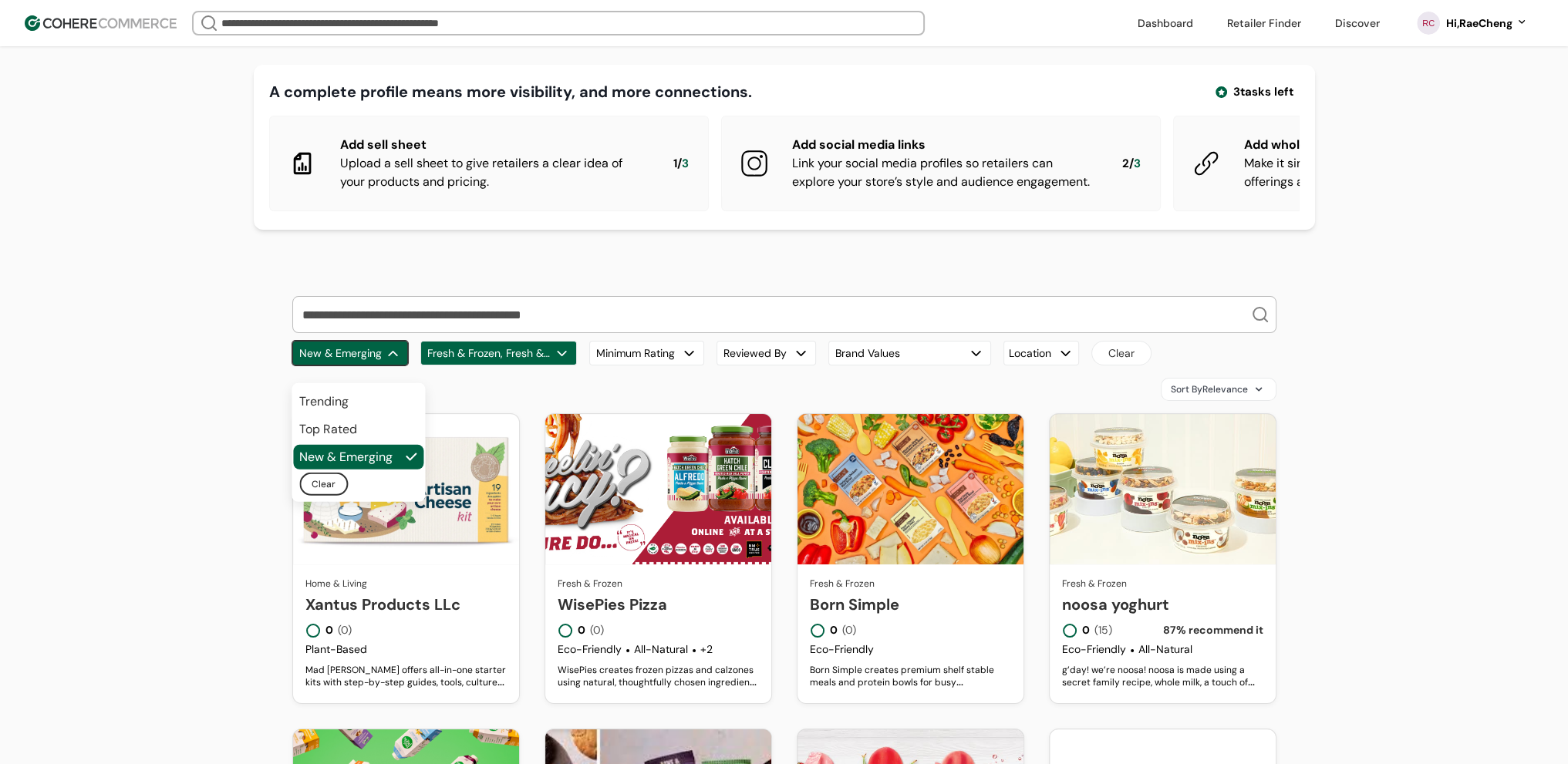
click at [335, 433] on span "Top Rated" at bounding box center [328, 429] width 58 height 18
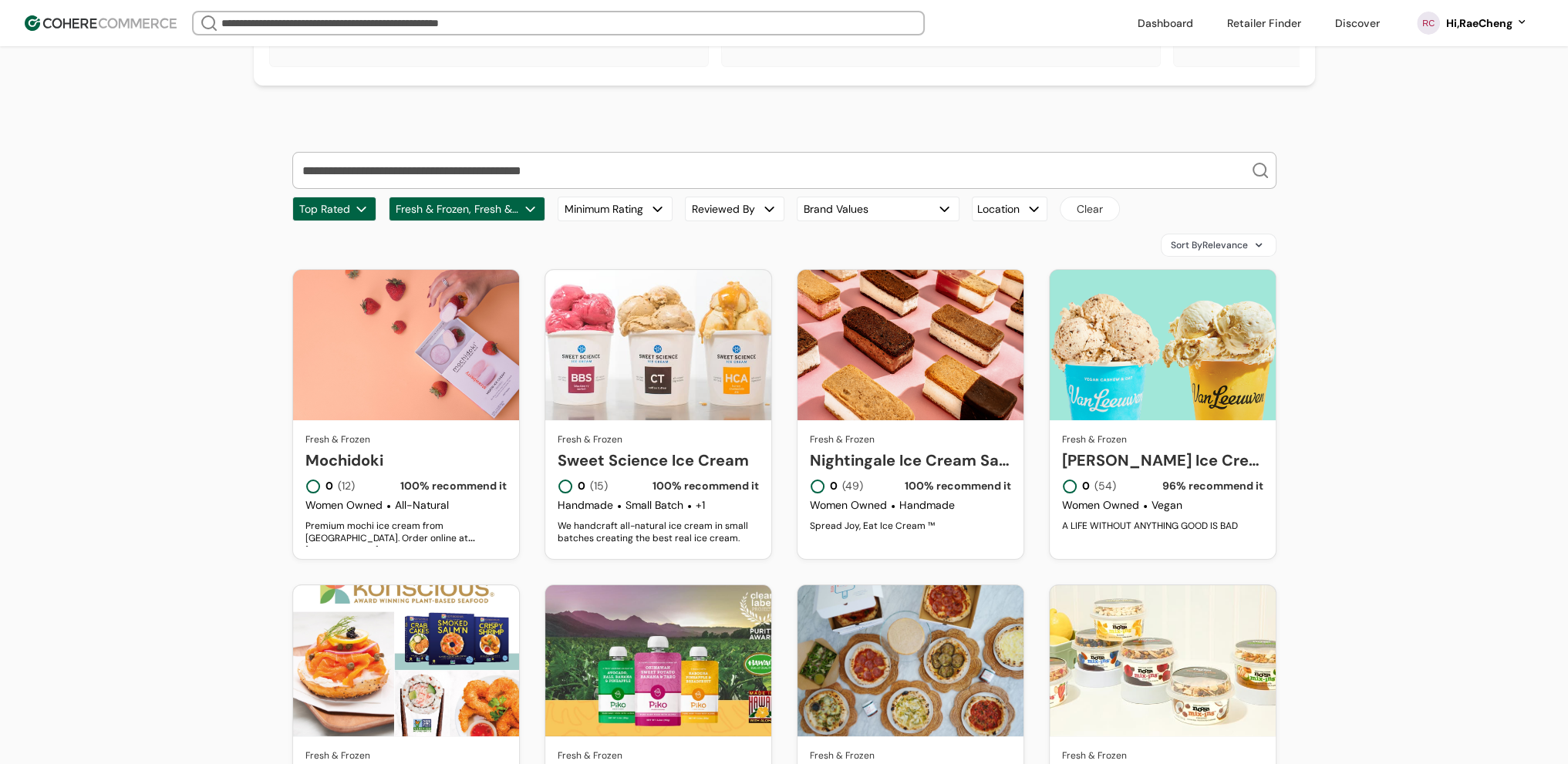
scroll to position [54, 0]
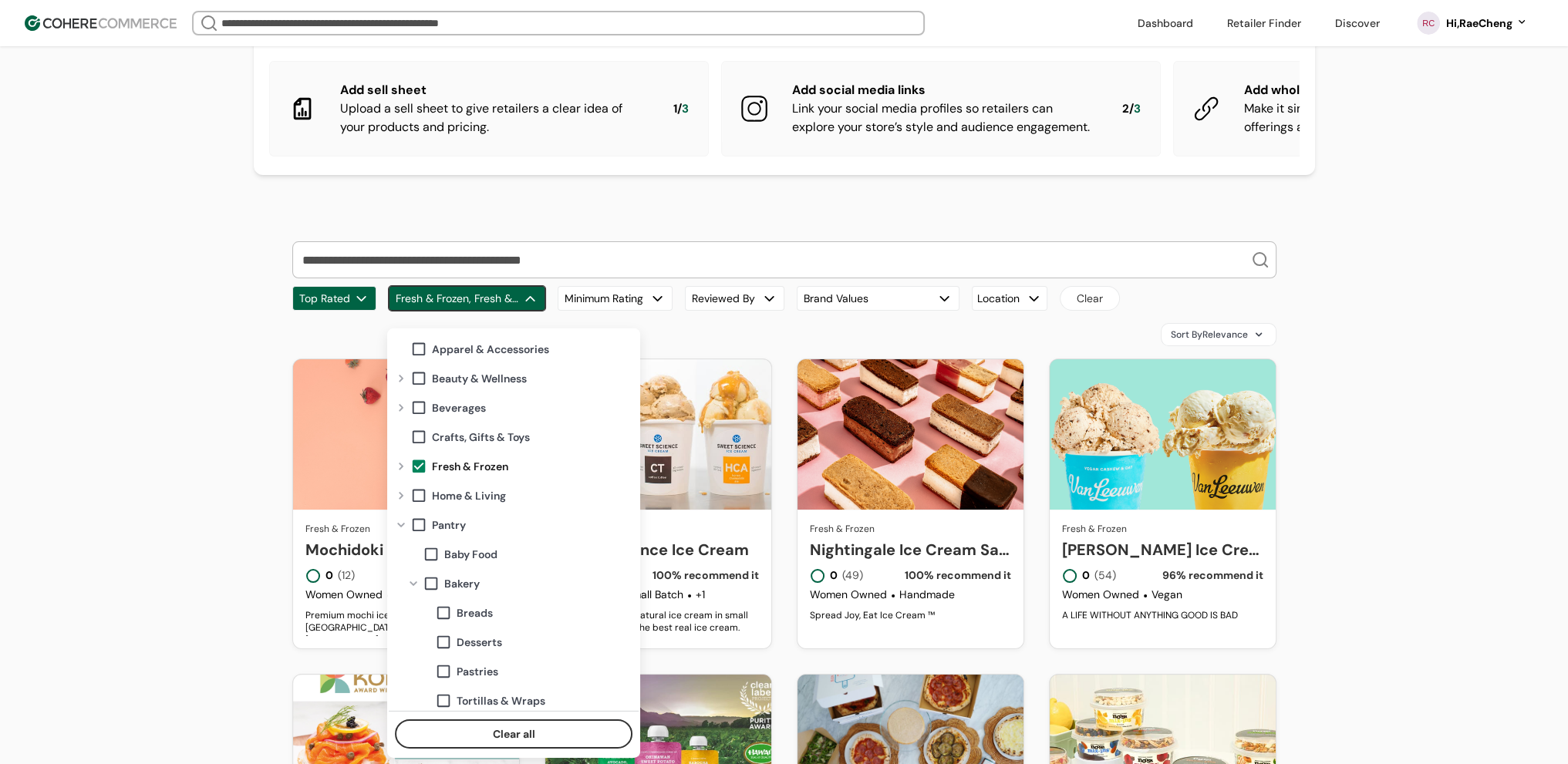
click at [498, 310] on button "Fresh & Frozen, Fresh & Frozen > Dairy & Dairy Alternatives, Fresh & Frozen > D…" at bounding box center [467, 298] width 157 height 25
click at [415, 524] on span at bounding box center [419, 525] width 17 height 17
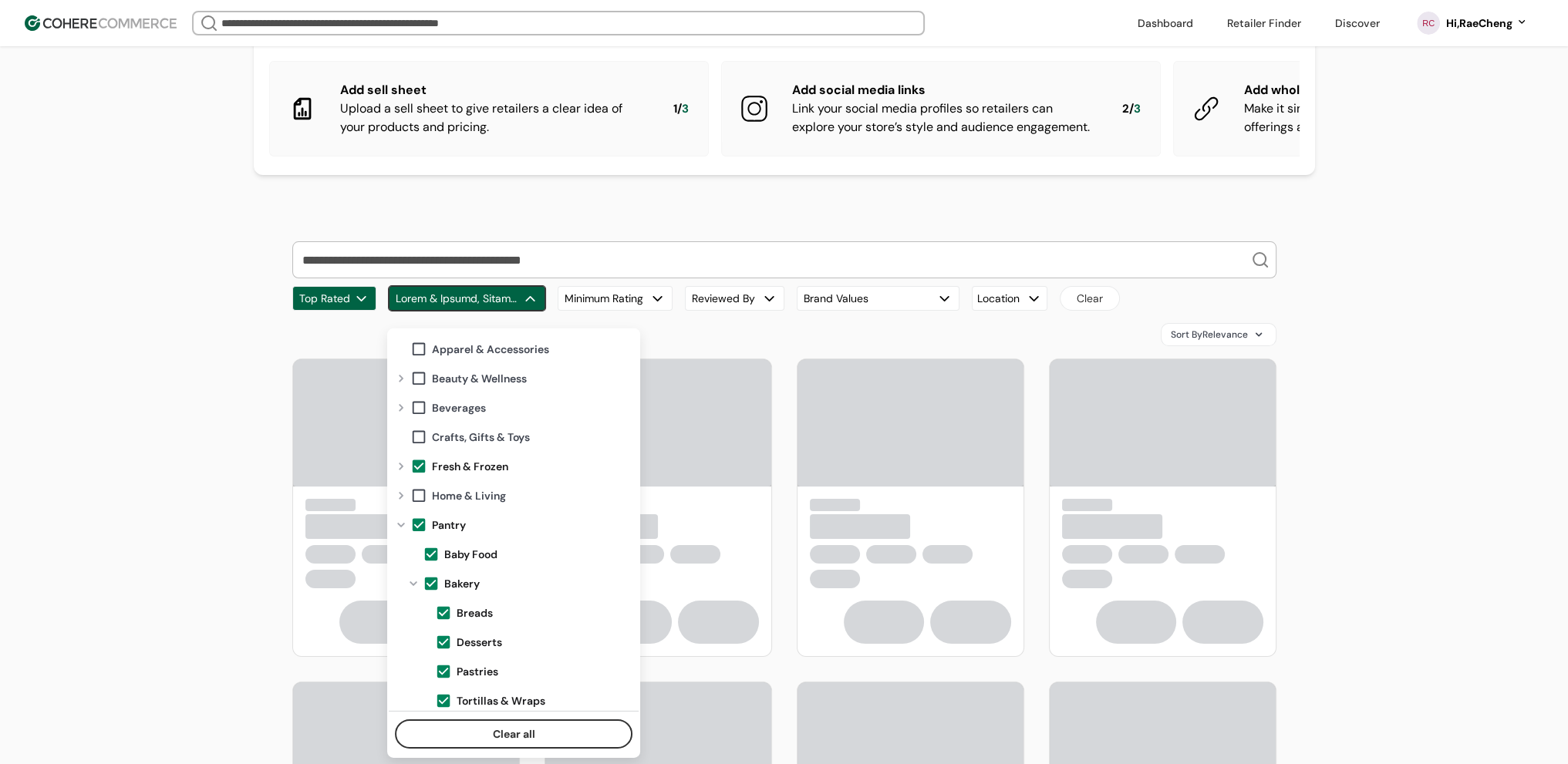
click at [421, 470] on span at bounding box center [419, 466] width 17 height 17
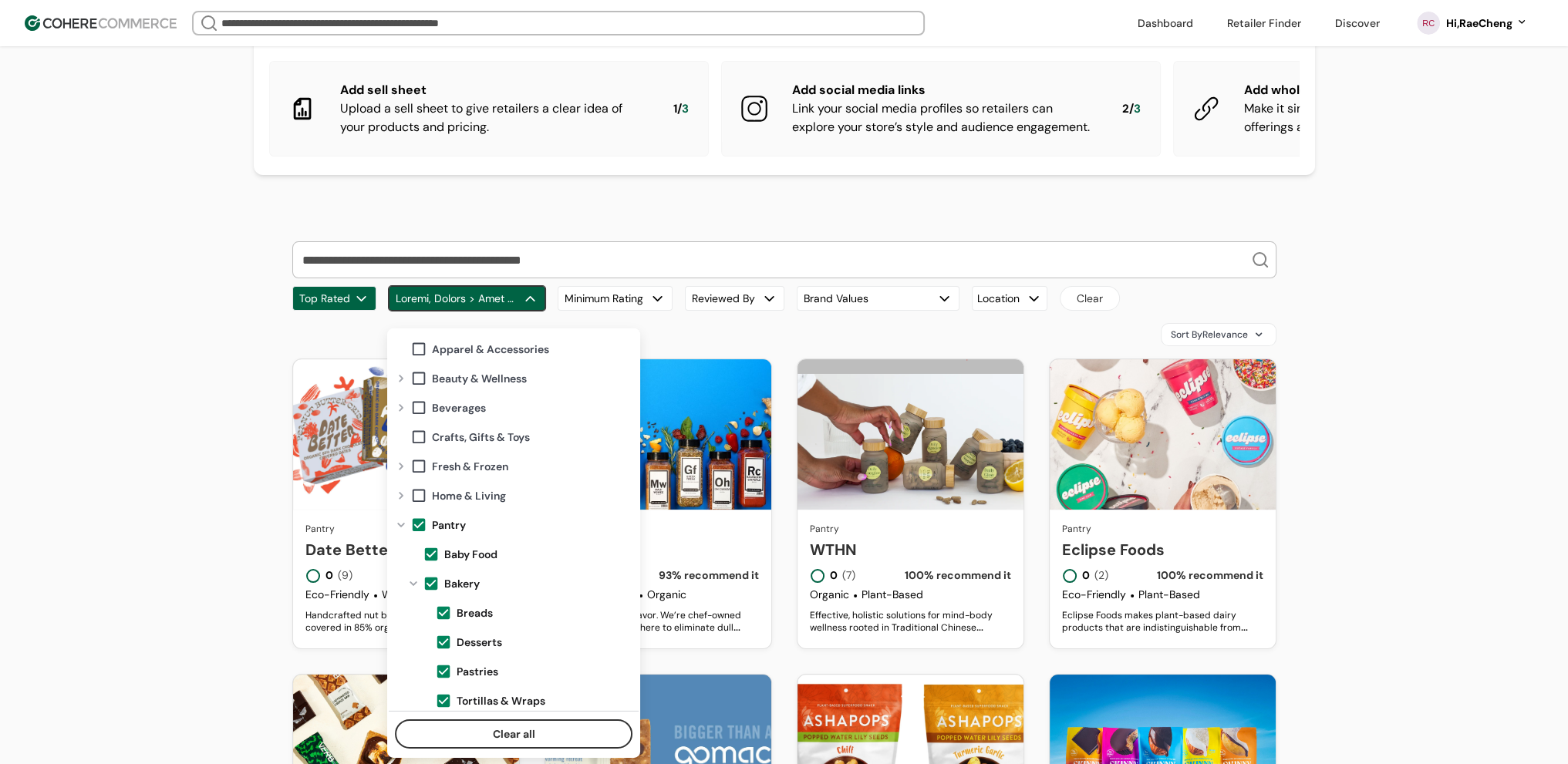
click at [427, 554] on span at bounding box center [431, 554] width 17 height 17
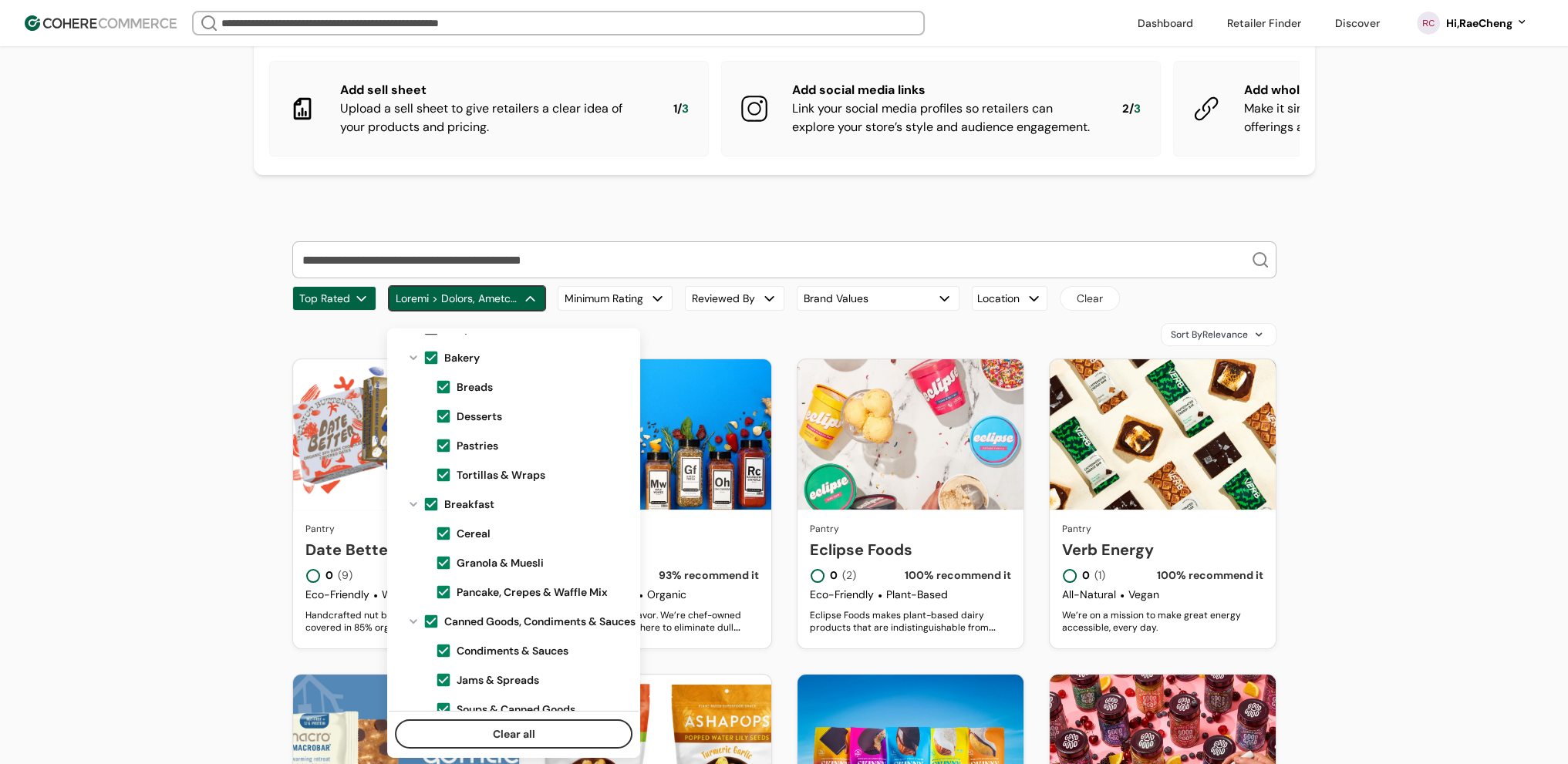
scroll to position [72, 0]
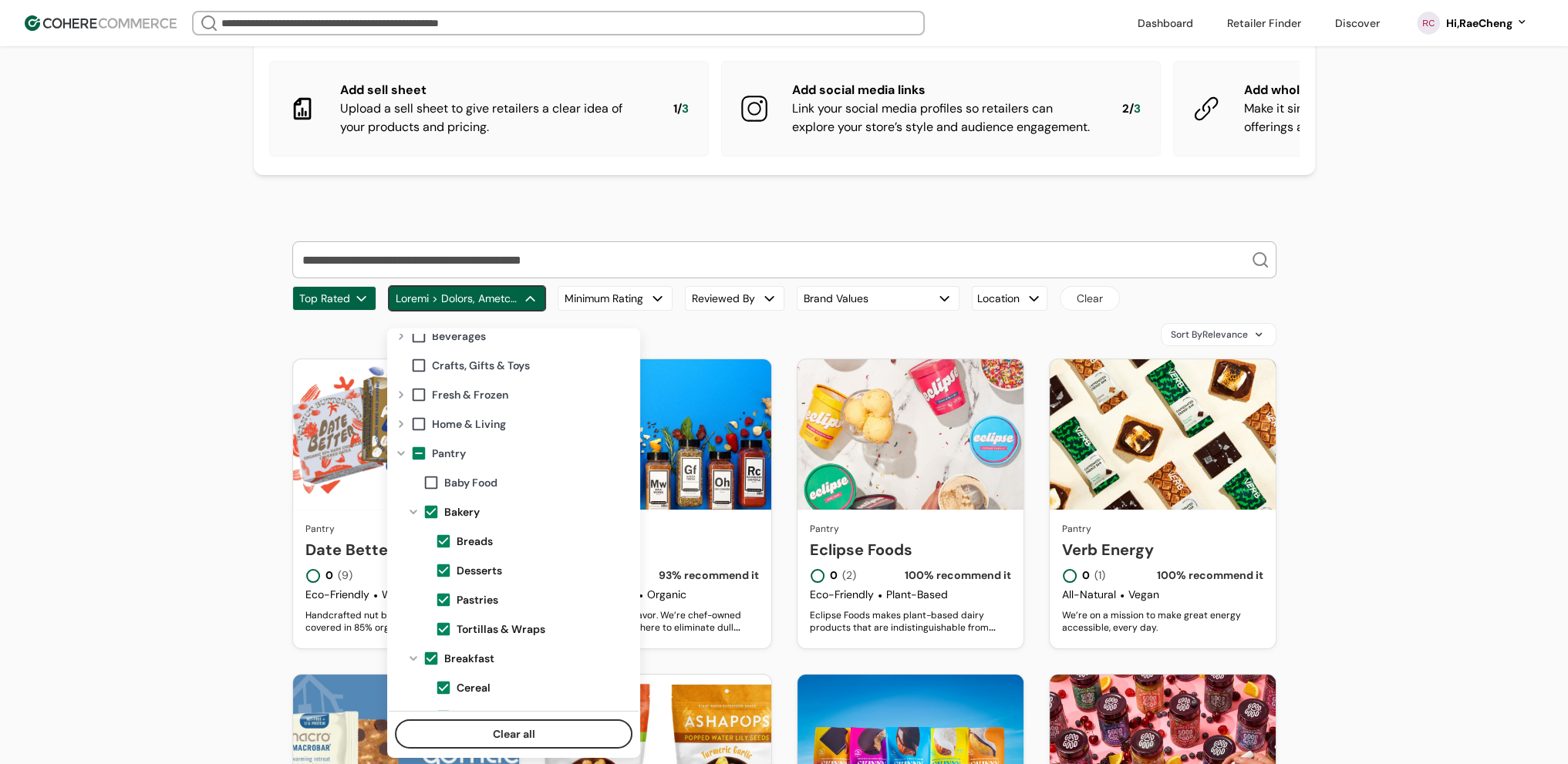
click at [430, 508] on span at bounding box center [431, 511] width 17 height 17
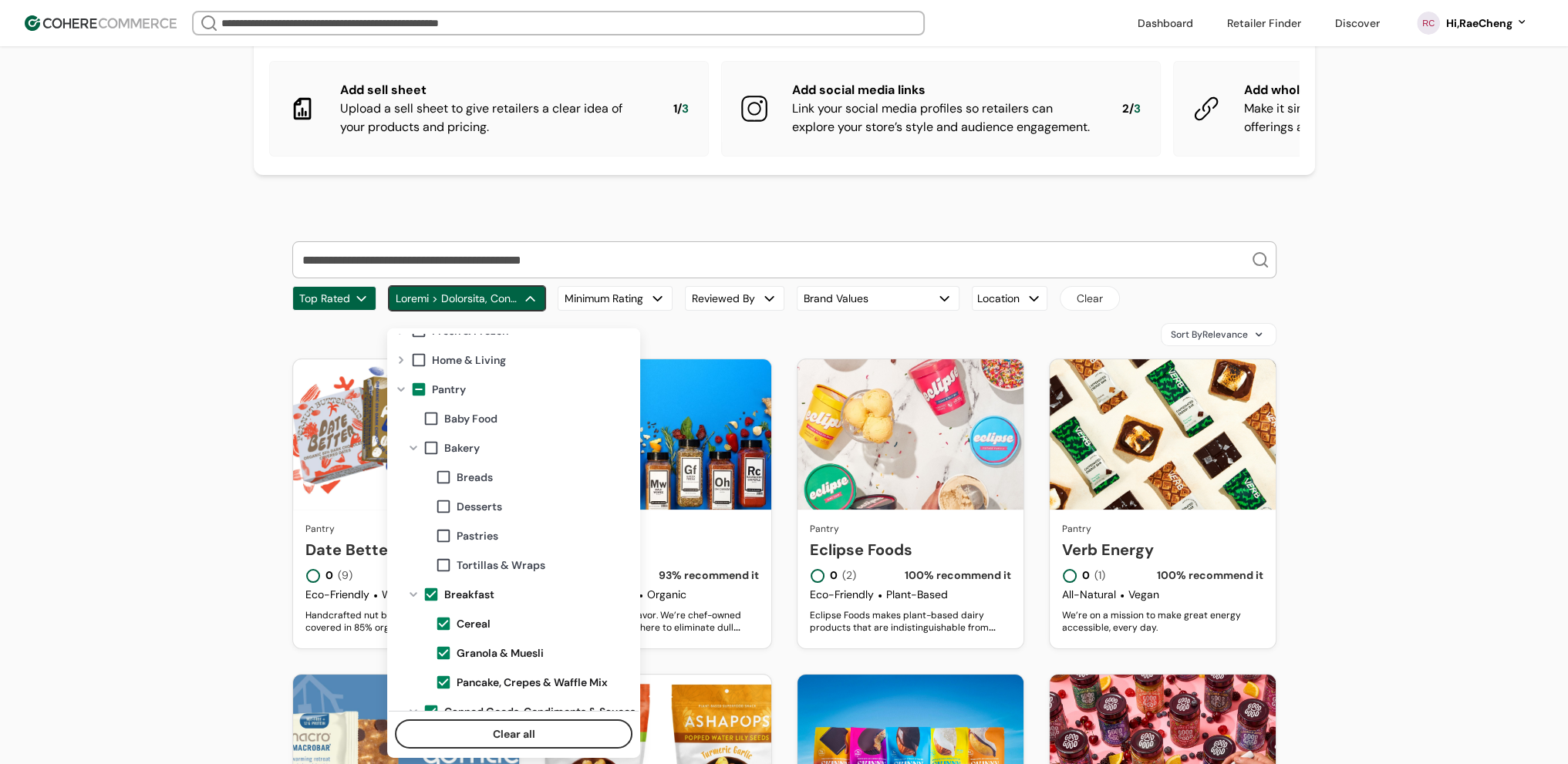
scroll to position [149, 0]
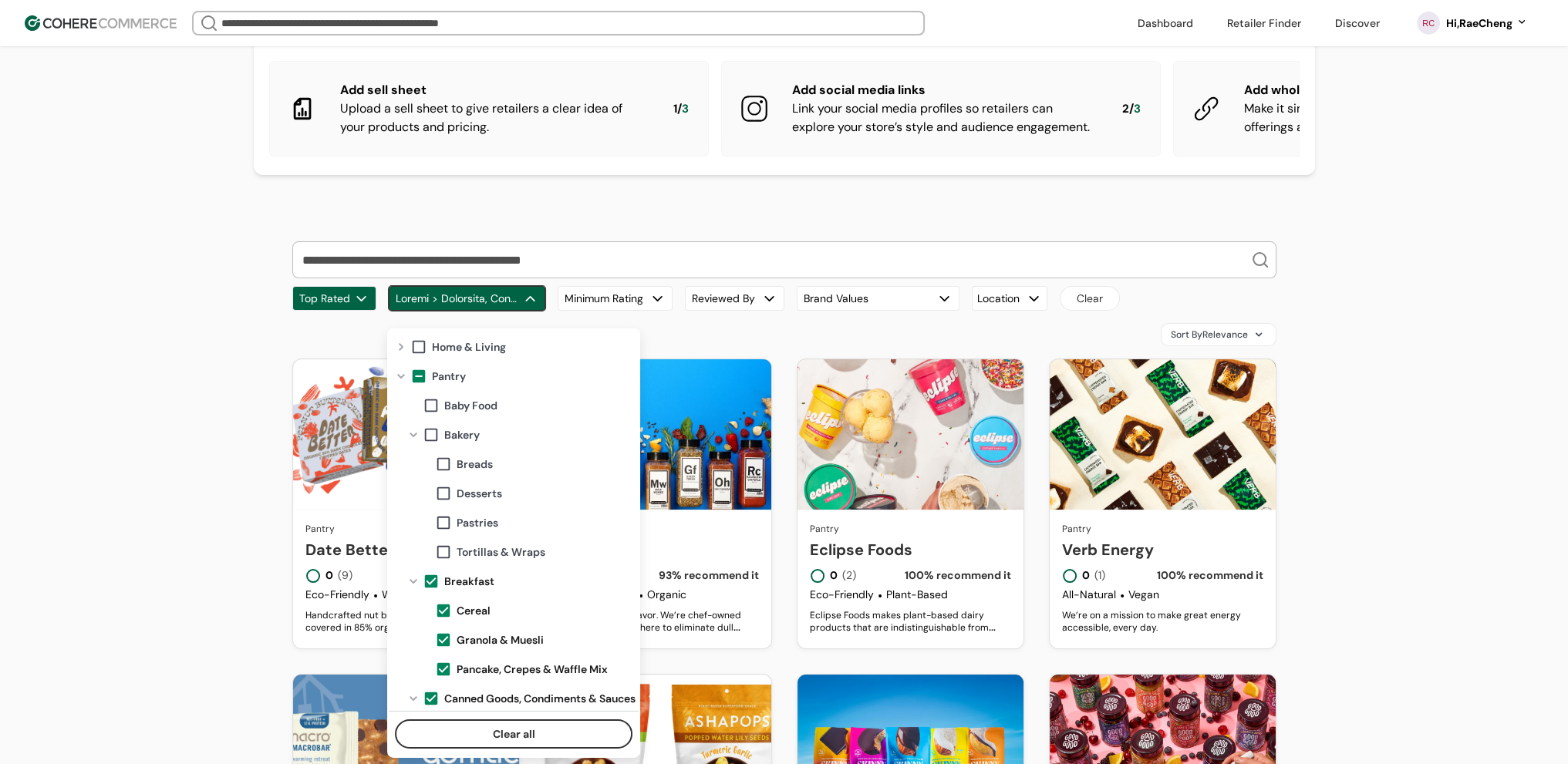
click at [430, 581] on span at bounding box center [431, 581] width 17 height 17
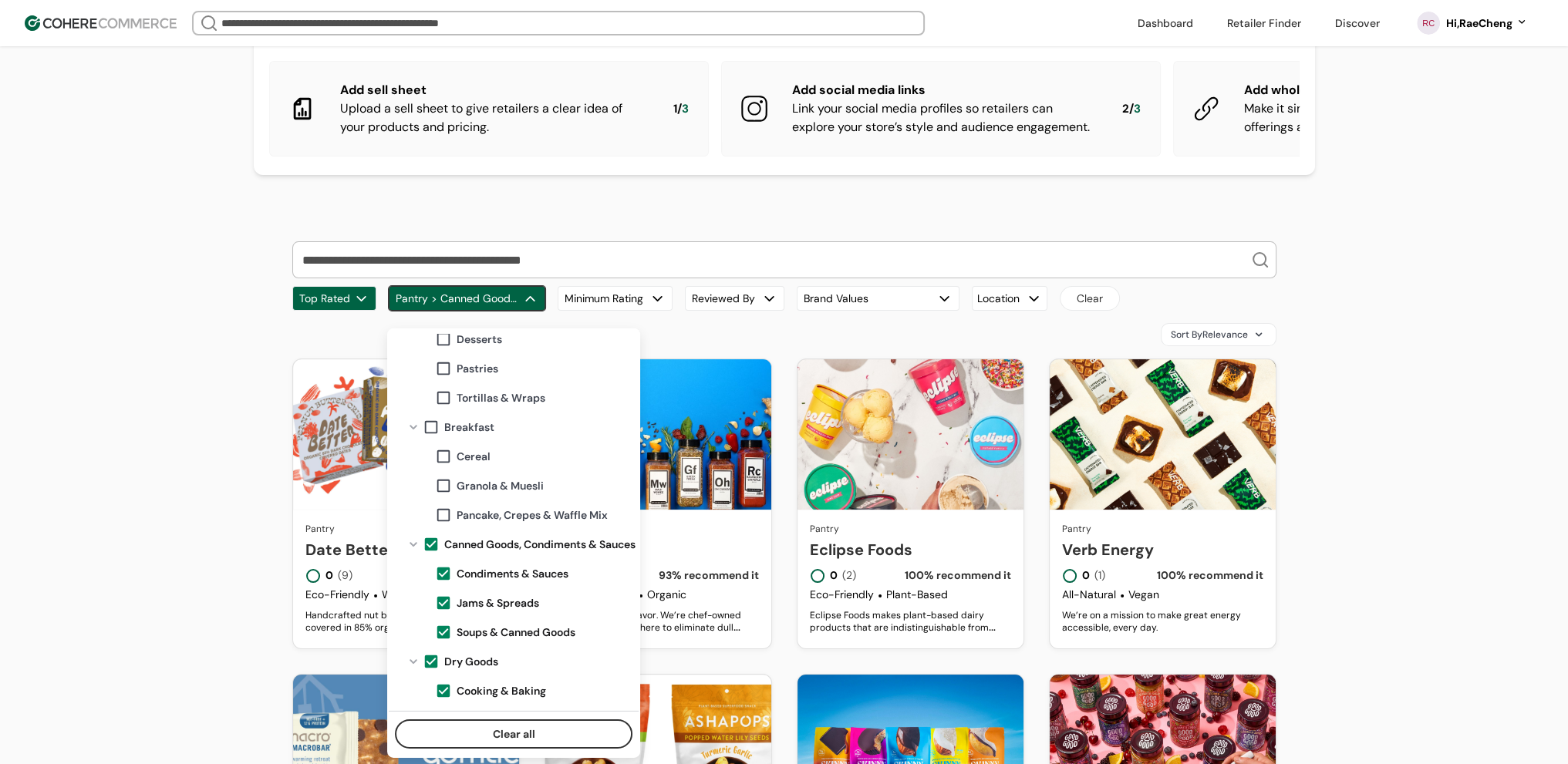
scroll to position [380, 0]
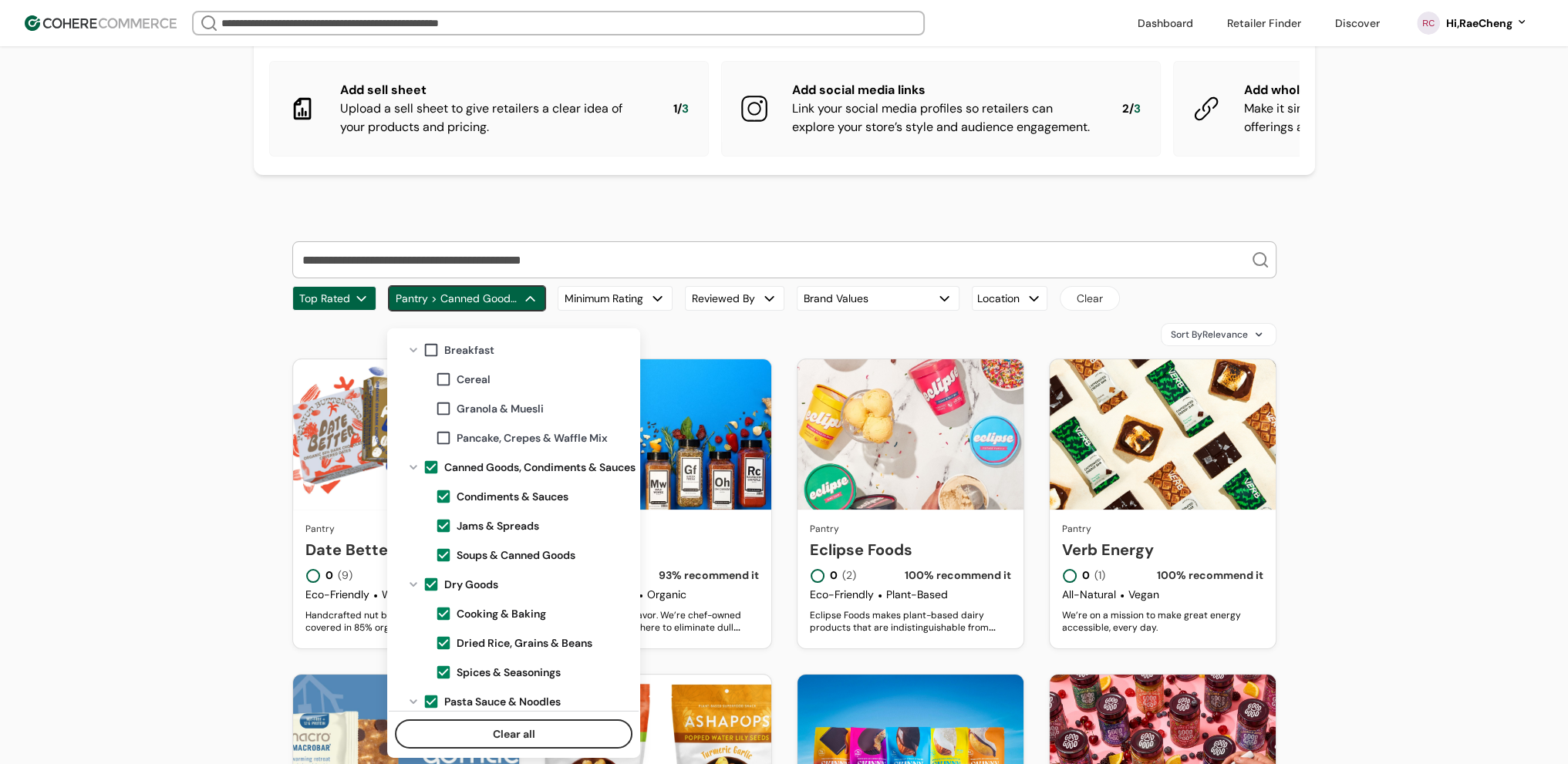
click at [427, 470] on span at bounding box center [431, 466] width 17 height 17
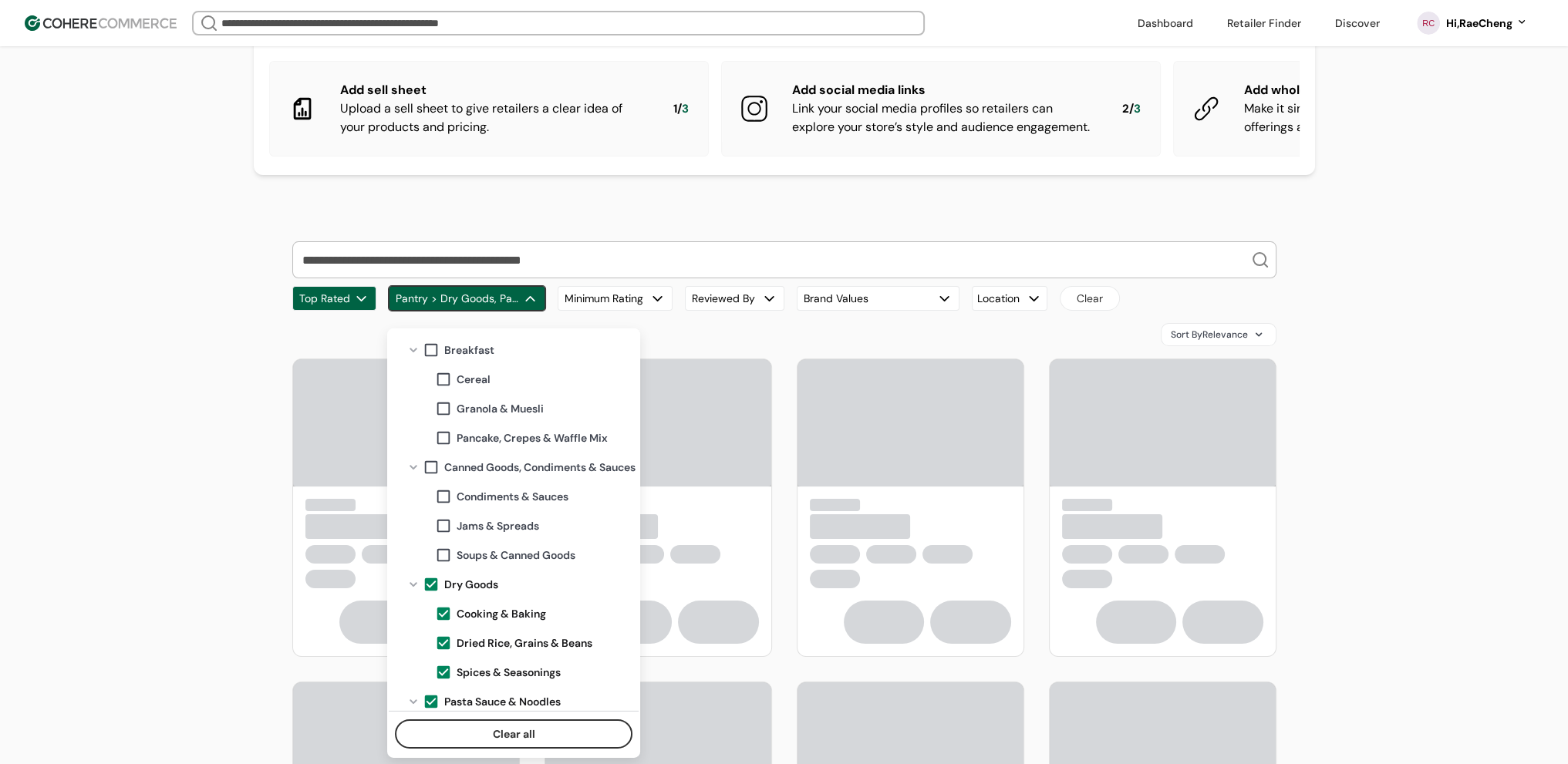
click at [431, 581] on span at bounding box center [431, 584] width 17 height 17
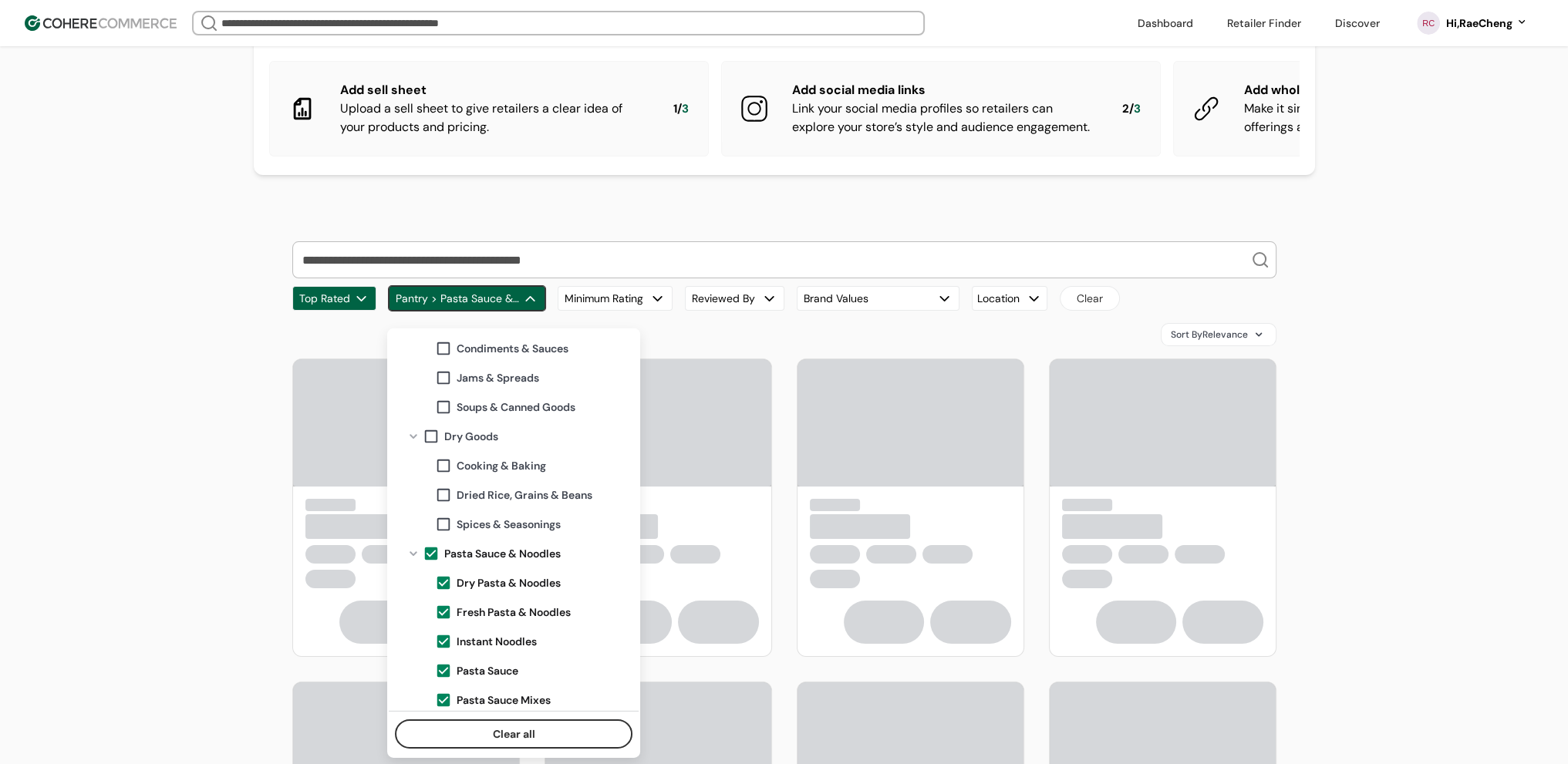
scroll to position [534, 0]
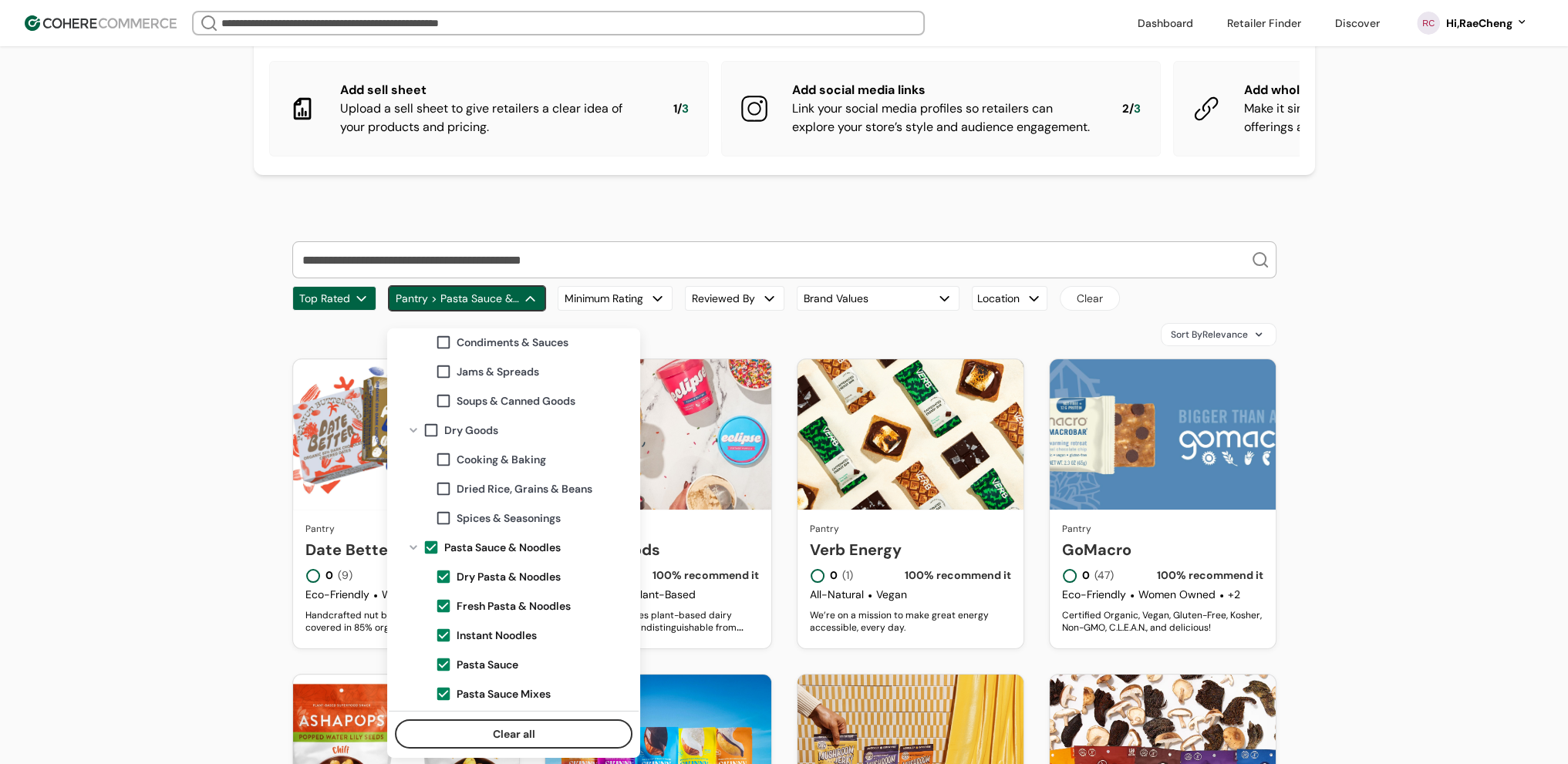
click at [438, 550] on span at bounding box center [431, 547] width 17 height 17
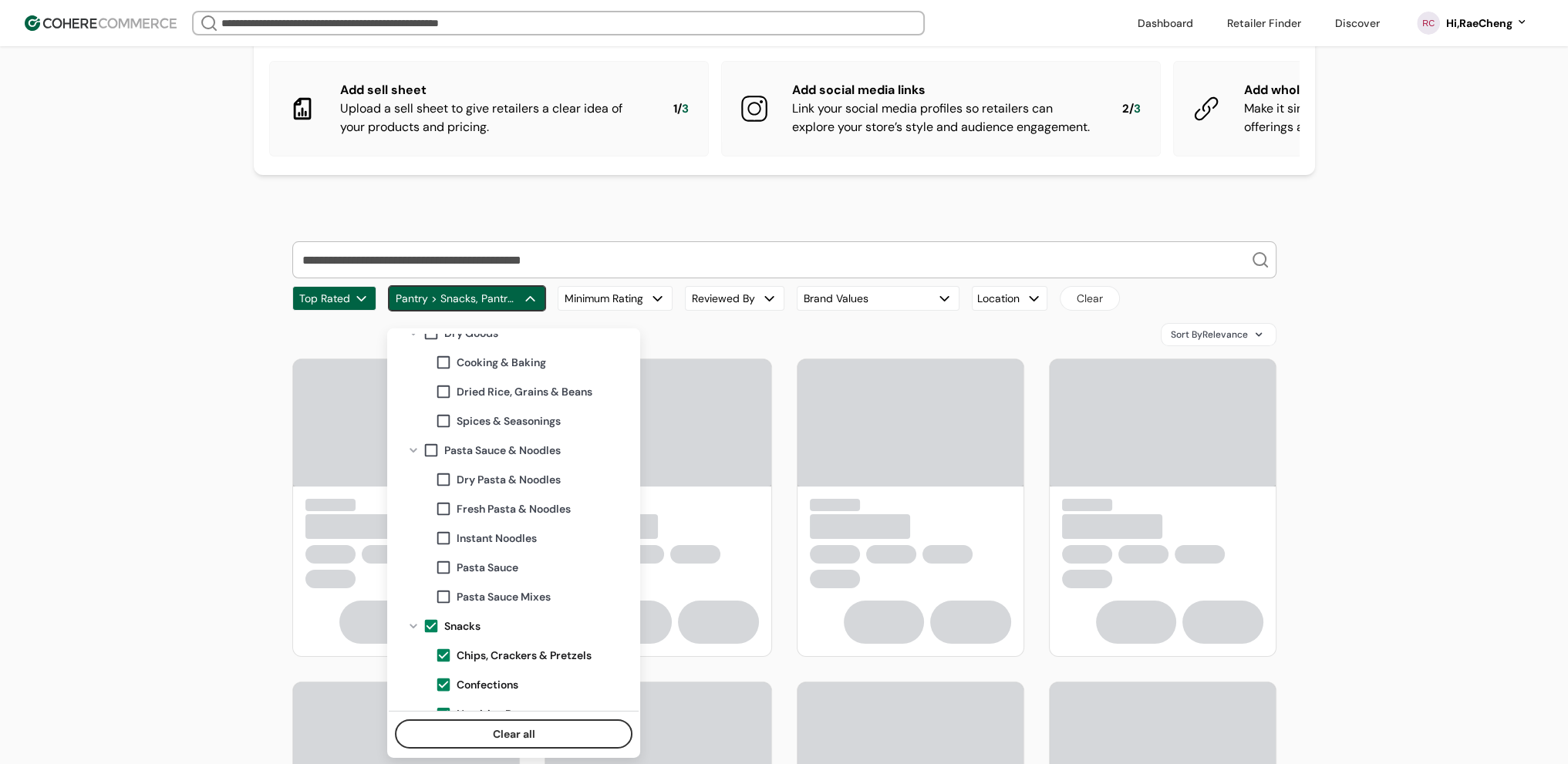
scroll to position [766, 0]
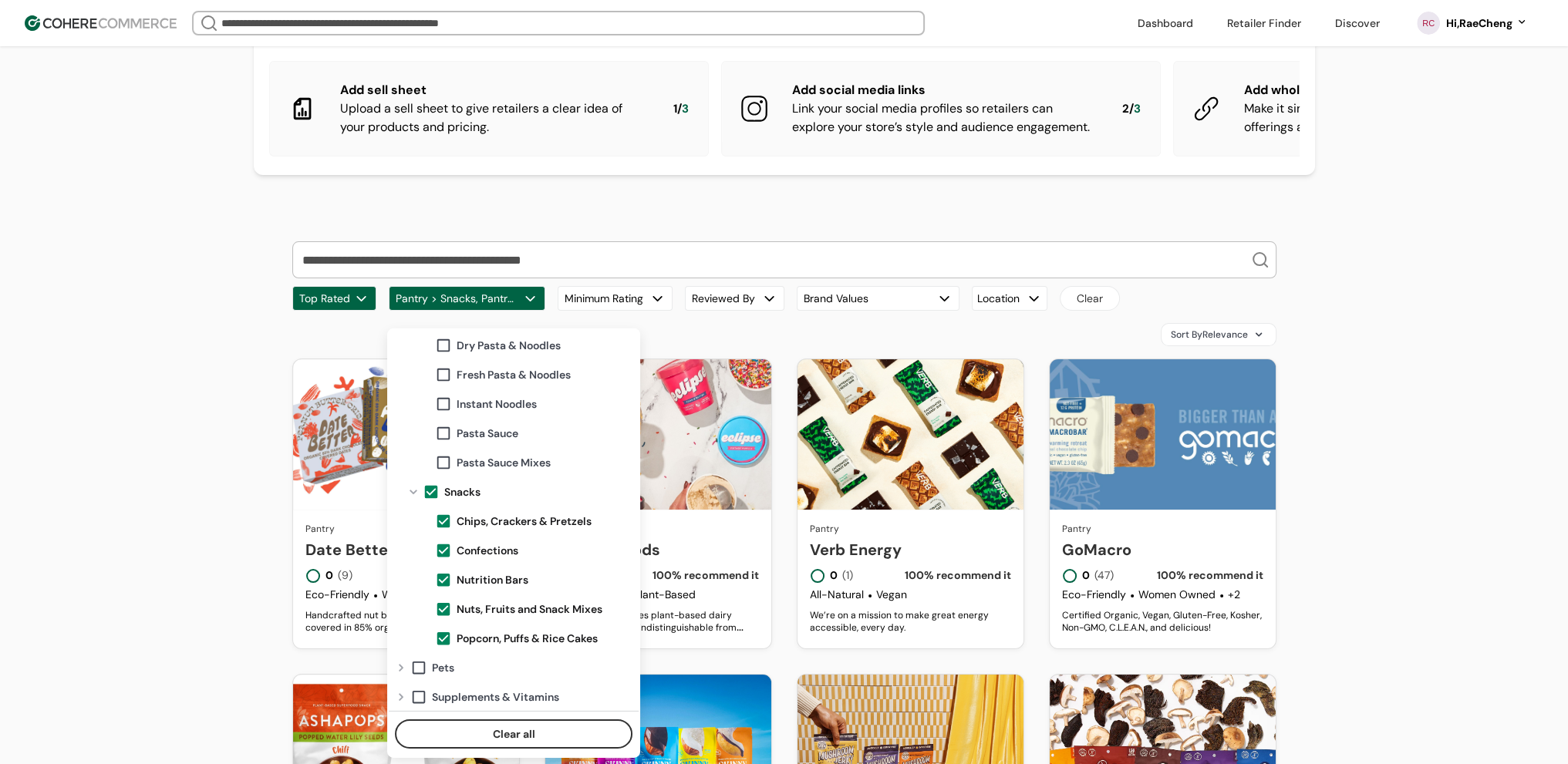
click at [172, 549] on div "A complete profile means more visibility, and more connections. 3 tasks left Ad…" at bounding box center [784, 658] width 1568 height 1425
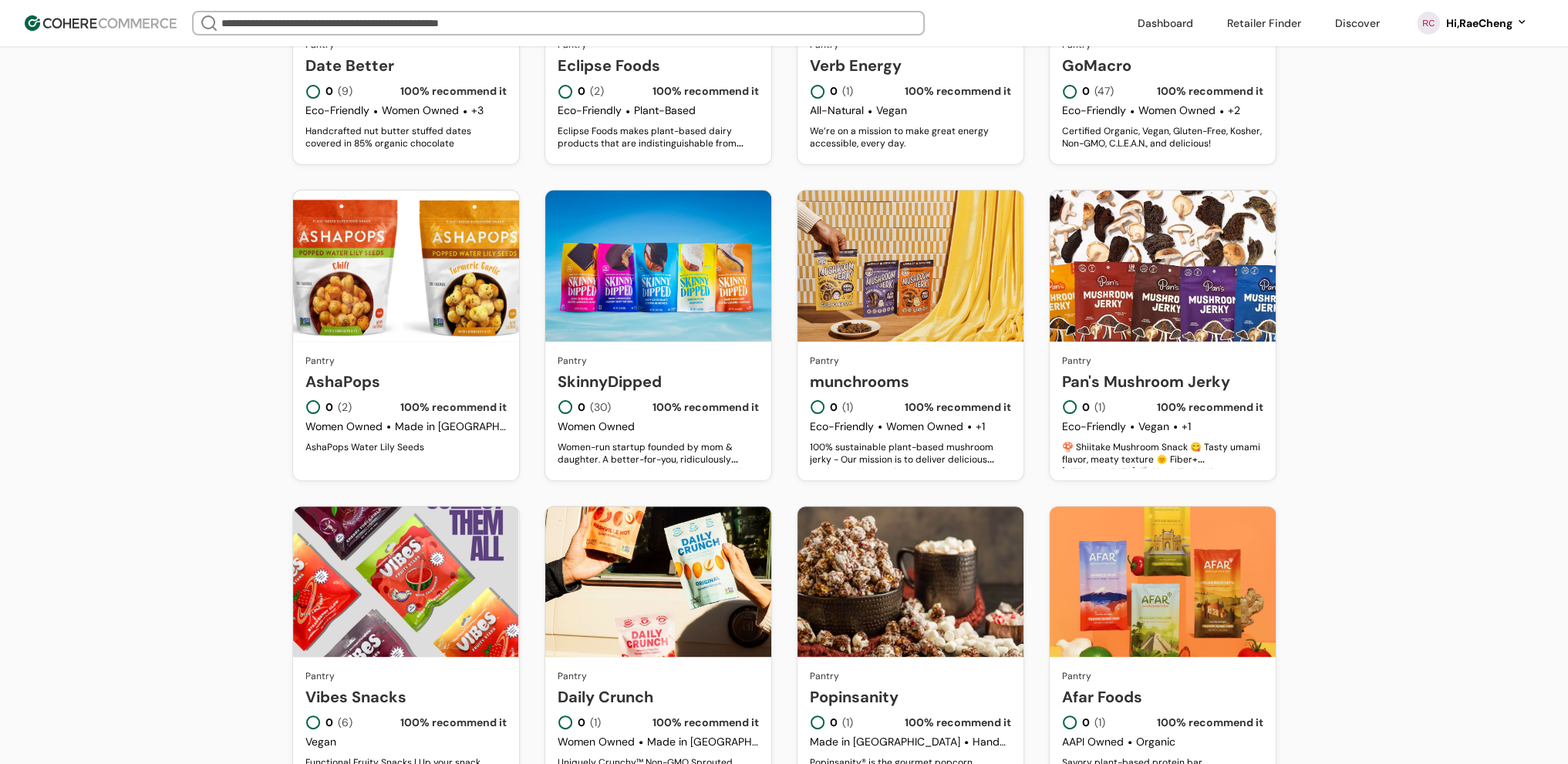
scroll to position [671, 0]
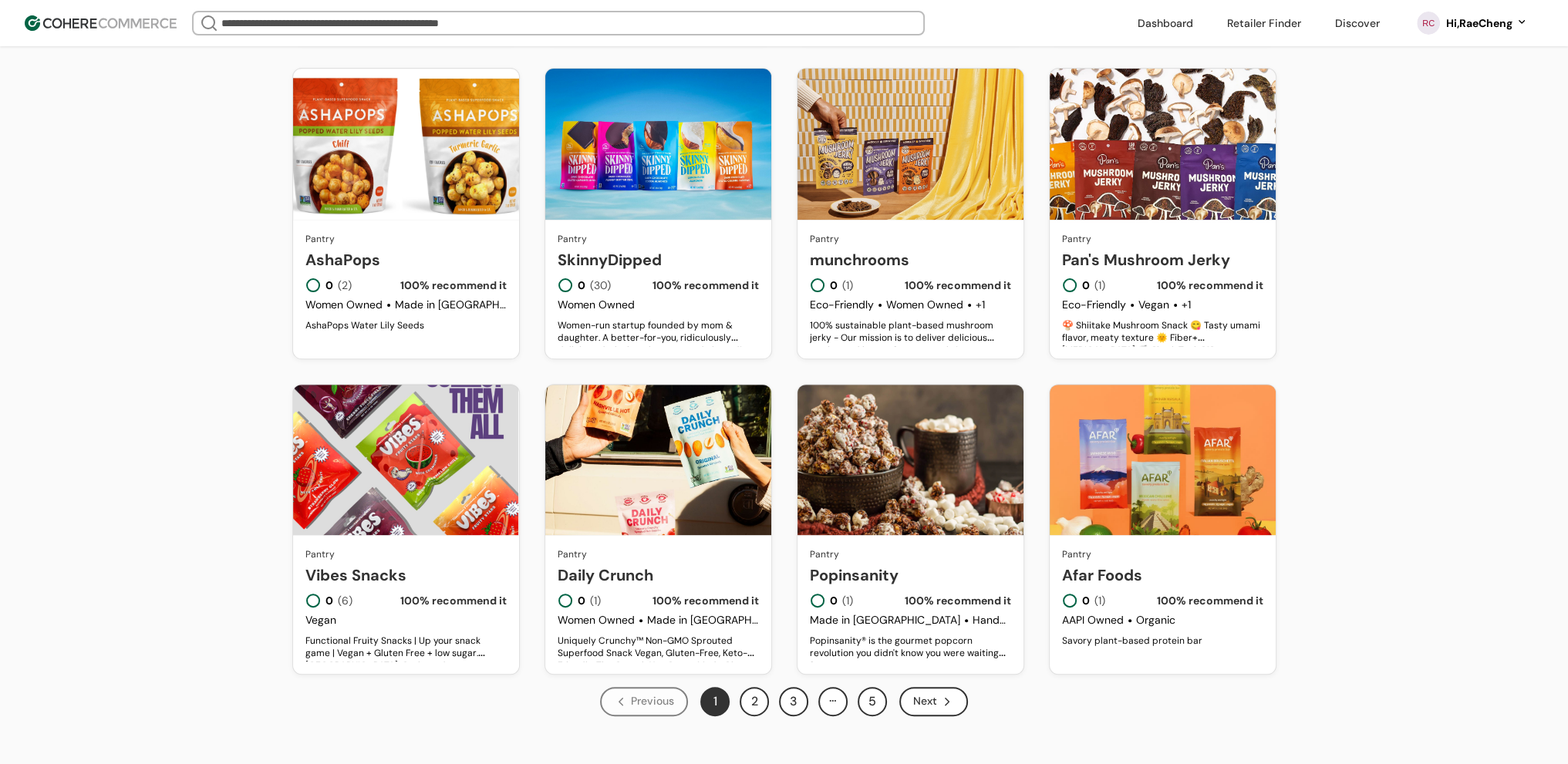
click at [754, 699] on button "2" at bounding box center [754, 702] width 30 height 30
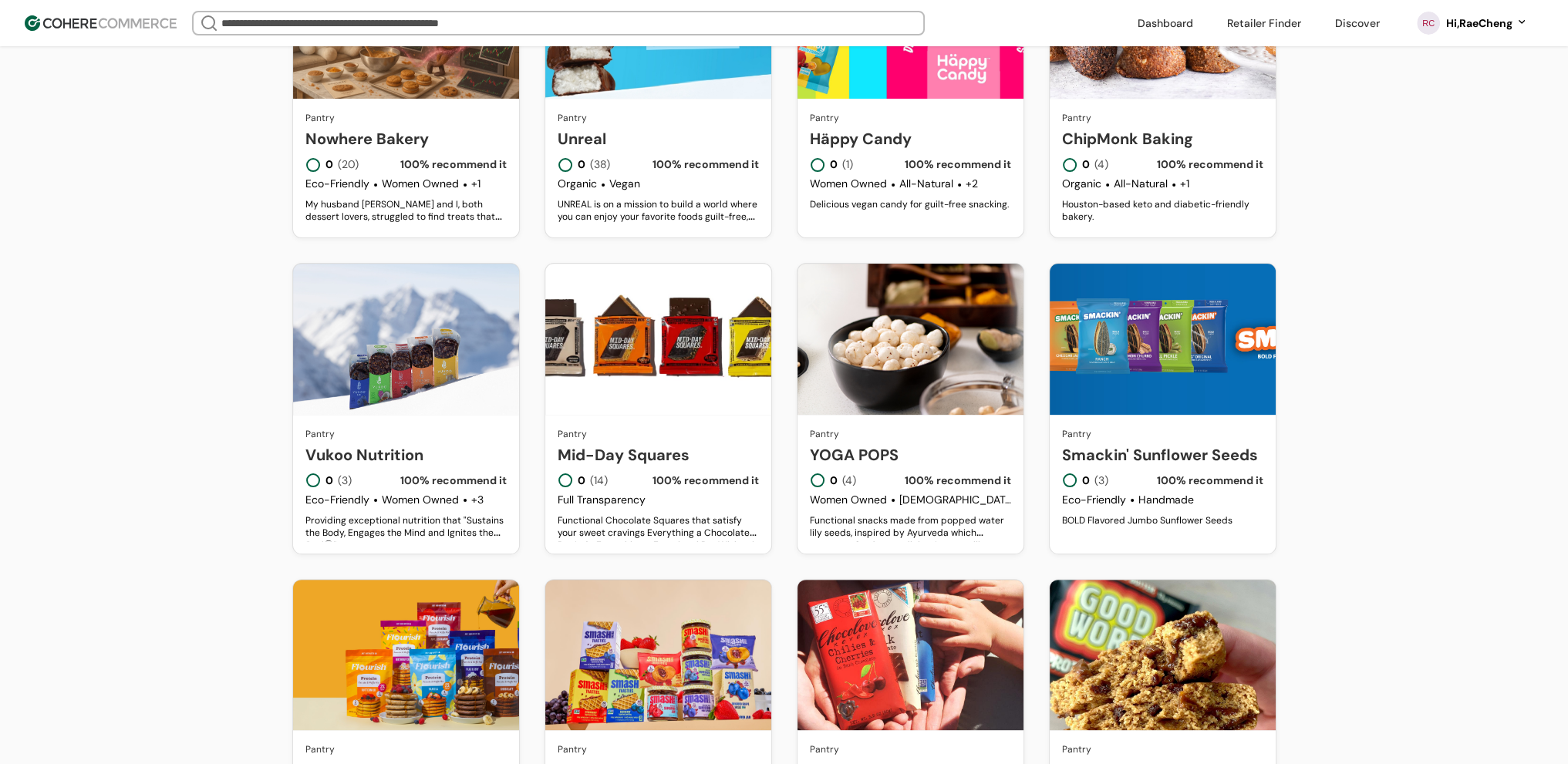
scroll to position [671, 0]
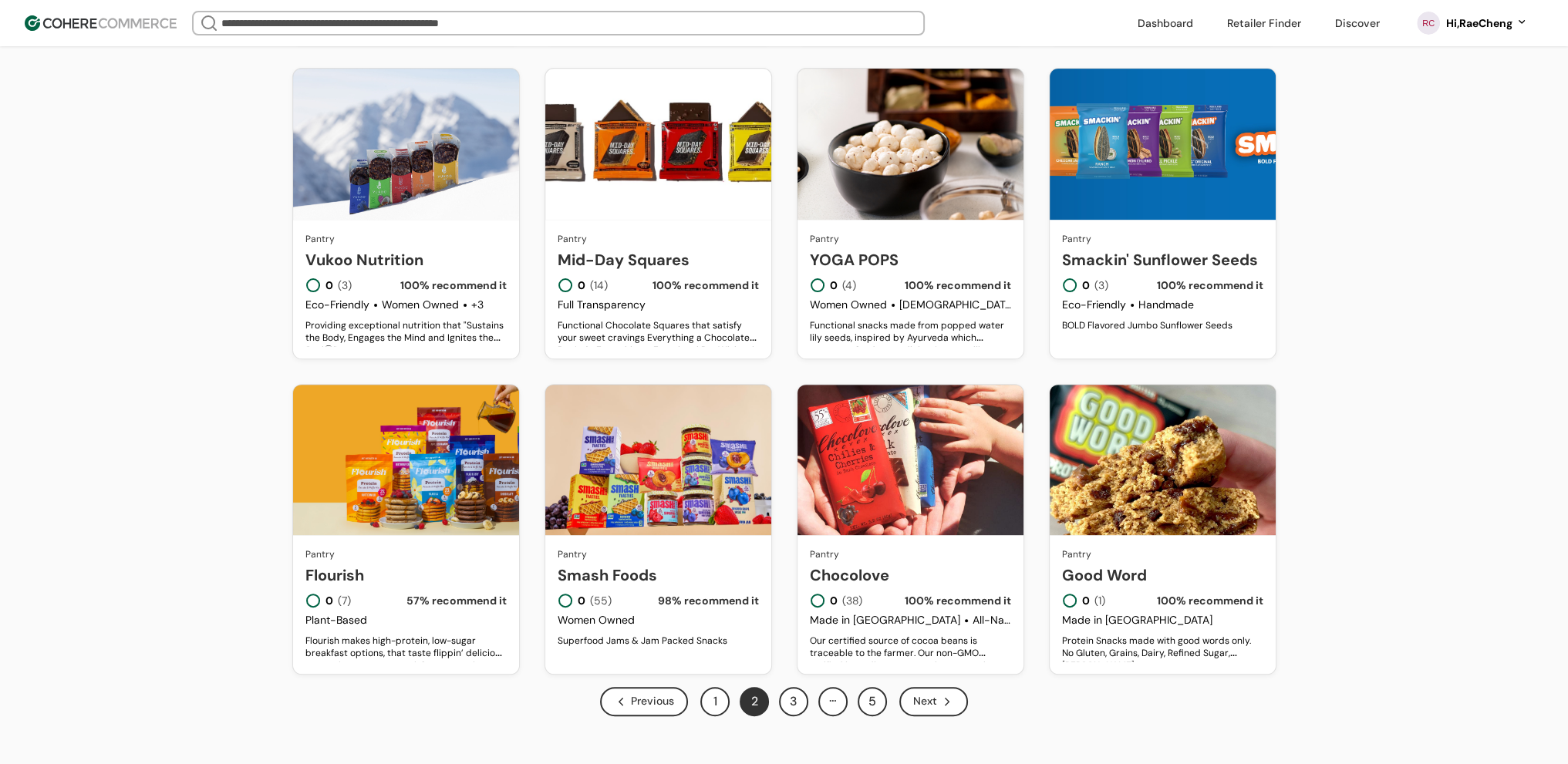
click at [794, 710] on button "3" at bounding box center [793, 702] width 30 height 30
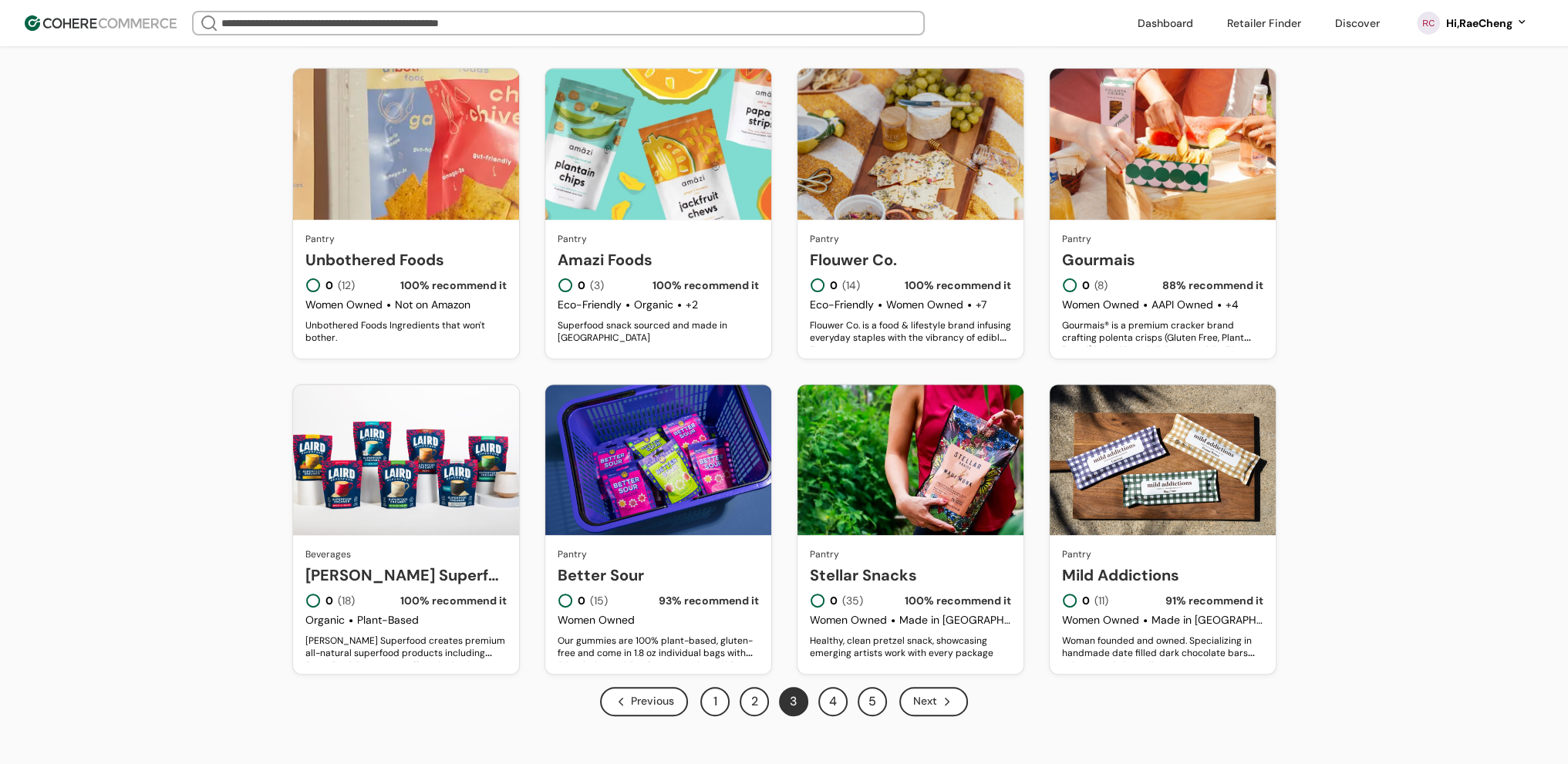
scroll to position [671, 0]
click at [825, 699] on button "4" at bounding box center [833, 702] width 30 height 30
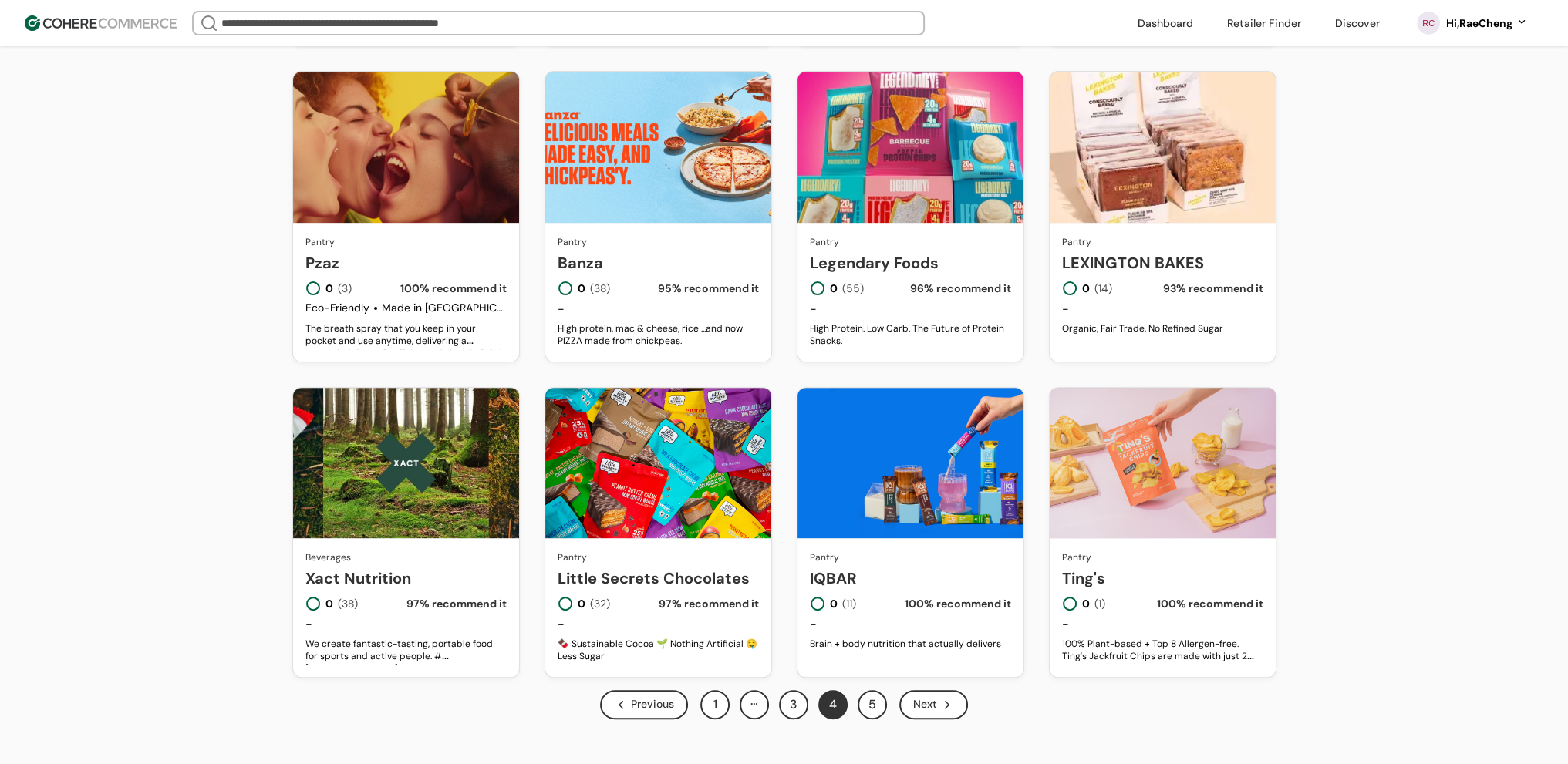
scroll to position [671, 0]
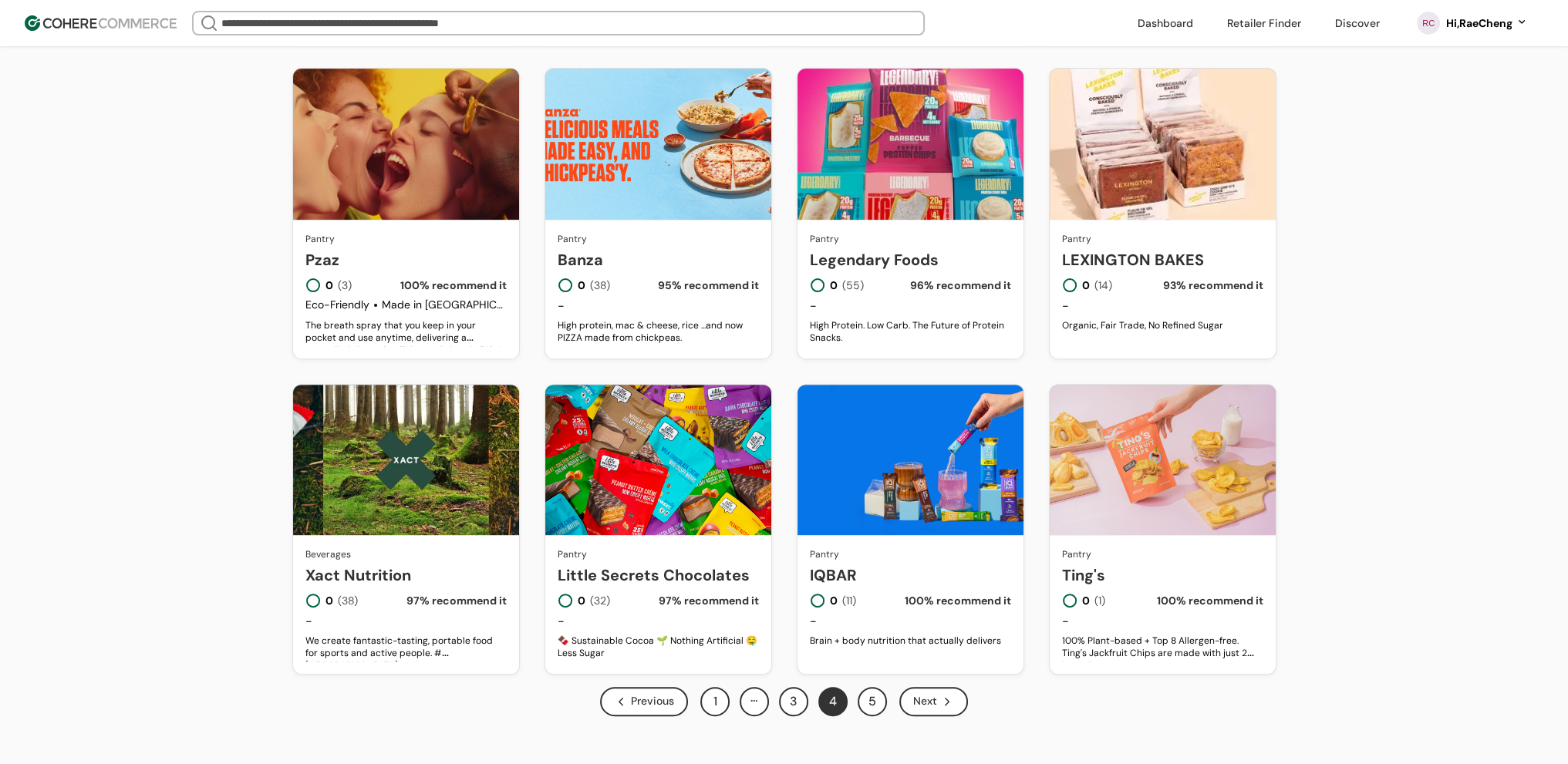
click at [874, 713] on button "5" at bounding box center [872, 702] width 30 height 30
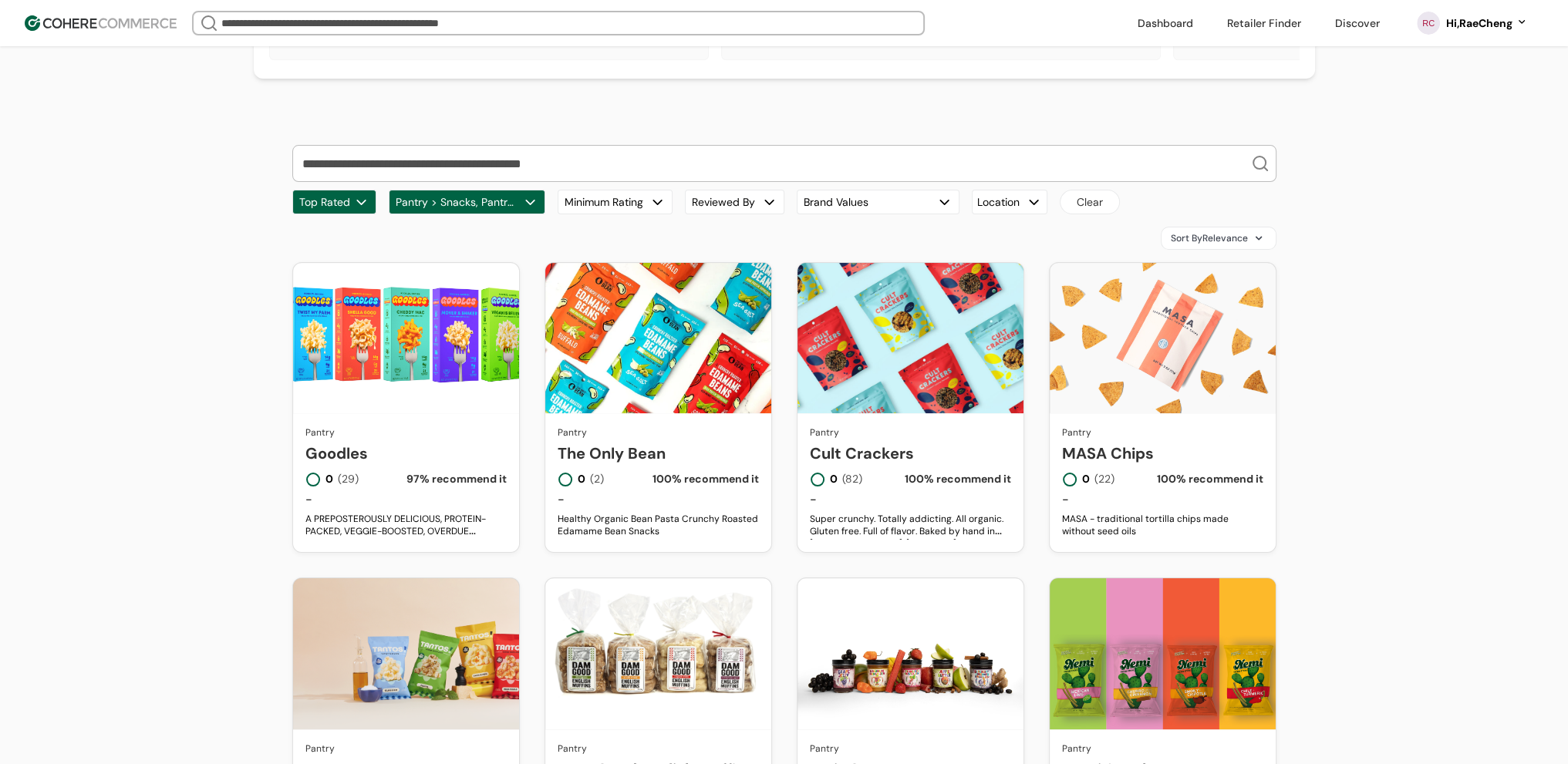
scroll to position [154, 0]
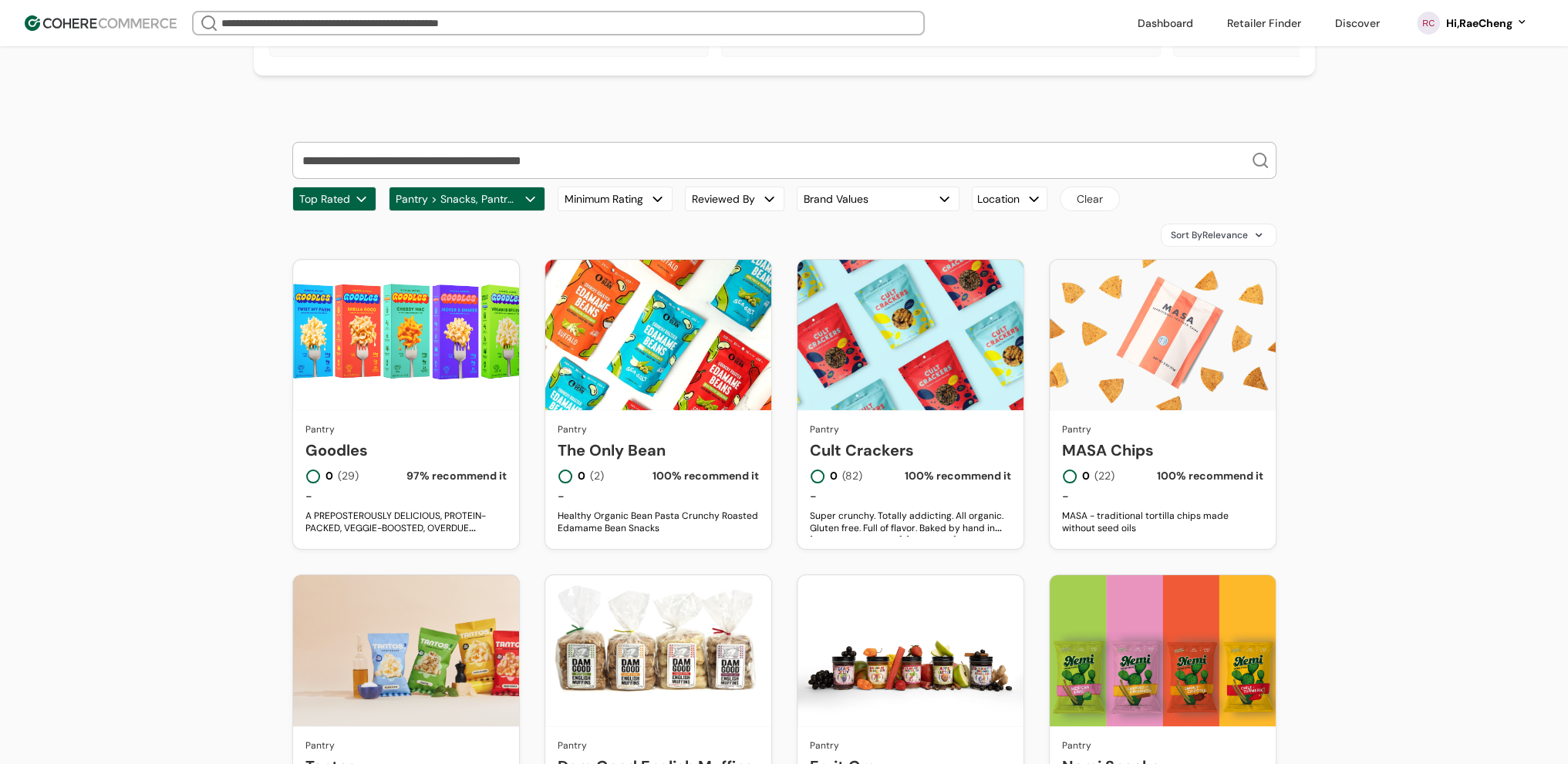
click at [901, 438] on link "Cult Crackers" at bounding box center [911, 450] width 202 height 23
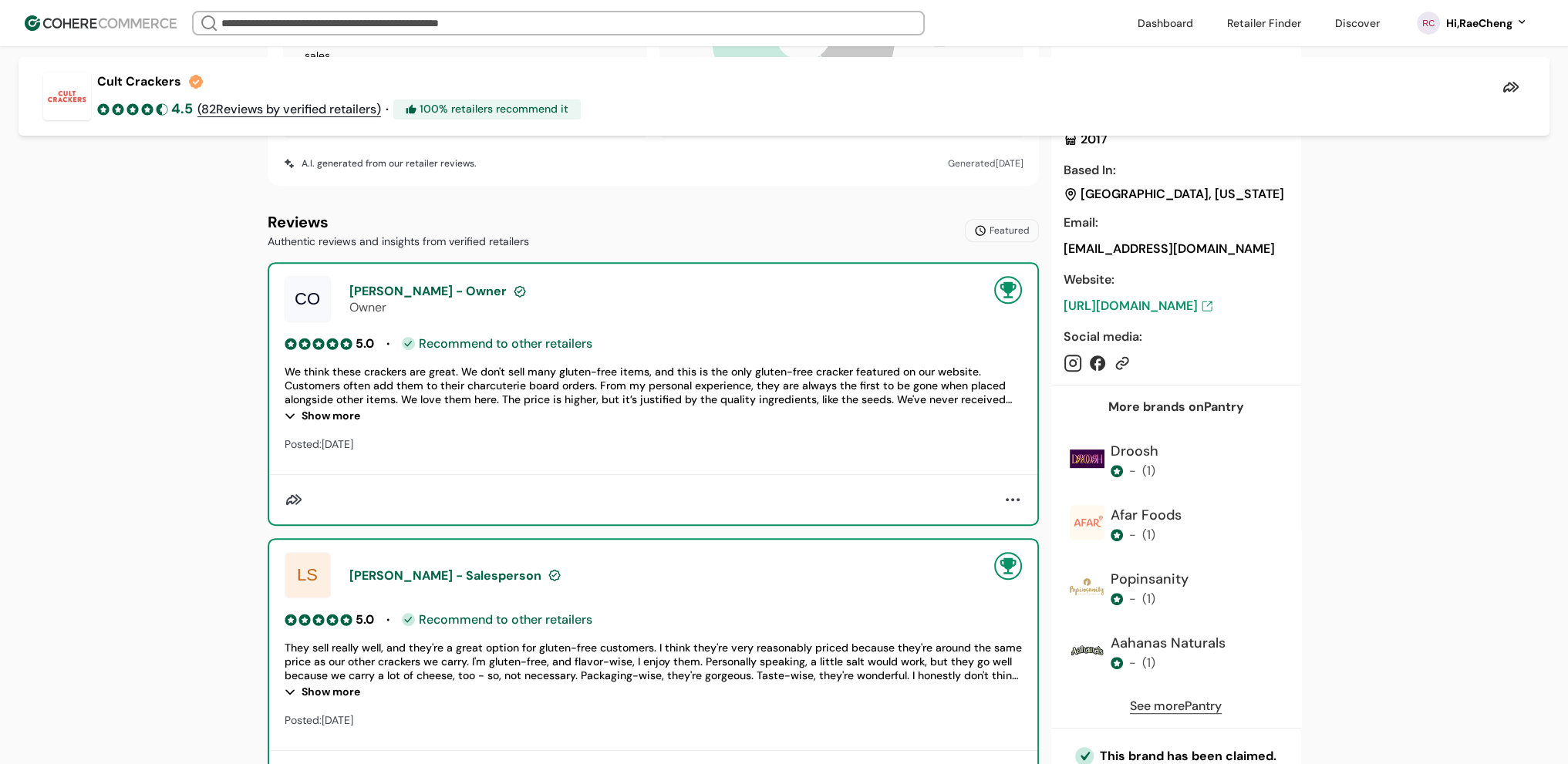
scroll to position [1002, 0]
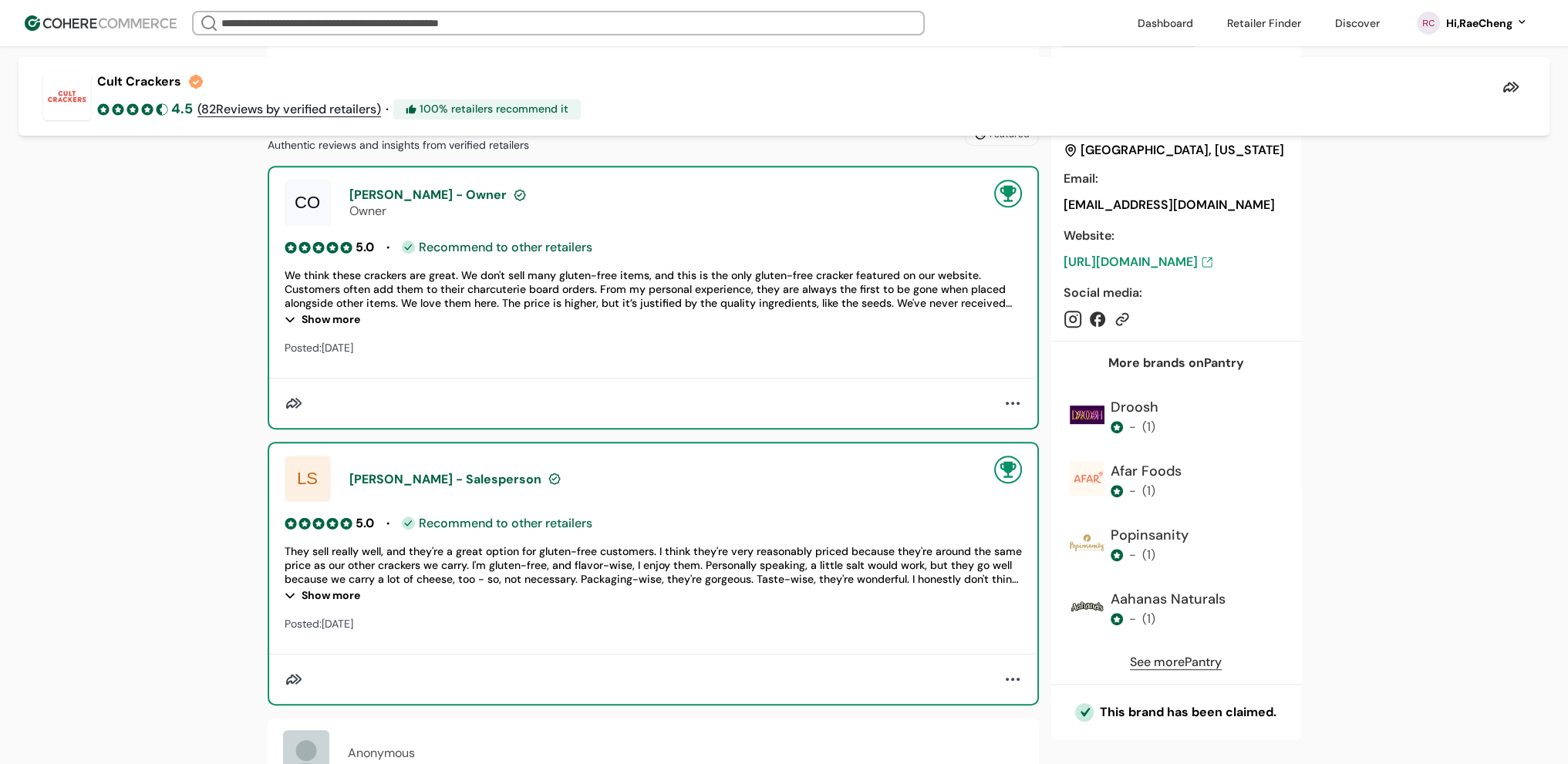
click at [335, 329] on div "Show more" at bounding box center [653, 318] width 737 height 18
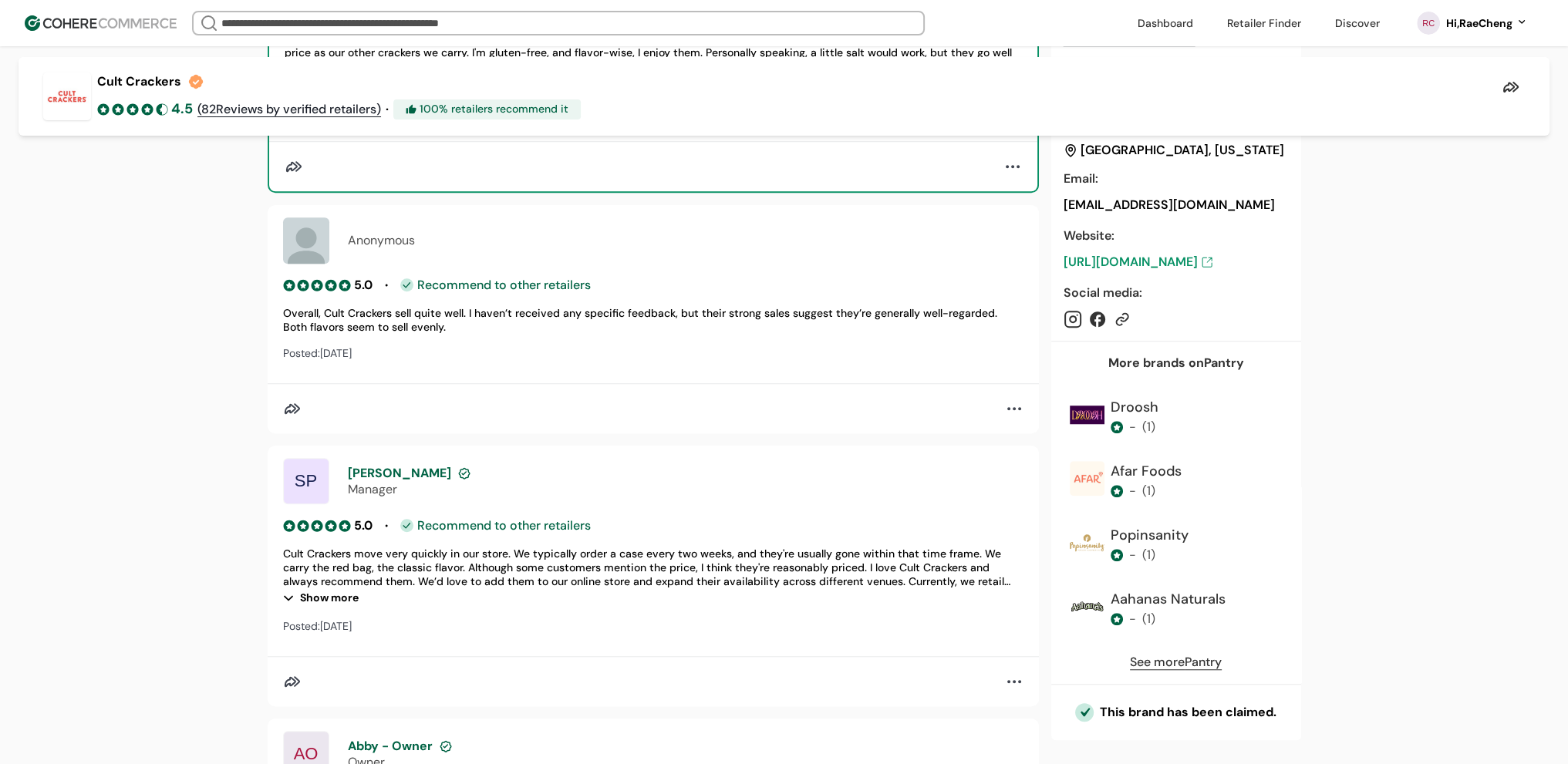
scroll to position [1619, 0]
